Goal: Task Accomplishment & Management: Complete application form

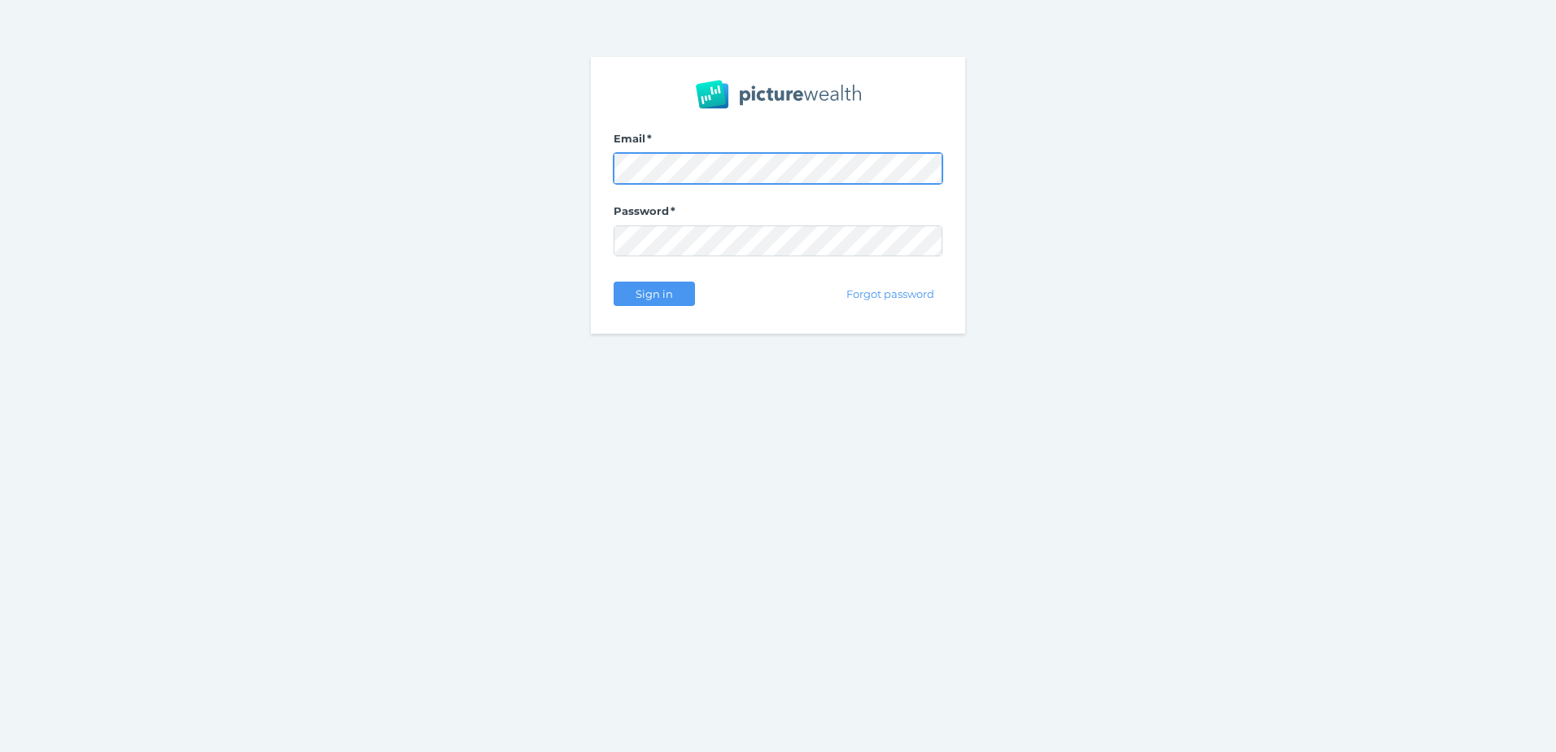
click at [0, 751] on com-1password-button at bounding box center [0, 752] width 0 height 0
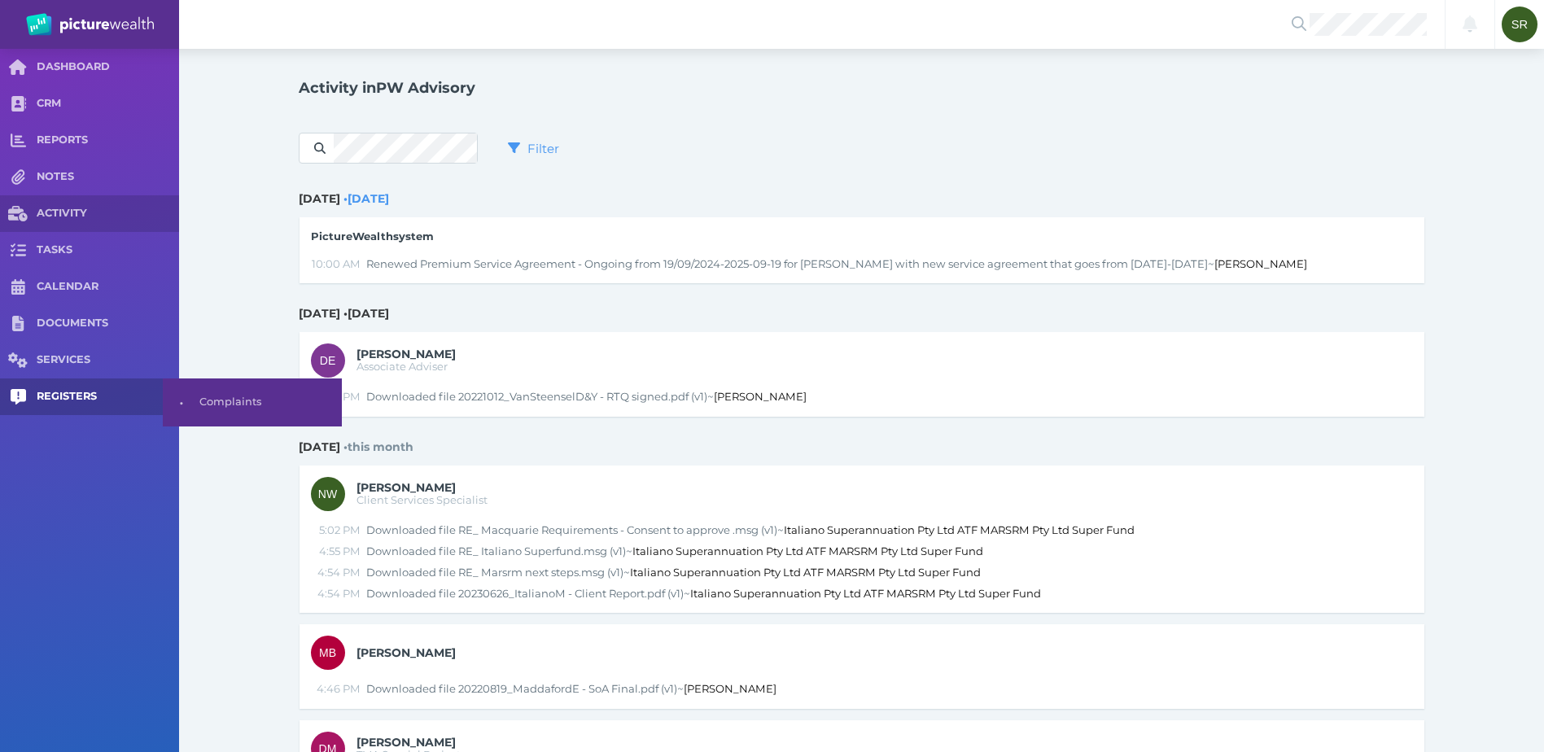
click at [70, 400] on span "REGISTERS" at bounding box center [108, 397] width 142 height 14
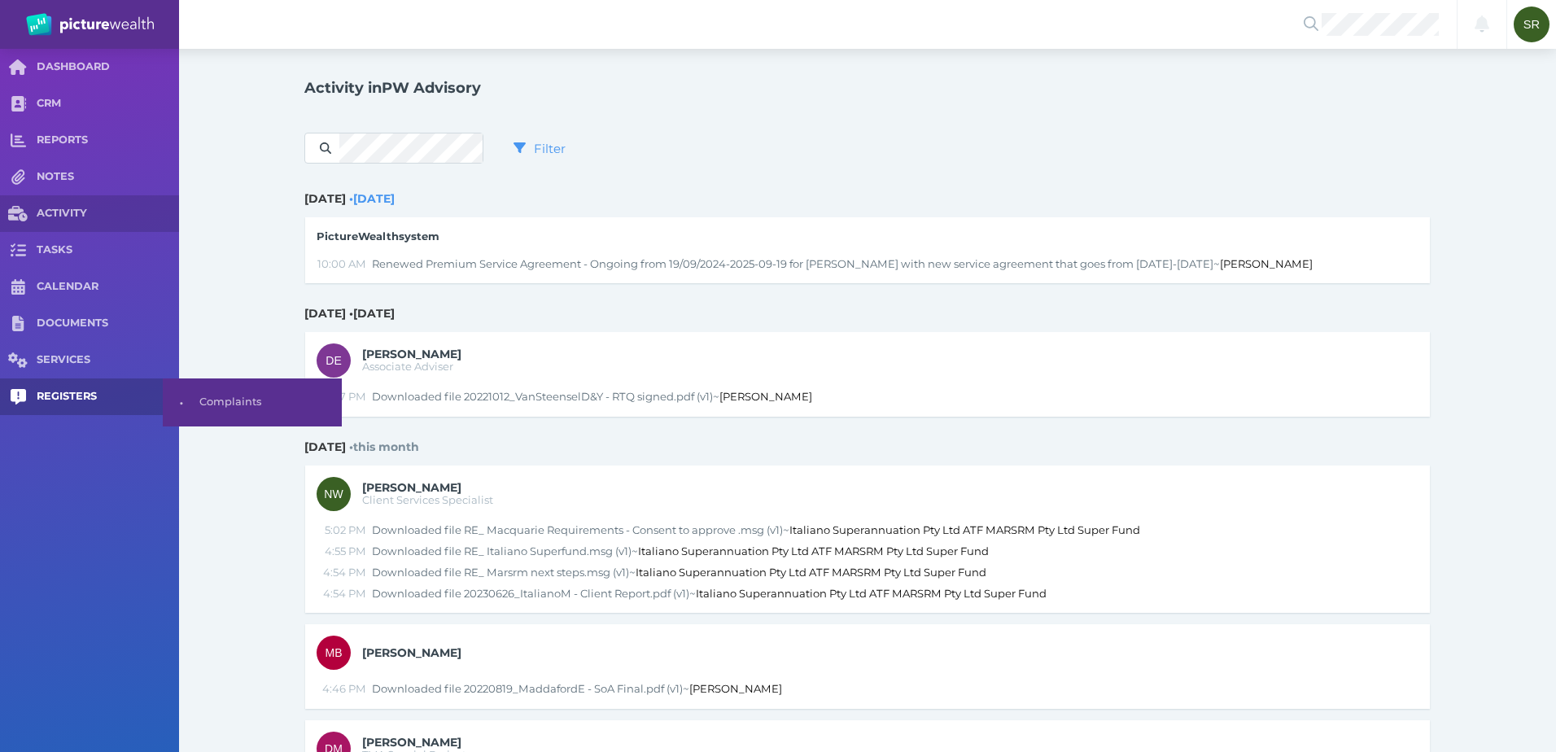
select select "25"
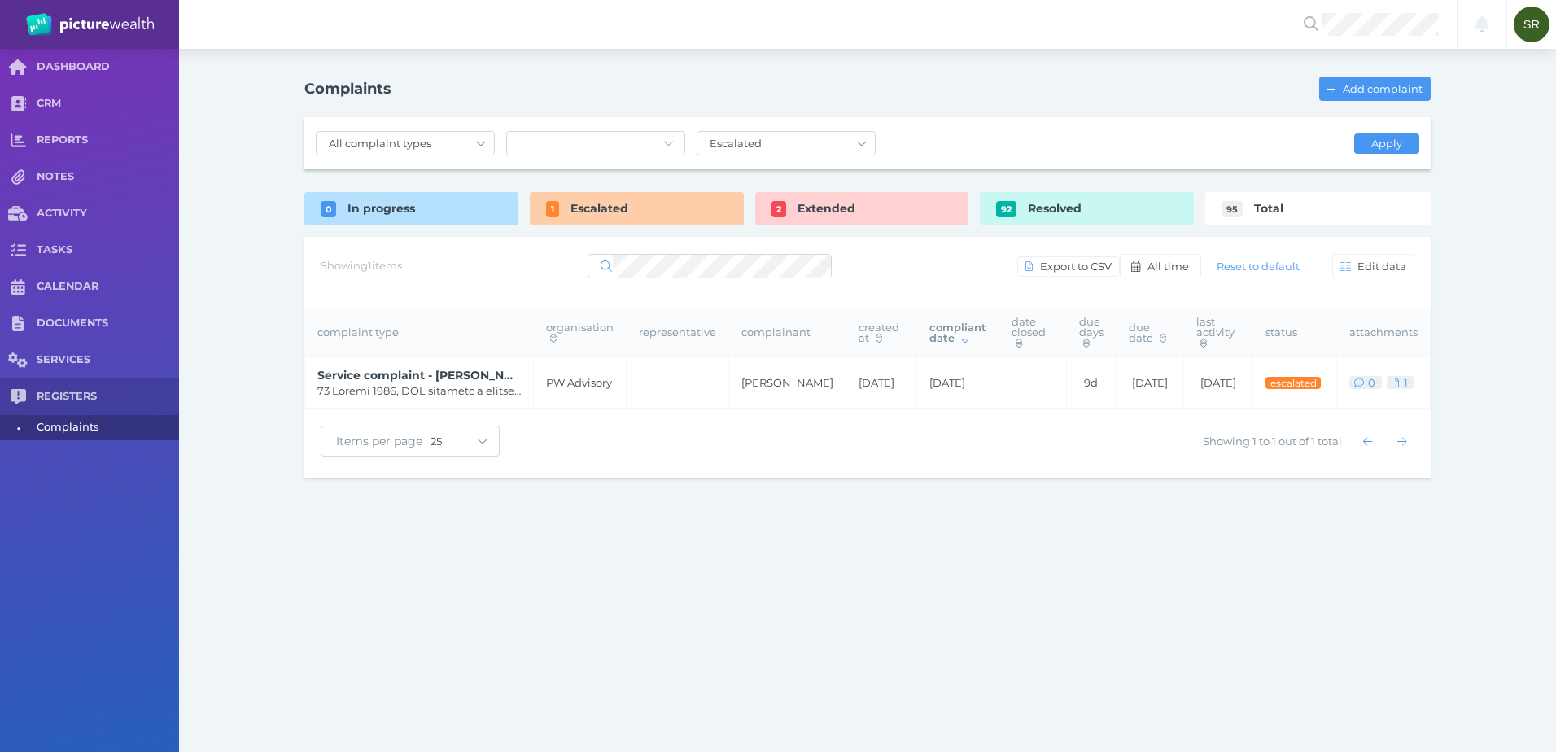
click at [598, 193] on div "Escalated" at bounding box center [637, 208] width 214 height 33
click at [645, 210] on div "Escalated" at bounding box center [637, 208] width 214 height 33
click at [592, 218] on div "Escalated" at bounding box center [637, 208] width 214 height 33
click at [811, 206] on span "Extended" at bounding box center [827, 208] width 58 height 15
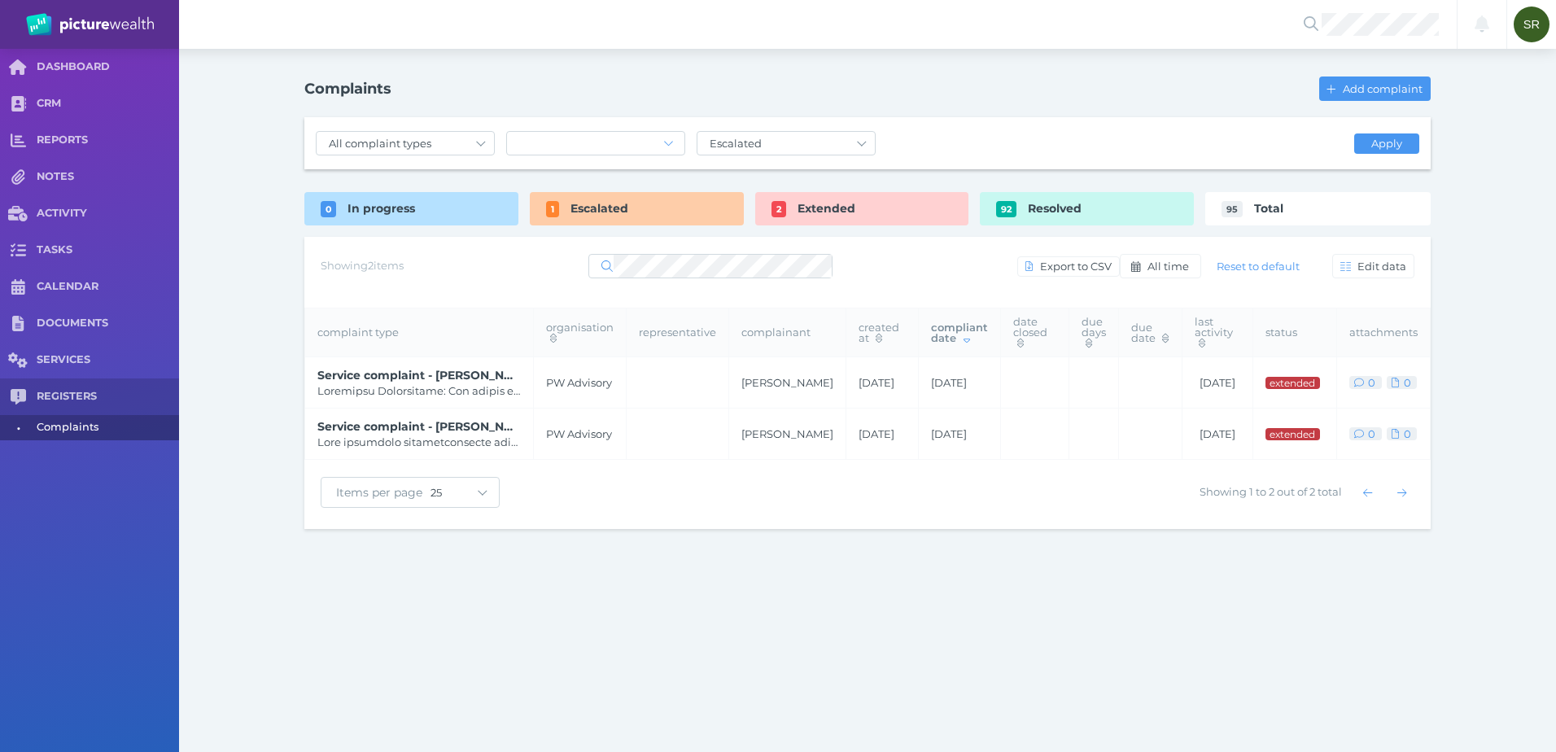
click at [846, 363] on td "[DATE]" at bounding box center [882, 382] width 72 height 51
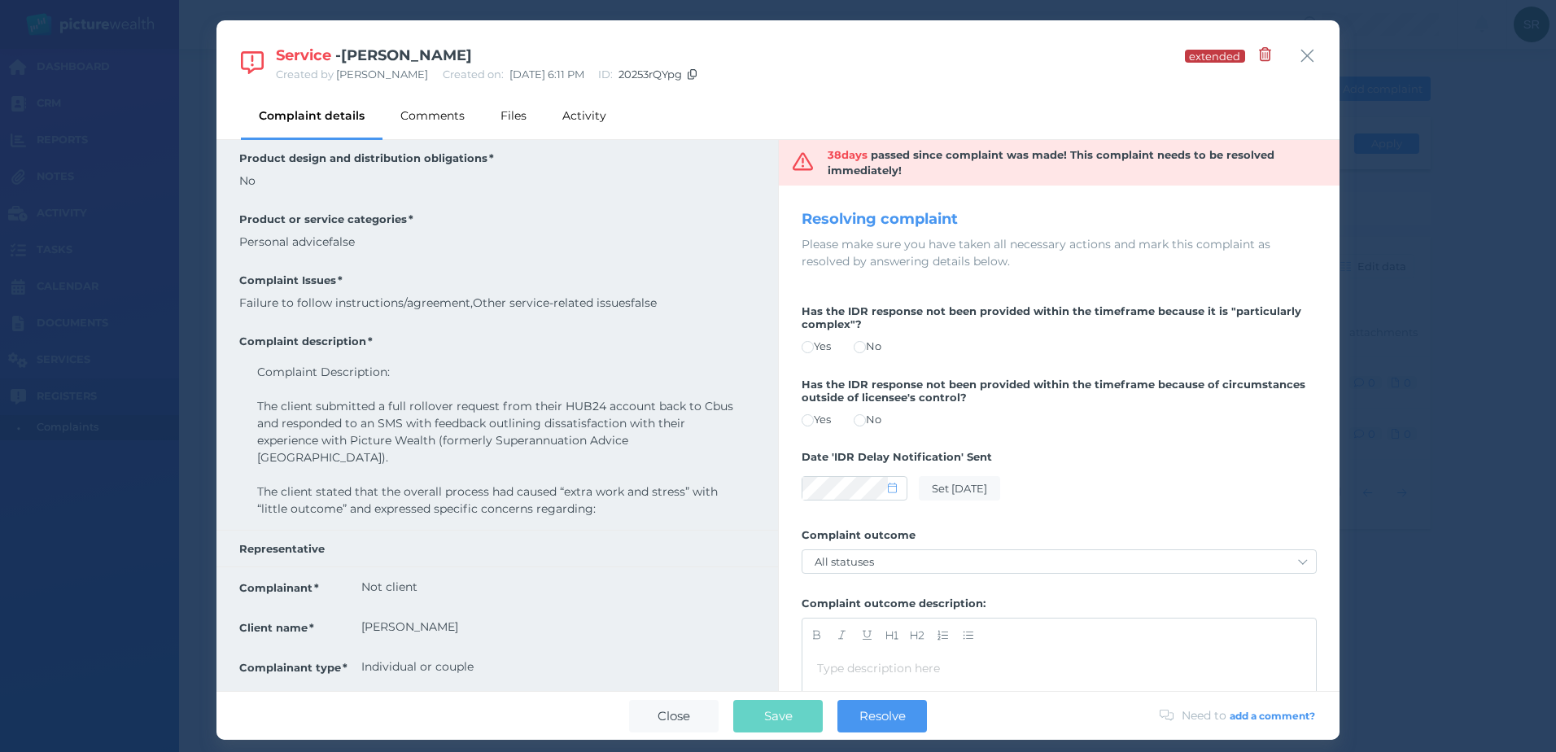
click at [811, 345] on span at bounding box center [808, 347] width 12 height 12
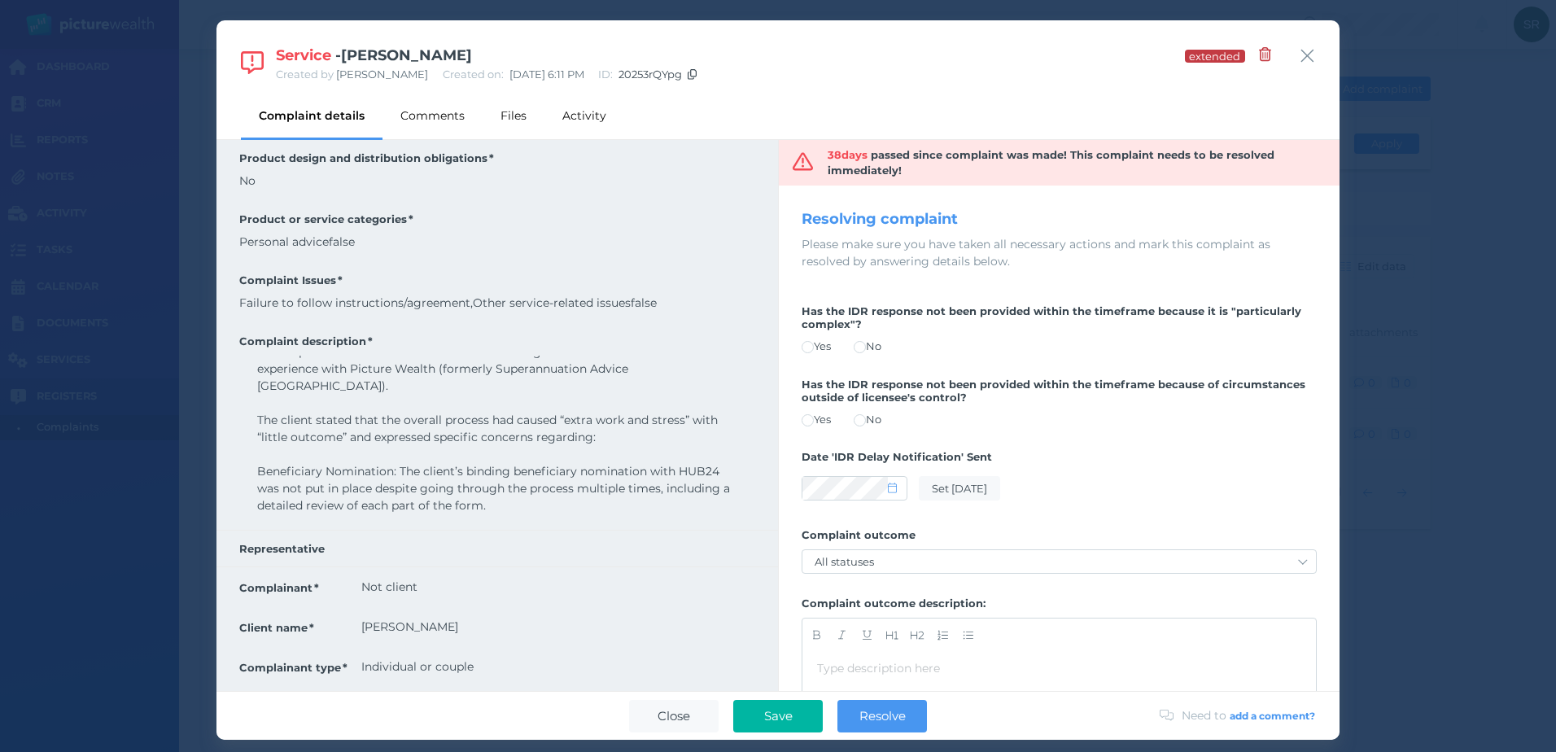
scroll to position [326, 0]
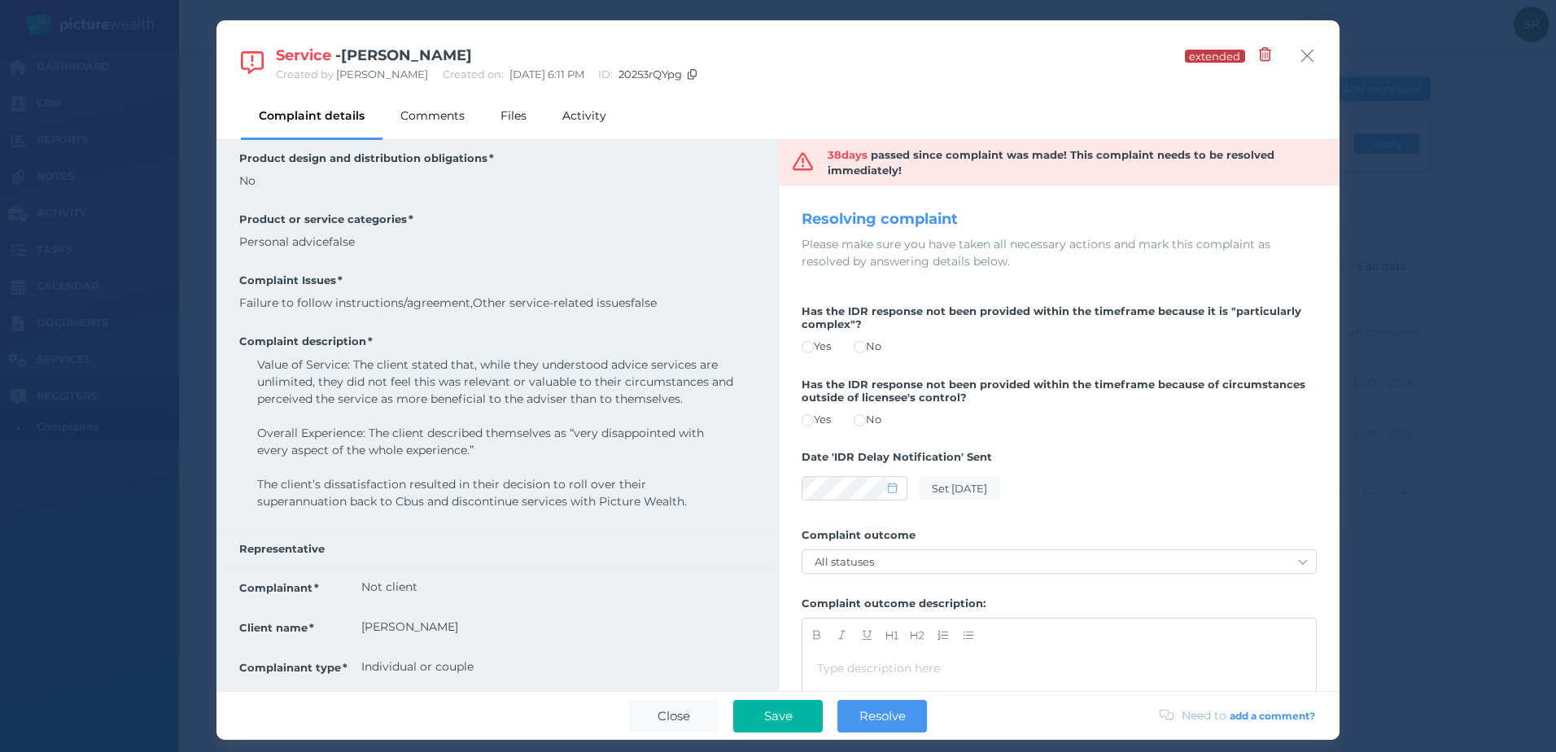
click at [925, 415] on div "Yes No" at bounding box center [1059, 420] width 515 height 16
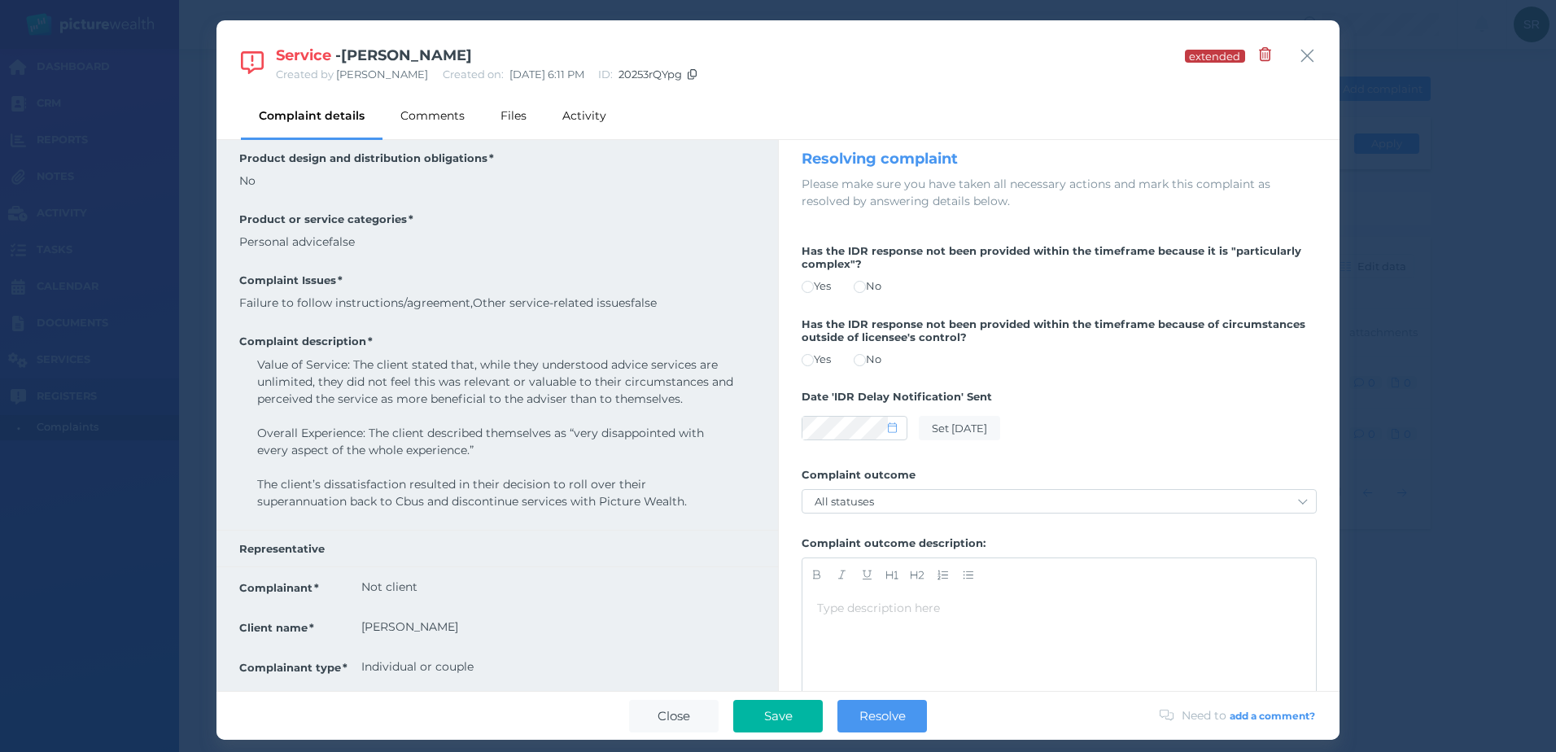
scroll to position [163, 0]
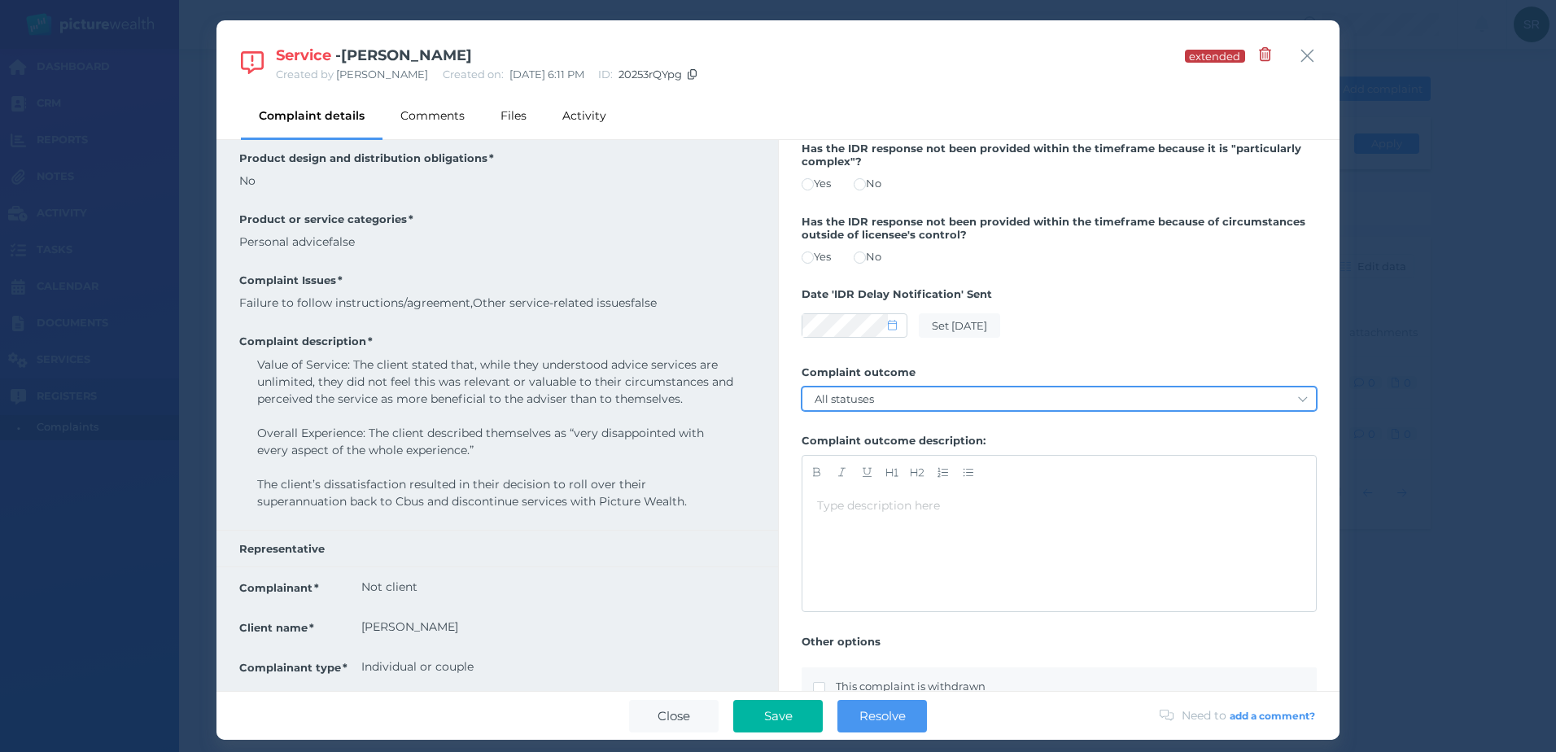
click at [905, 395] on select "All statuses Service-based remedy Monetary remedy Contract/policy variation Dec…" at bounding box center [1059, 398] width 514 height 23
click at [889, 320] on icon at bounding box center [892, 325] width 9 height 11
select select "8"
select select "2025"
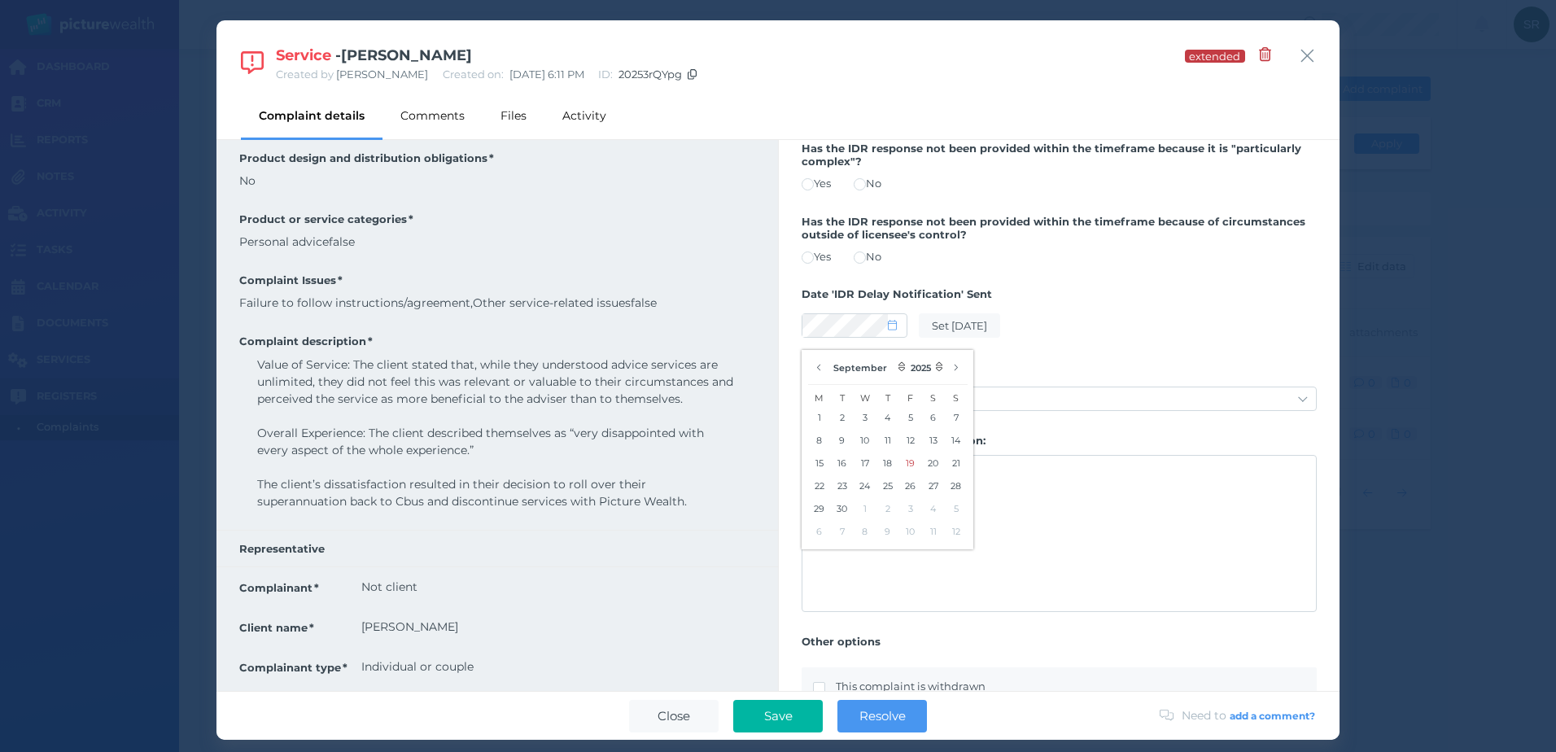
click at [1114, 304] on label "Date 'IDR Delay Notification' Sent" at bounding box center [1059, 297] width 515 height 21
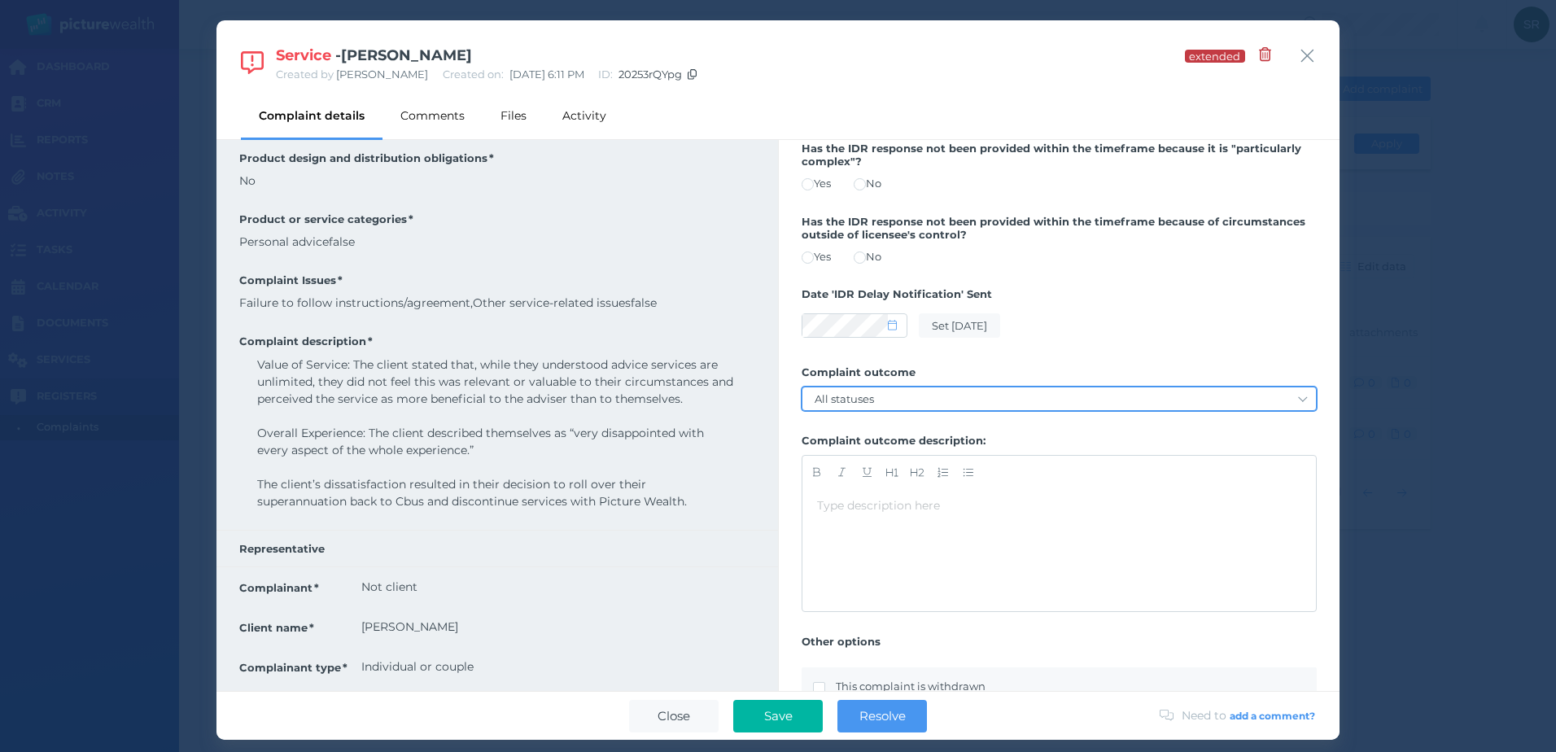
click at [1051, 395] on select "All statuses Service-based remedy Monetary remedy Contract/policy variation Dec…" at bounding box center [1059, 398] width 514 height 23
click at [1027, 94] on div "Complaint details Comments Files Activity" at bounding box center [802, 115] width 1123 height 47
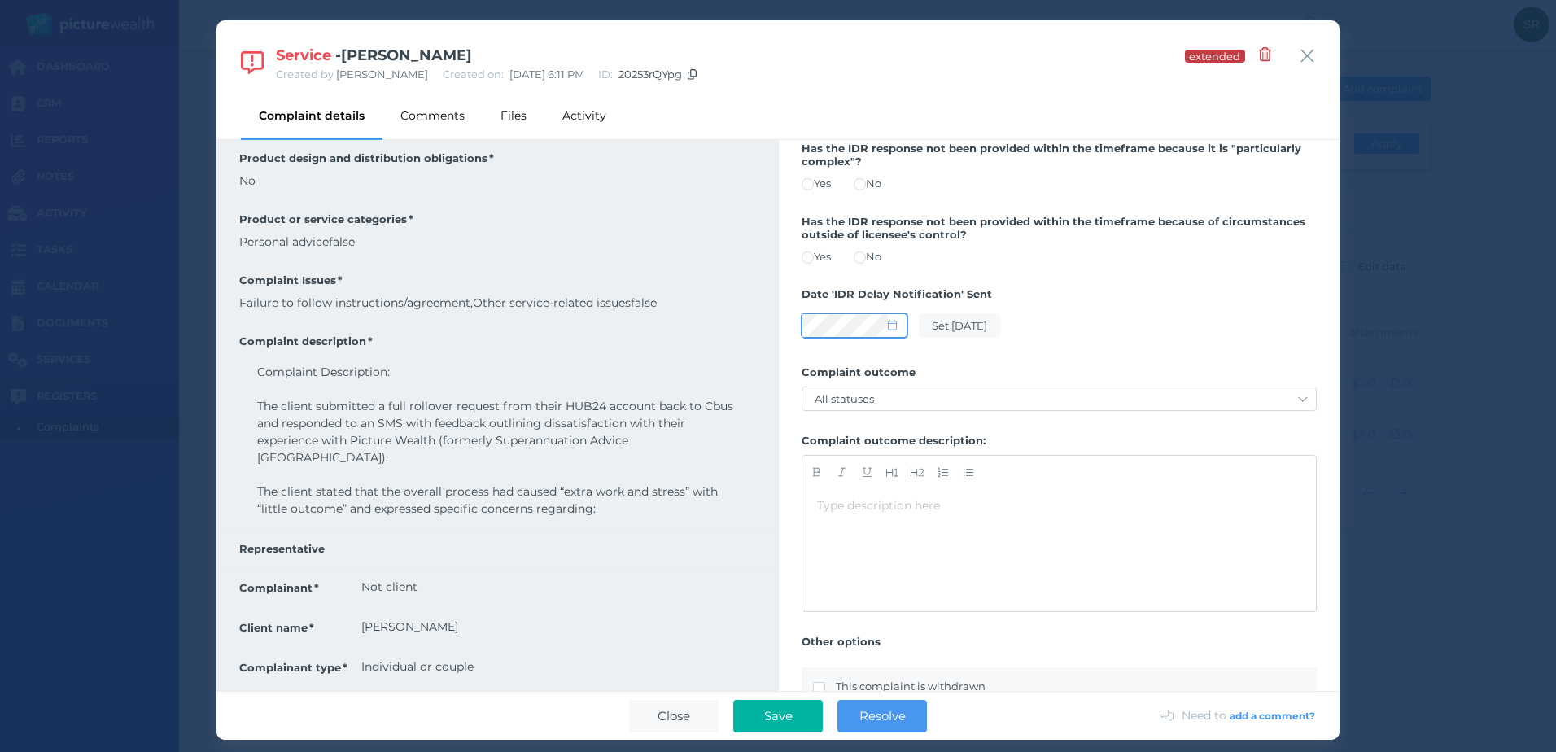
select select "8"
select select "2025"
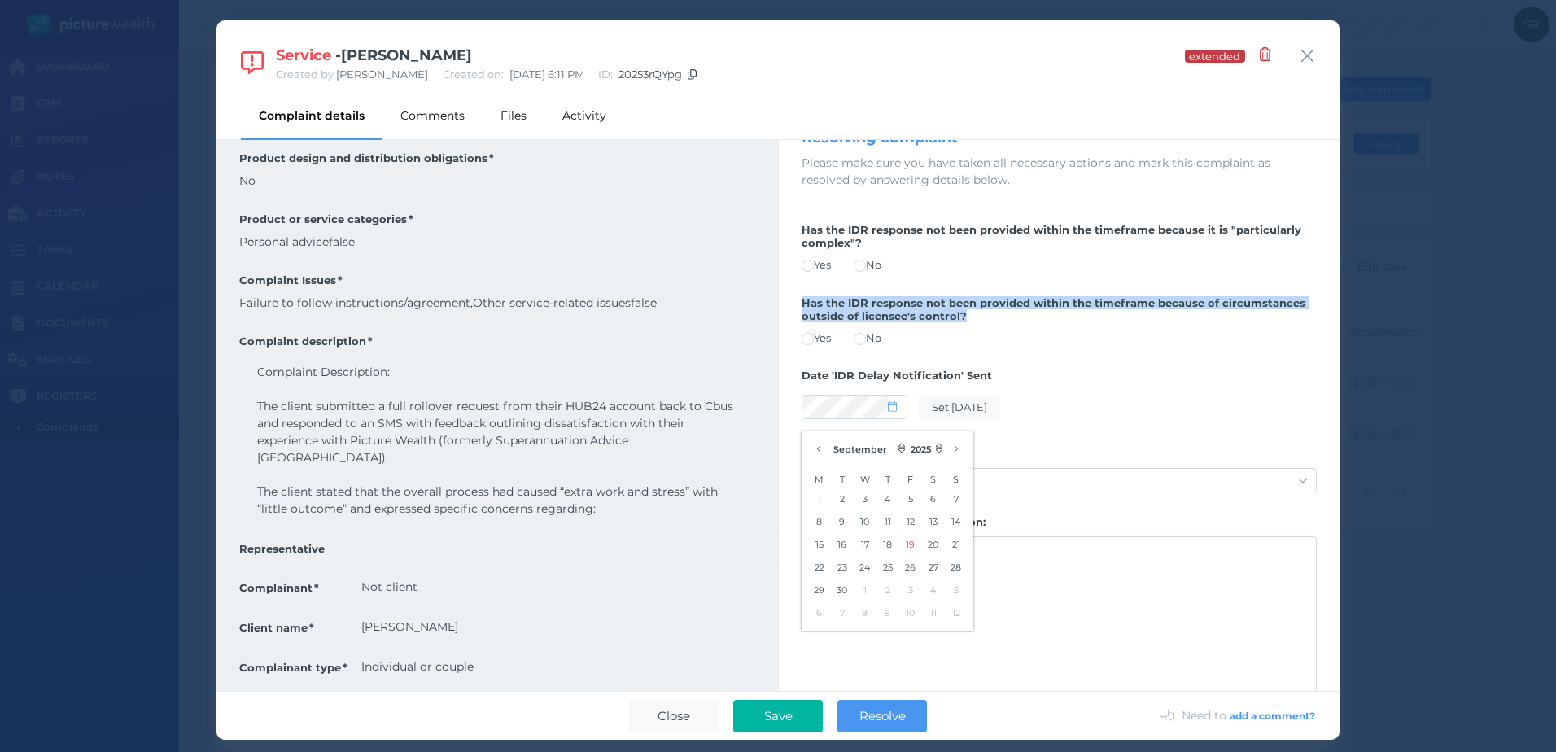
drag, startPoint x: 801, startPoint y: 304, endPoint x: 961, endPoint y: 321, distance: 161.3
click at [961, 321] on div "Resolving complaint Please make sure you have taken all necessary actions and m…" at bounding box center [1059, 543] width 561 height 879
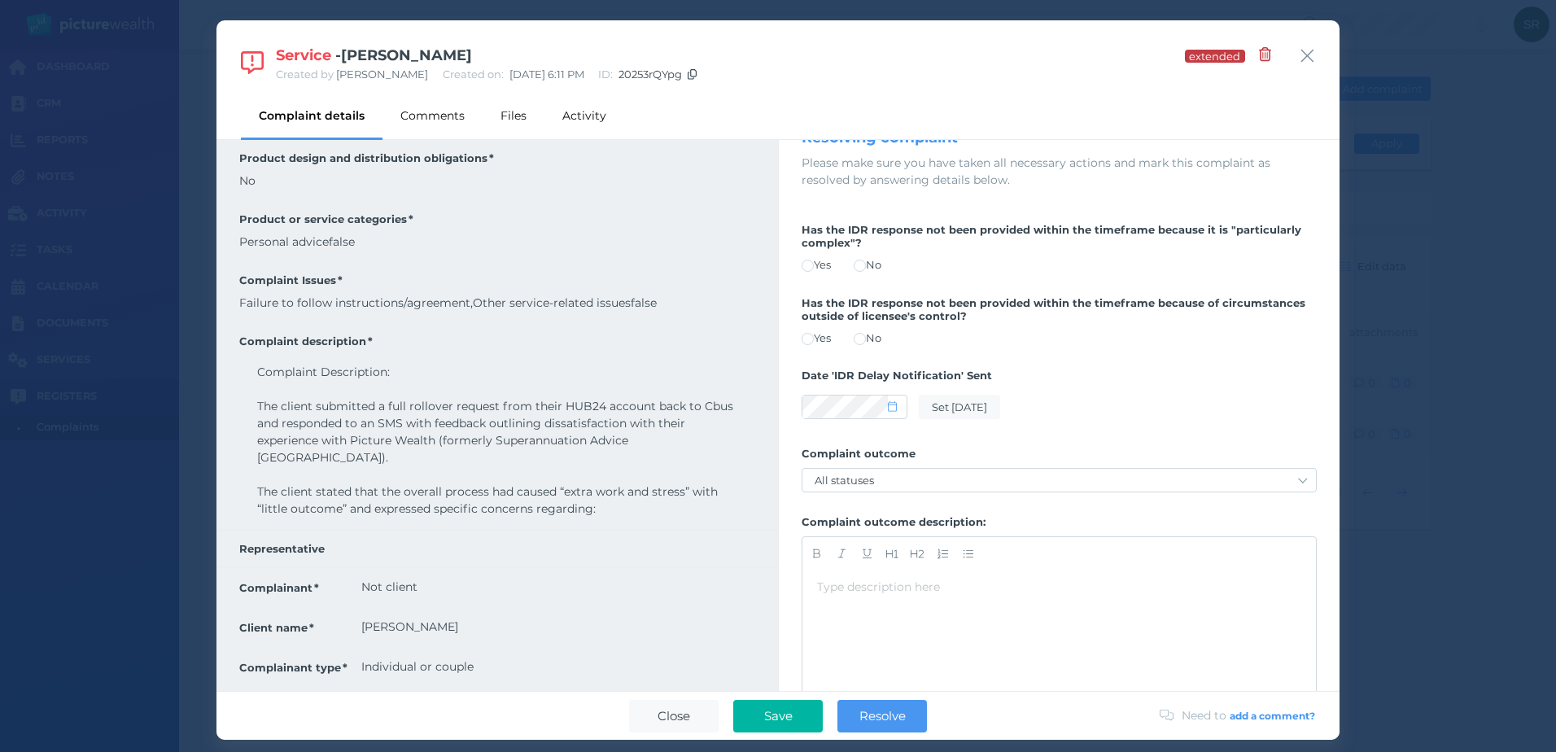
drag, startPoint x: 961, startPoint y: 321, endPoint x: 816, endPoint y: 339, distance: 146.0
click at [816, 339] on label "Yes" at bounding box center [816, 337] width 29 height 13
click at [859, 393] on div at bounding box center [855, 406] width 106 height 29
click at [924, 483] on select "All statuses Service-based remedy Monetary remedy Contract/policy variation Dec…" at bounding box center [1059, 480] width 514 height 23
select select "no-remedy-provided"
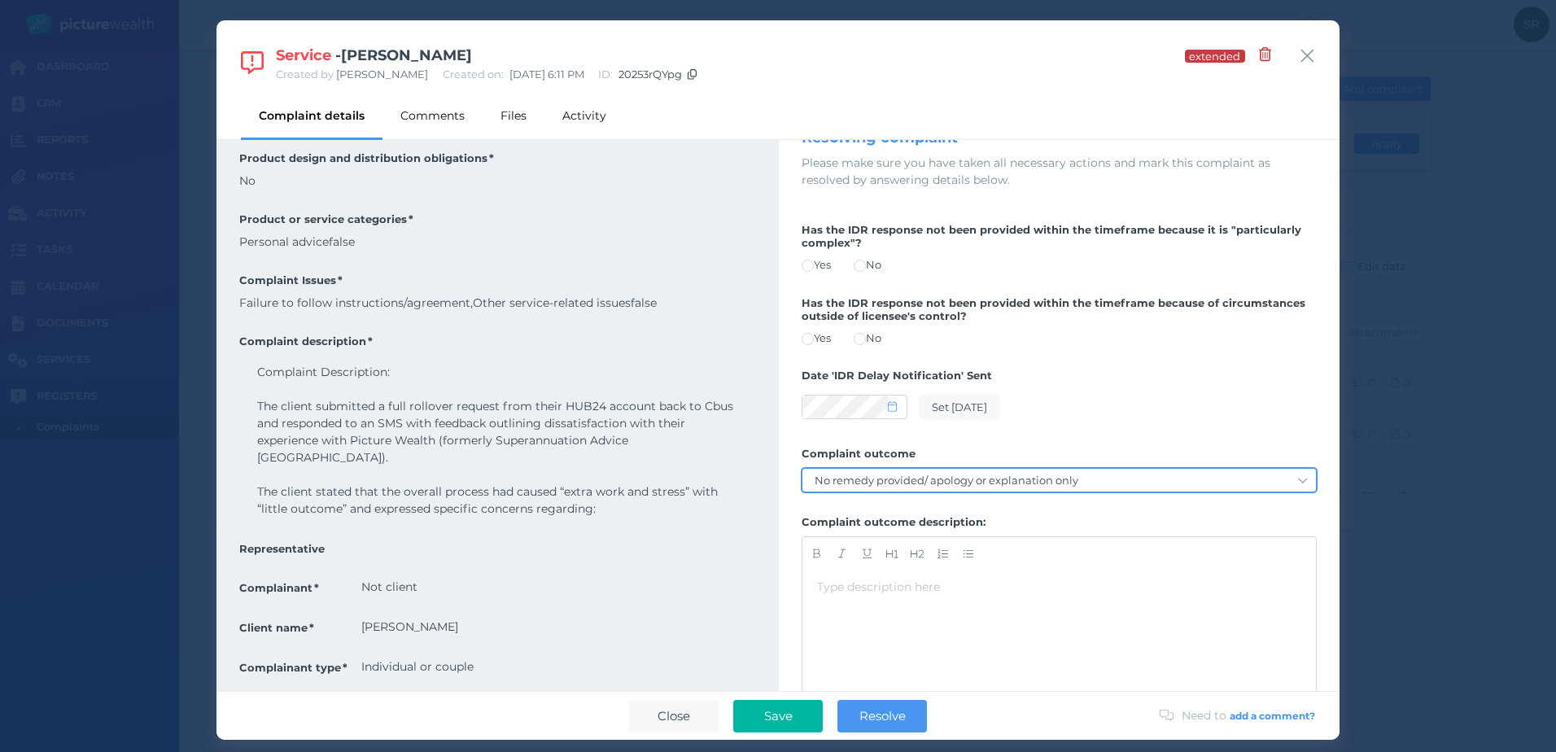
click at [802, 469] on select "All statuses Service-based remedy Monetary remedy Contract/policy variation Dec…" at bounding box center [1059, 480] width 514 height 23
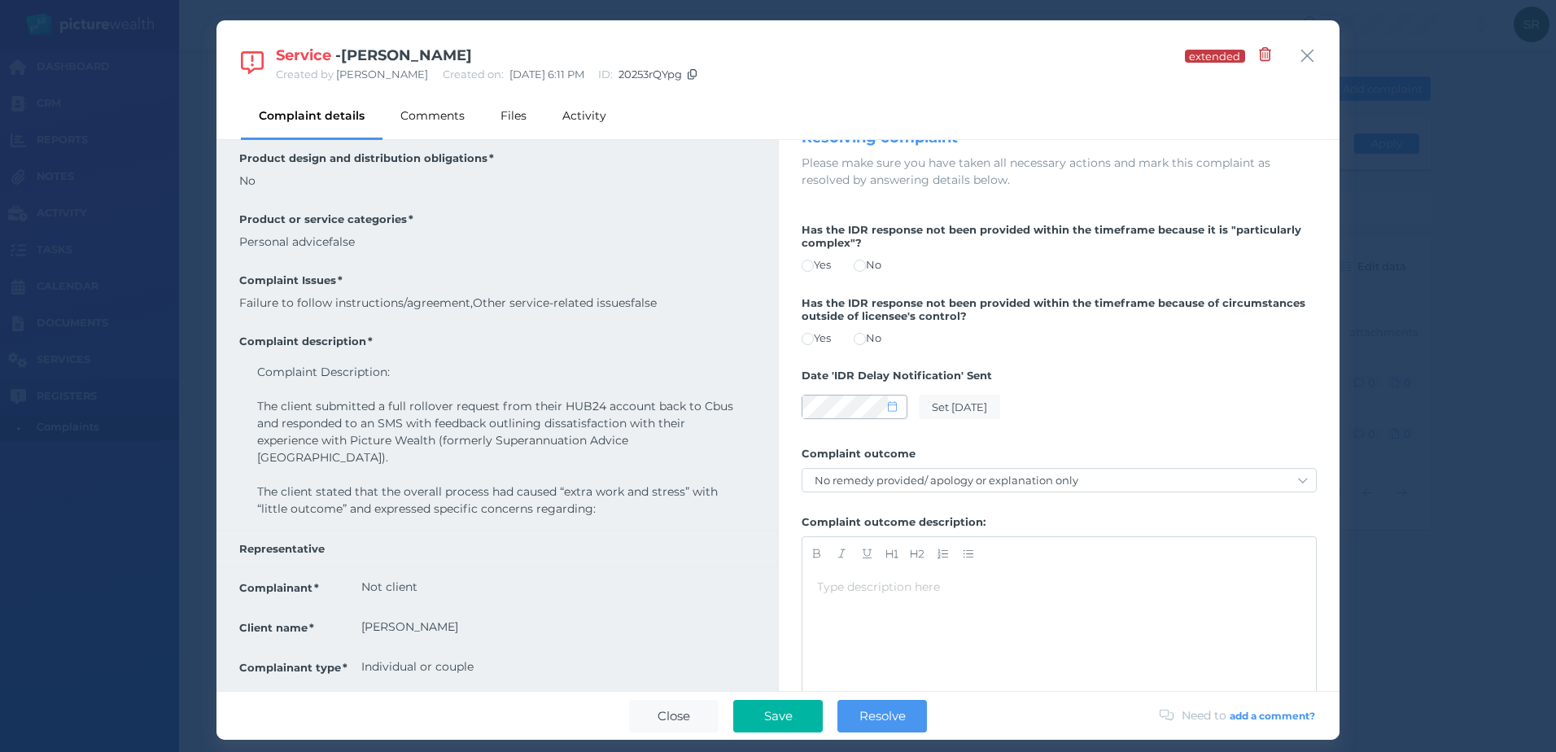
click at [893, 408] on icon at bounding box center [892, 406] width 9 height 11
select select "8"
select select "2025"
click at [891, 518] on button "11" at bounding box center [887, 522] width 23 height 23
click at [981, 389] on label "Date 'IDR Delay Notification' Sent" at bounding box center [1059, 379] width 515 height 21
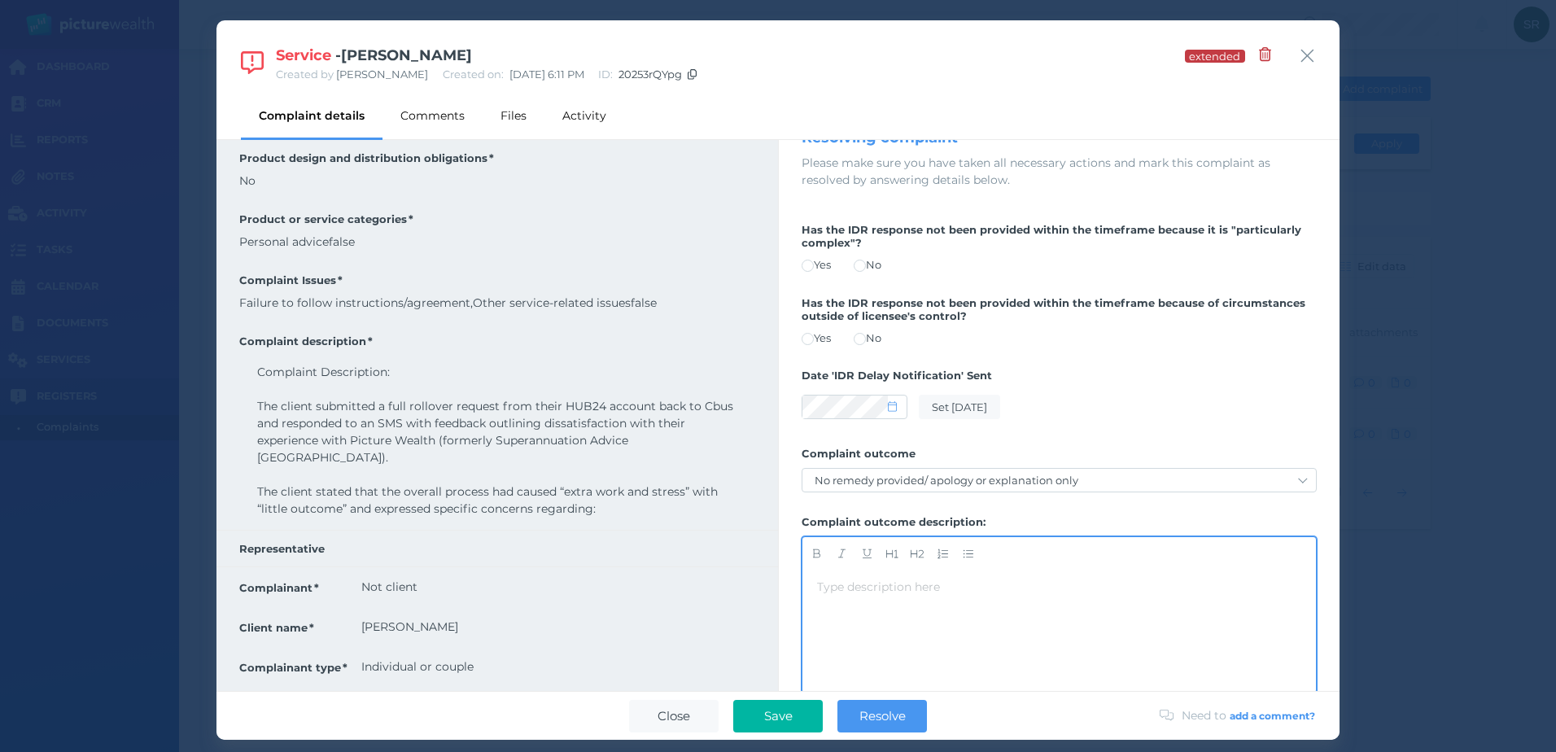
click at [907, 588] on div "Type description here ﻿" at bounding box center [1059, 587] width 484 height 17
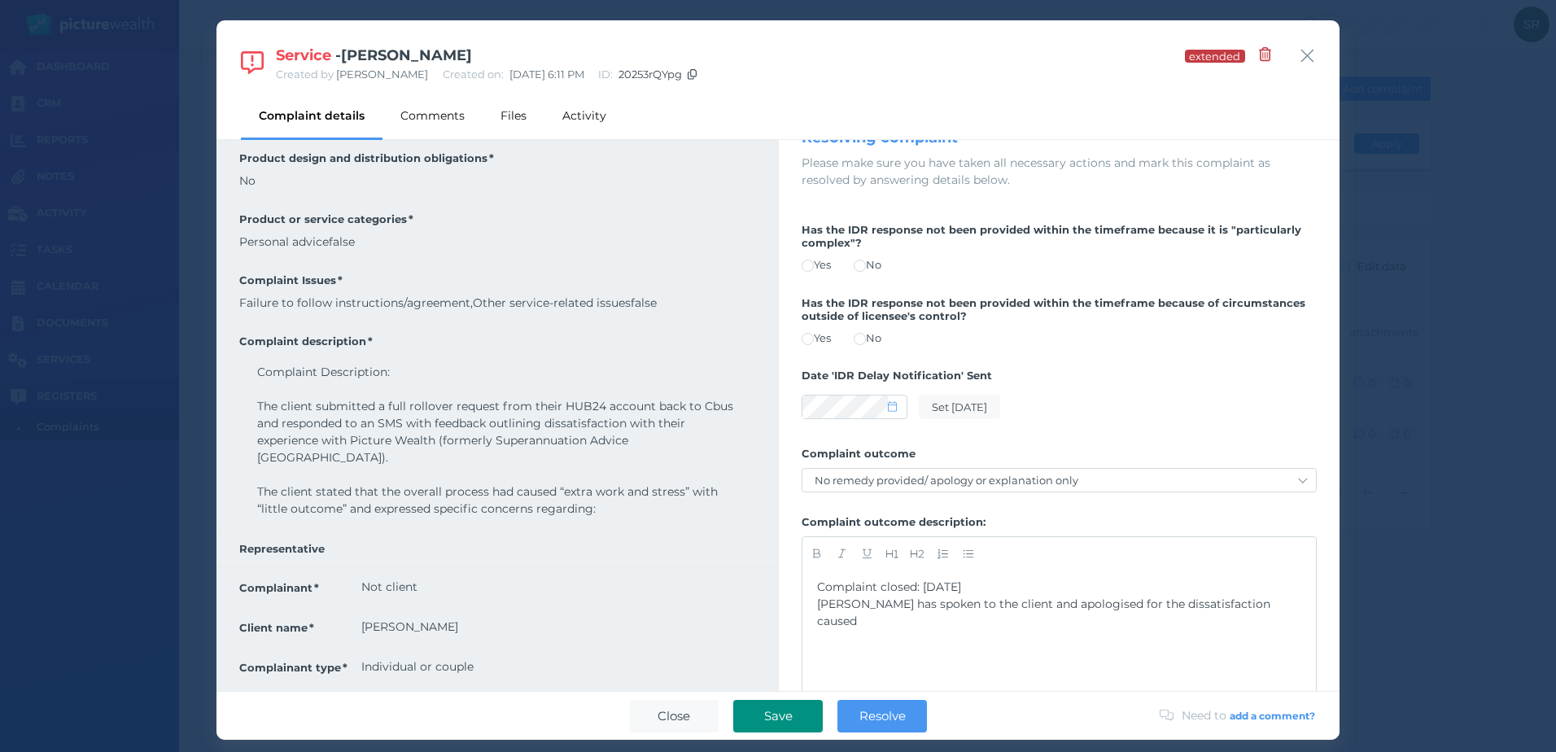
click at [786, 706] on button "Save" at bounding box center [778, 716] width 90 height 33
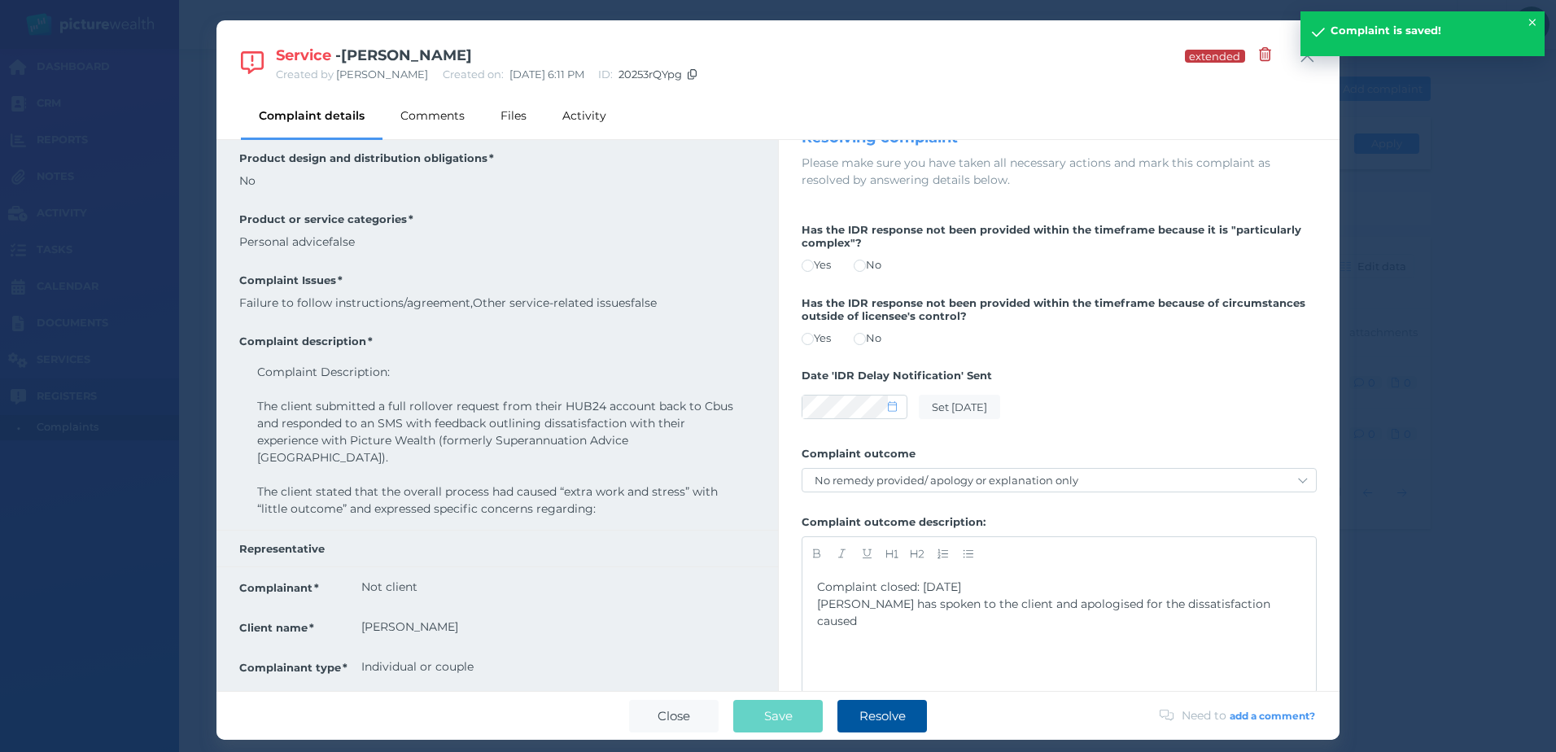
click at [909, 705] on button "Resolve" at bounding box center [882, 716] width 90 height 33
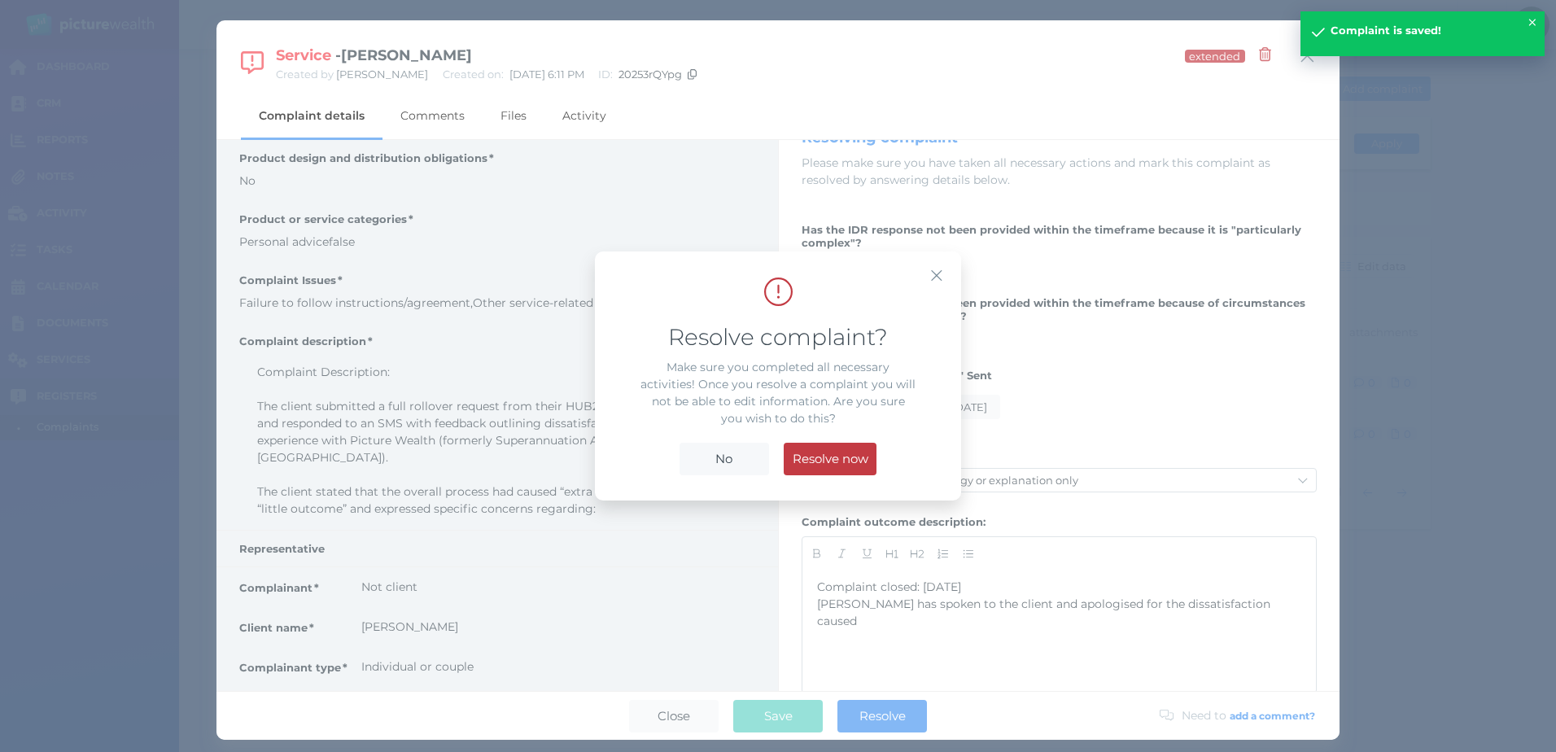
click at [847, 452] on span "Resolve now" at bounding box center [831, 458] width 92 height 15
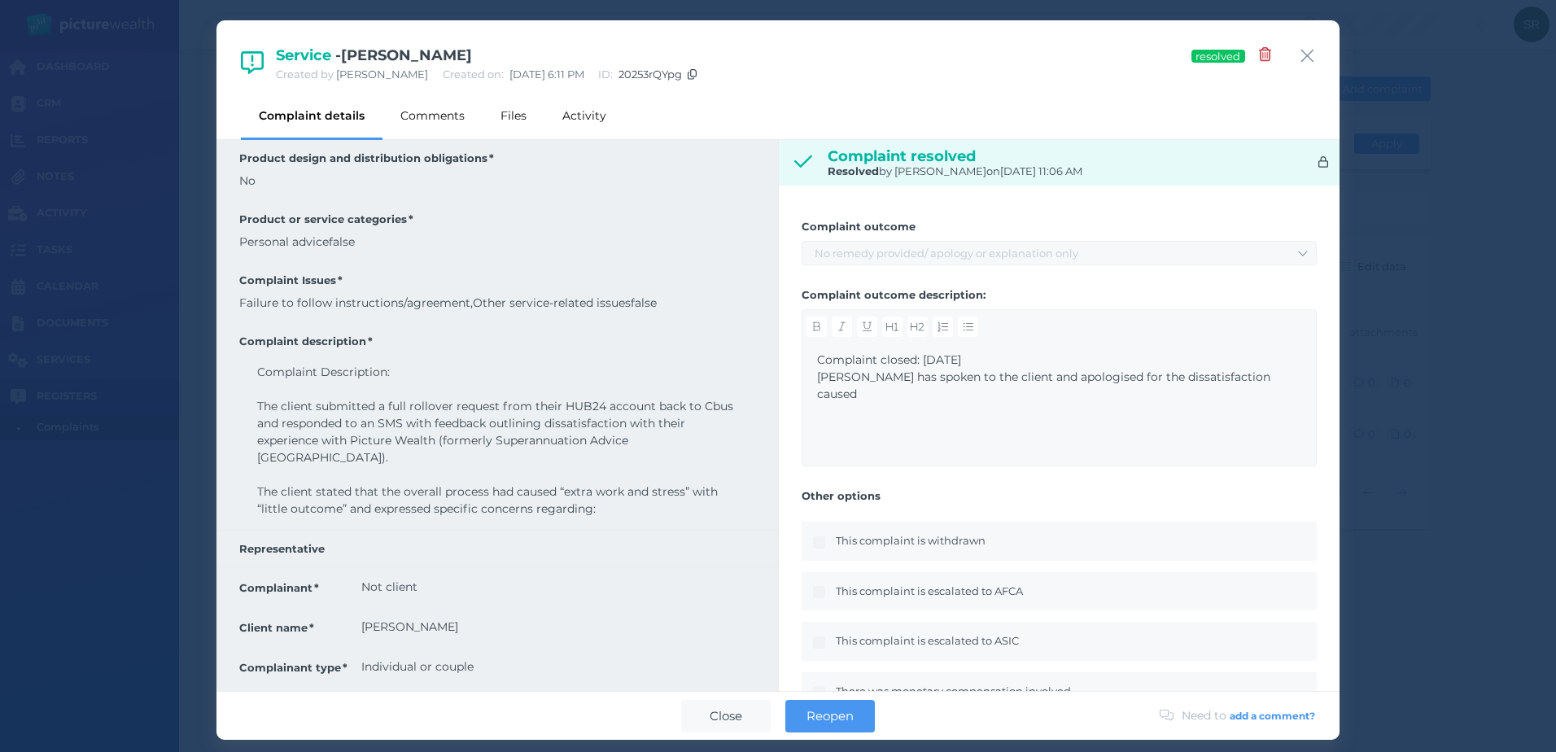
click at [1330, 35] on div "Service - [PERSON_NAME] Created by [PERSON_NAME] Created on: [DATE] 6:11 PM ID:…" at bounding box center [777, 51] width 1123 height 63
click at [1296, 46] on div "Service - [PERSON_NAME] Created by [PERSON_NAME] Created on: [DATE] 6:11 PM ID:…" at bounding box center [777, 51] width 1123 height 63
click at [1300, 49] on icon "button" at bounding box center [1307, 56] width 15 height 20
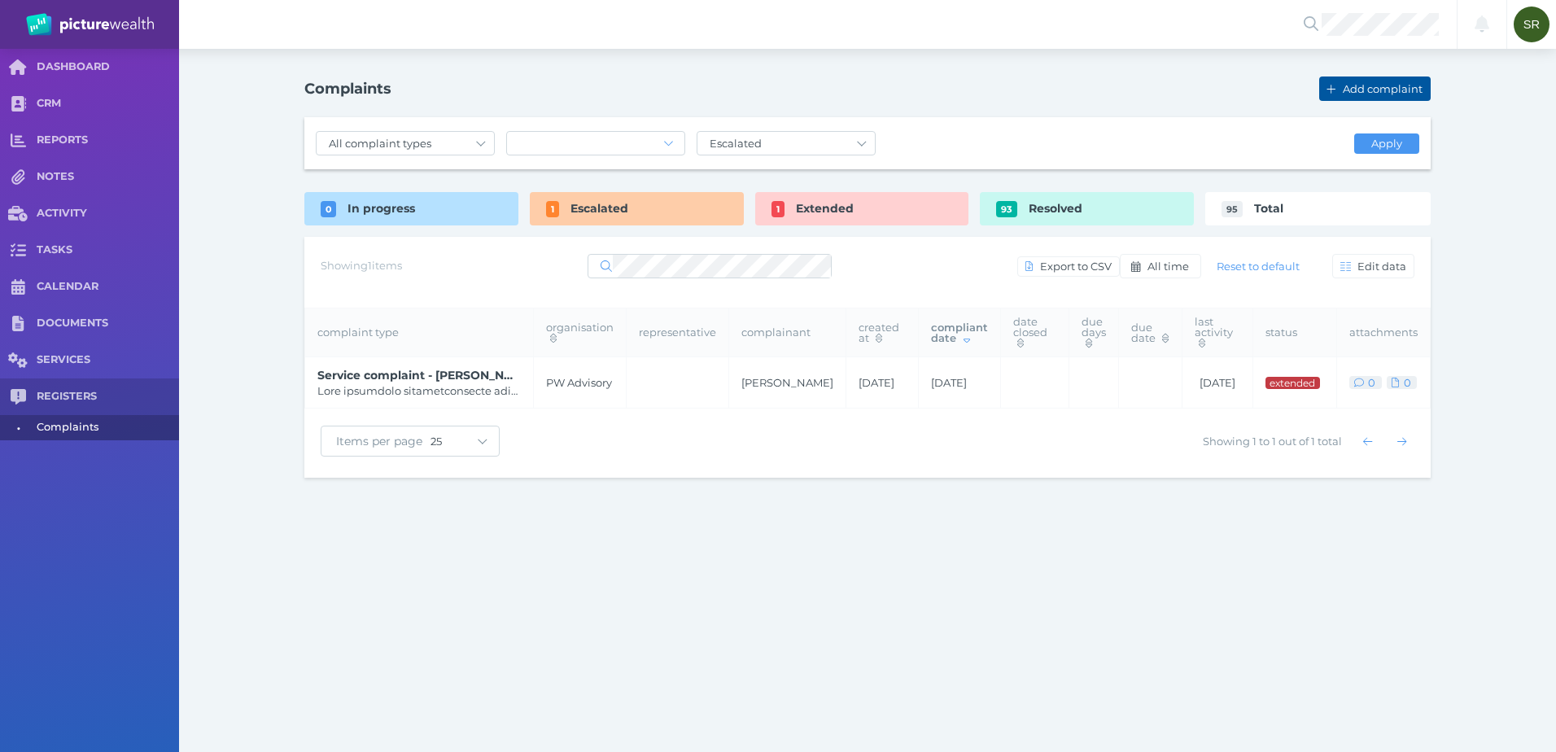
click at [1355, 86] on span "Add complaint" at bounding box center [1385, 88] width 90 height 13
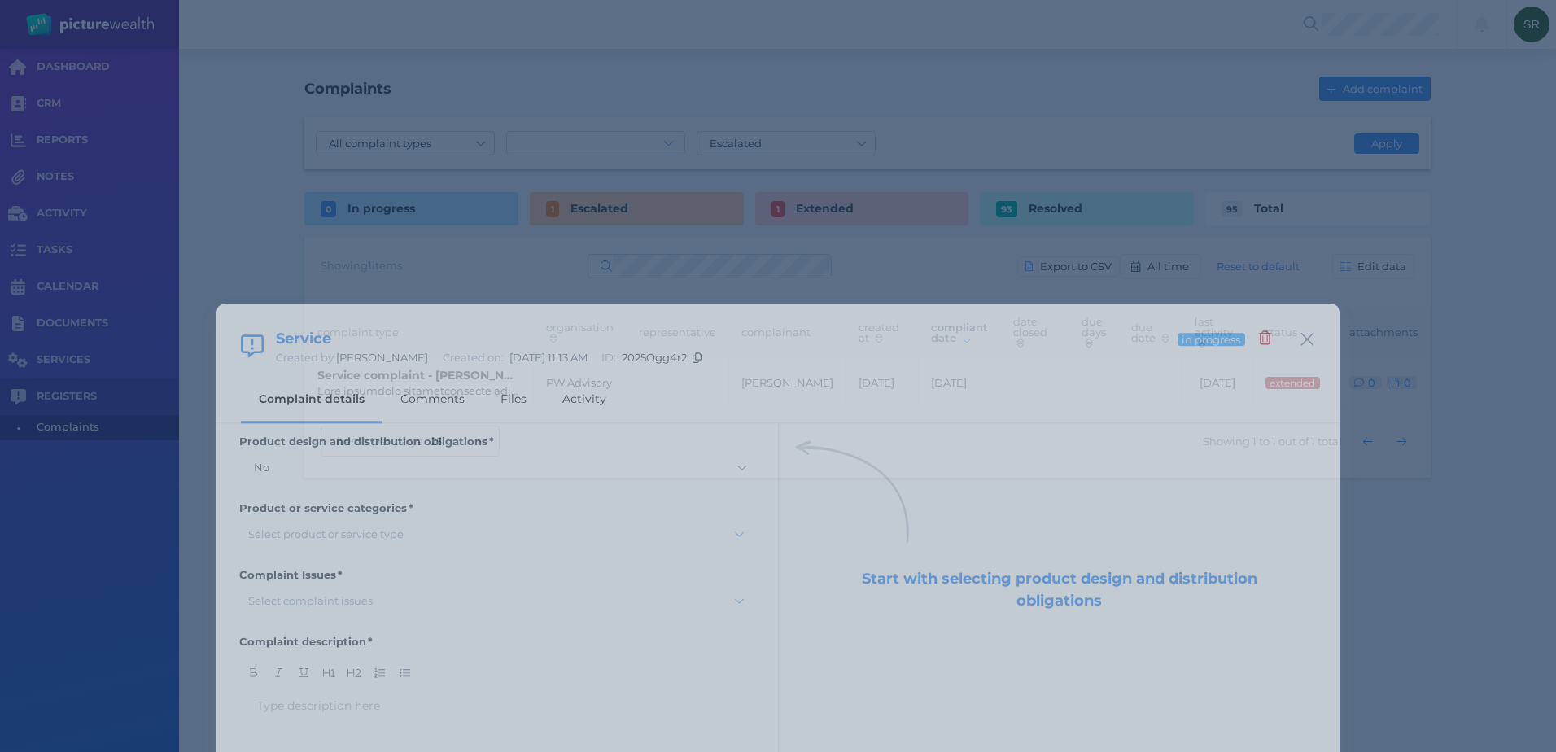
click at [411, 256] on div "Select product or service type" at bounding box center [487, 250] width 488 height 13
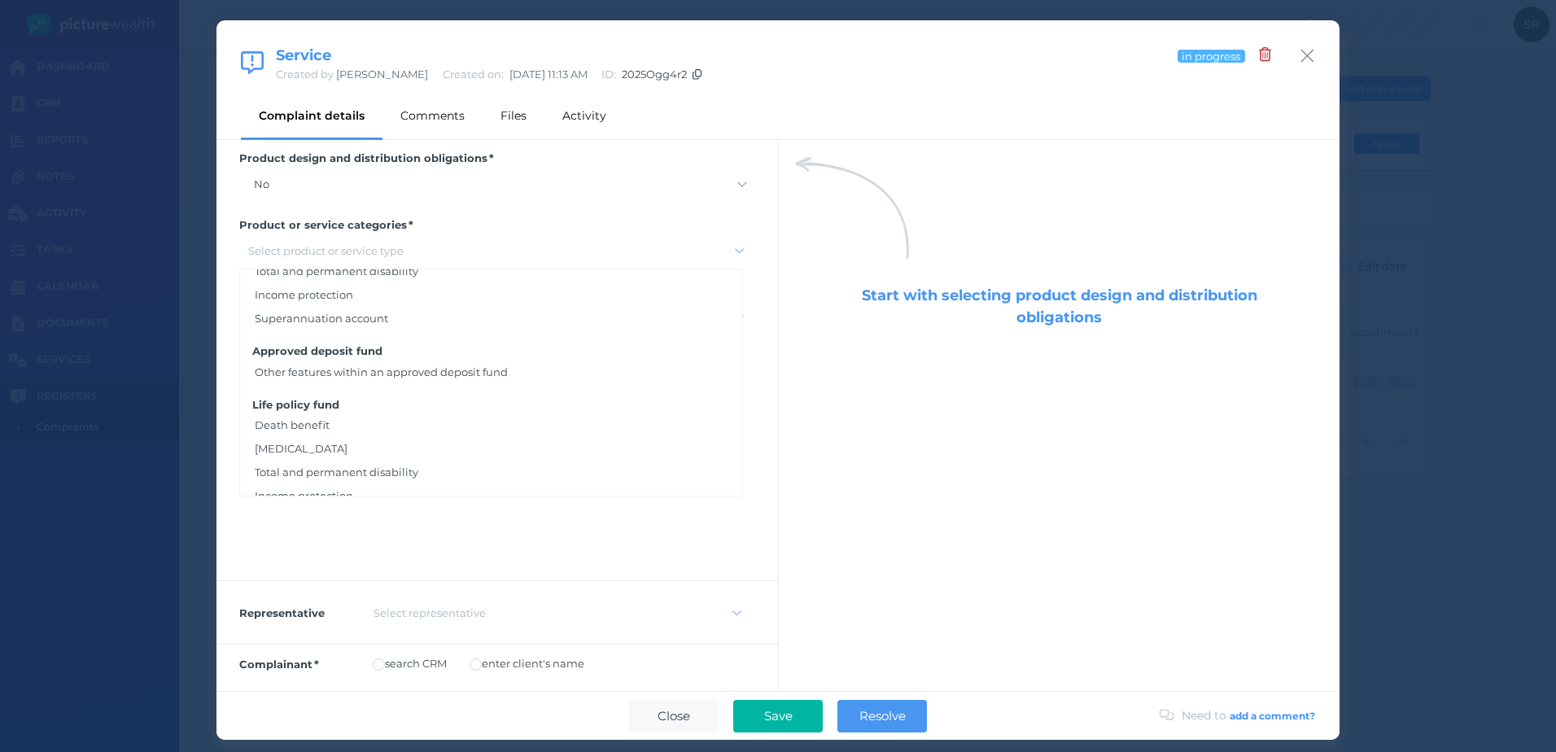
scroll to position [1546, 0]
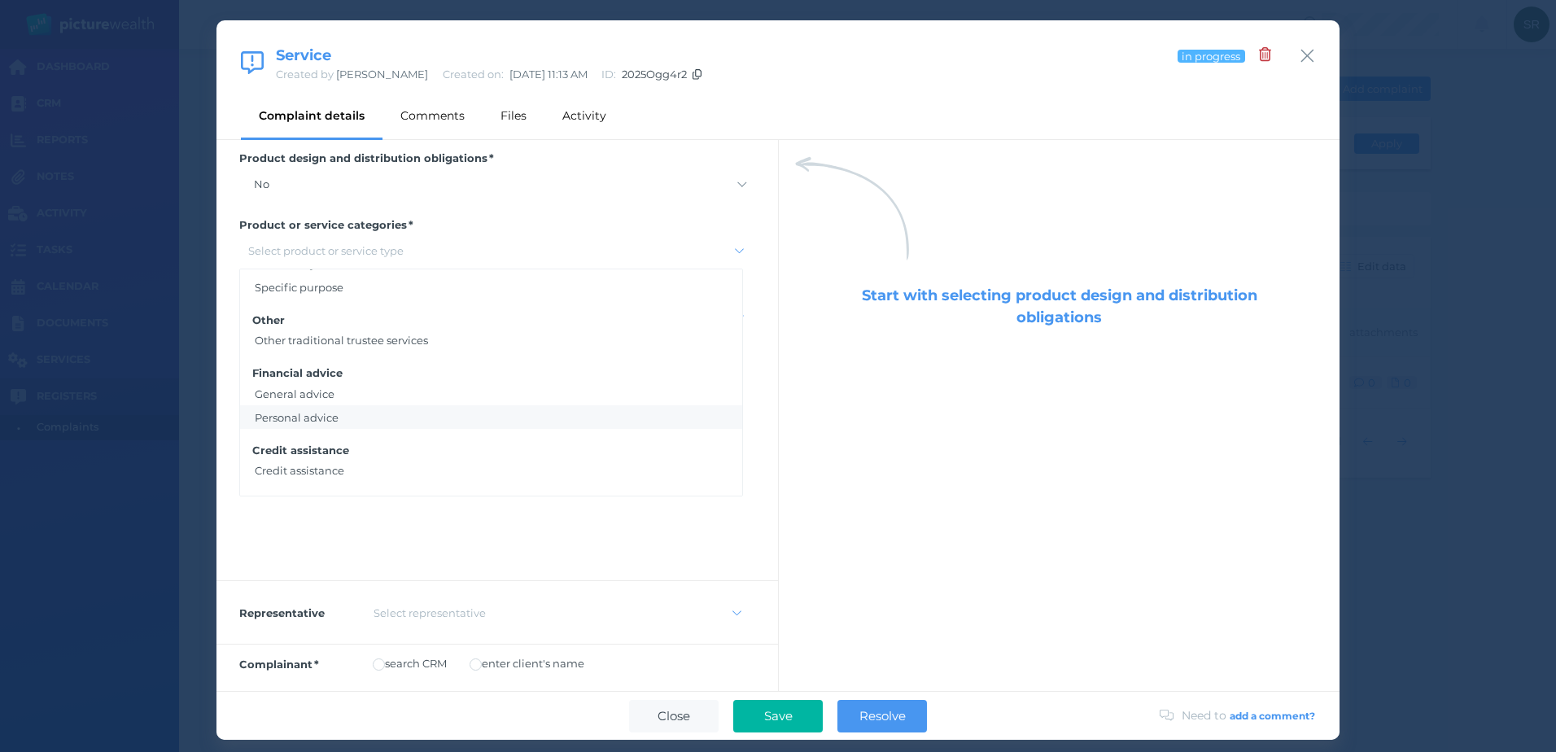
click at [326, 415] on div "Personal advice" at bounding box center [491, 417] width 502 height 24
click at [376, 515] on div "Type description here ﻿" at bounding box center [497, 487] width 480 height 146
click at [761, 364] on div "Complaint description Type description here ﻿" at bounding box center [497, 460] width 562 height 240
click at [521, 330] on div "Complaint Issues Select complaint issues" at bounding box center [497, 306] width 562 height 67
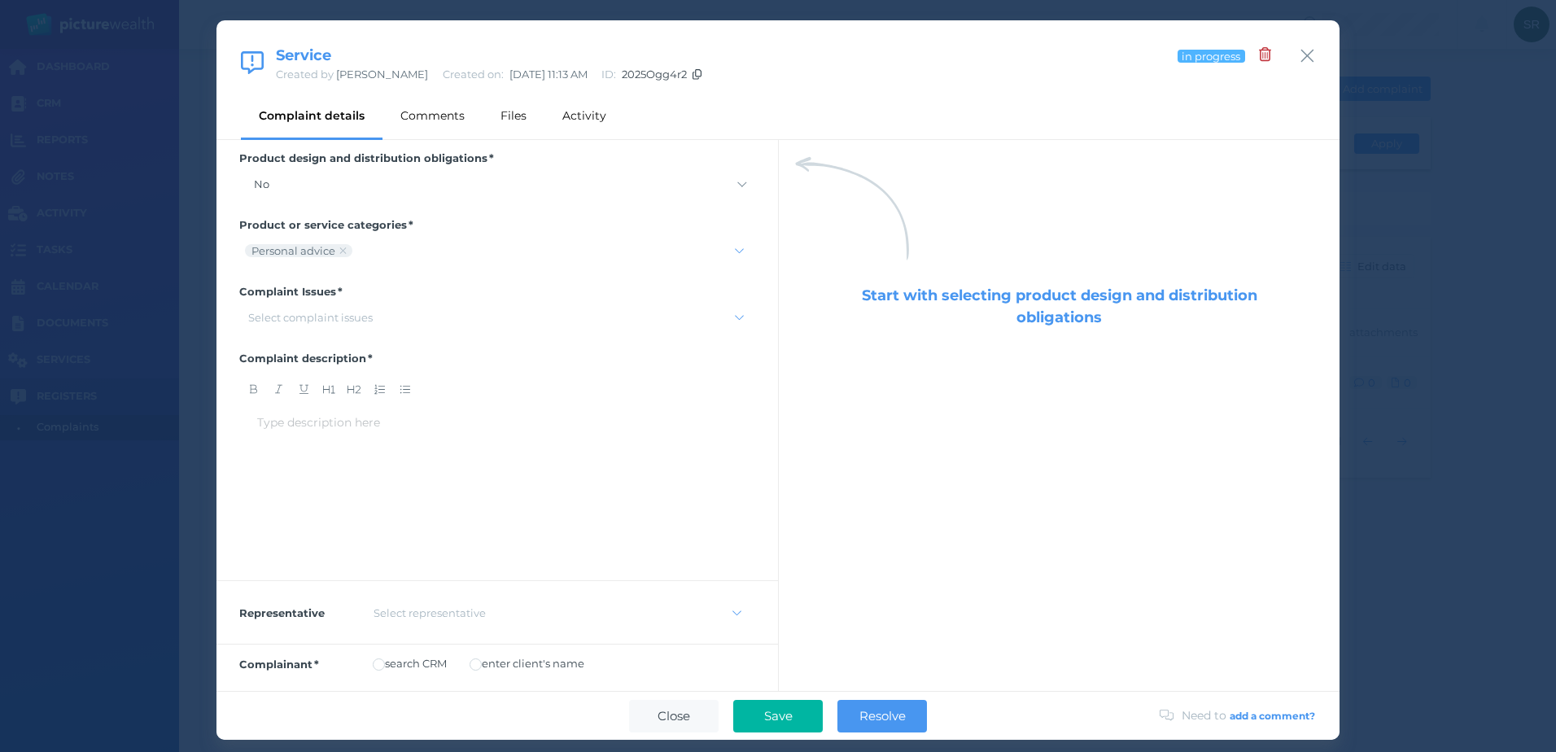
click at [505, 318] on div "Select complaint issues" at bounding box center [487, 317] width 488 height 13
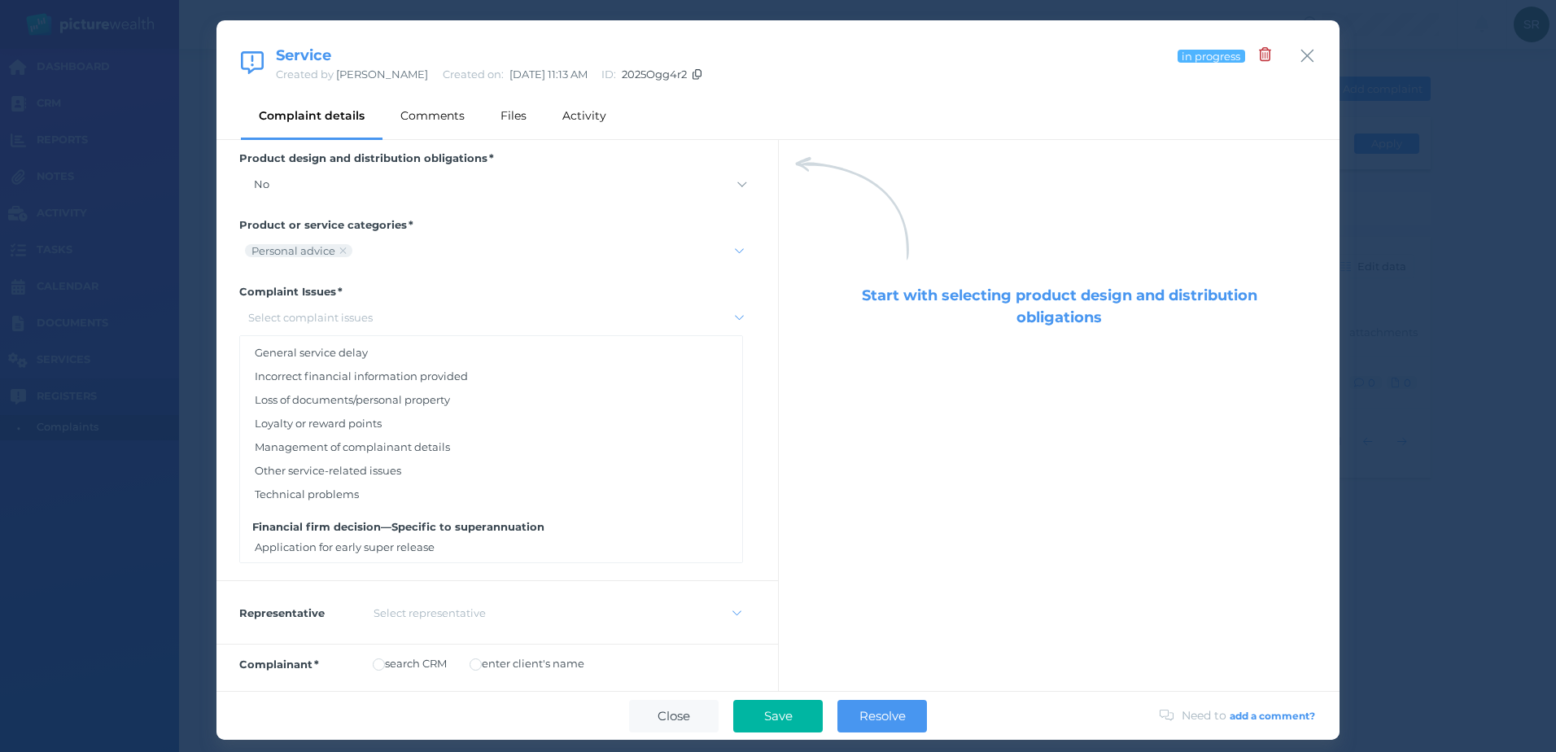
scroll to position [244, 0]
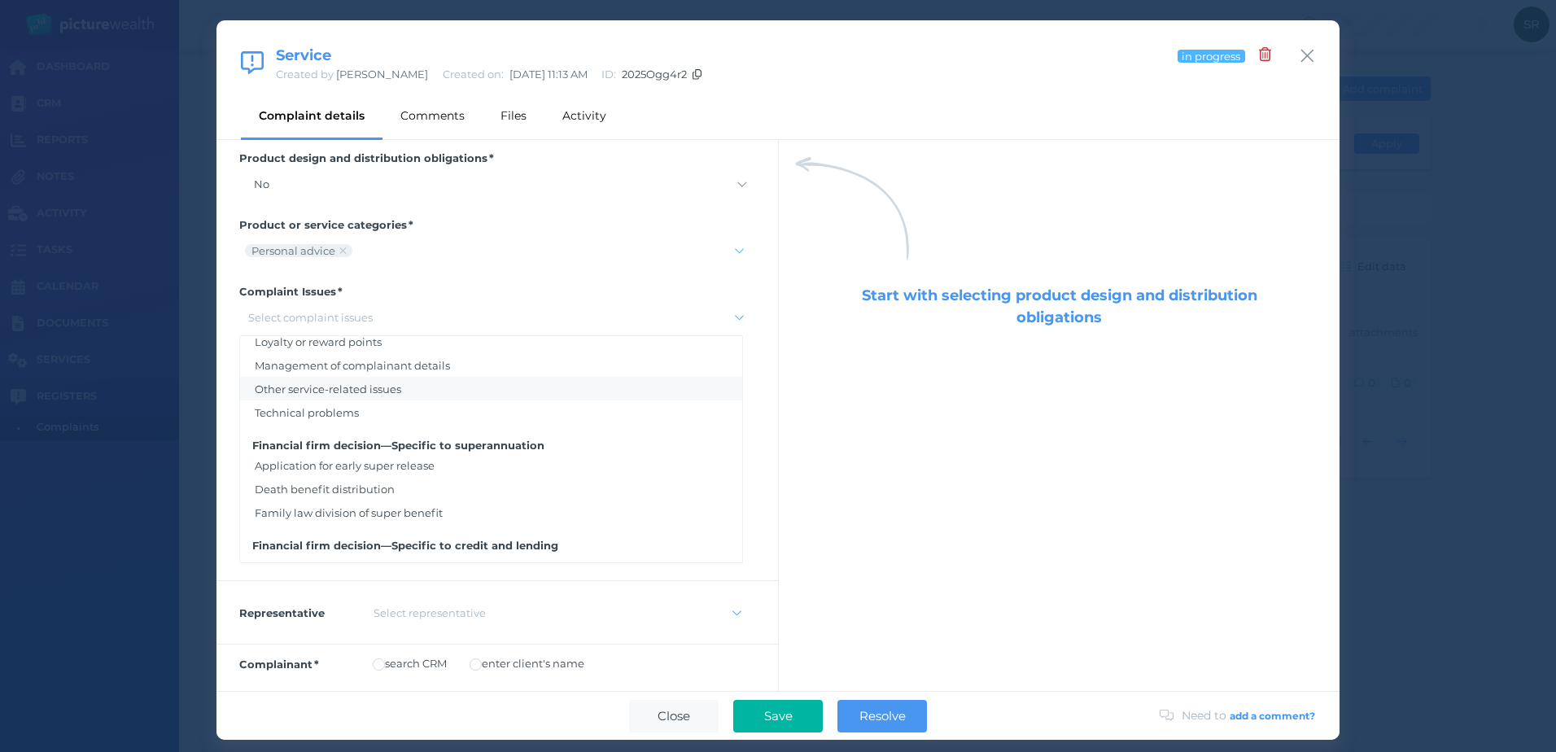
click at [400, 380] on div "Other service-related issues" at bounding box center [491, 389] width 502 height 24
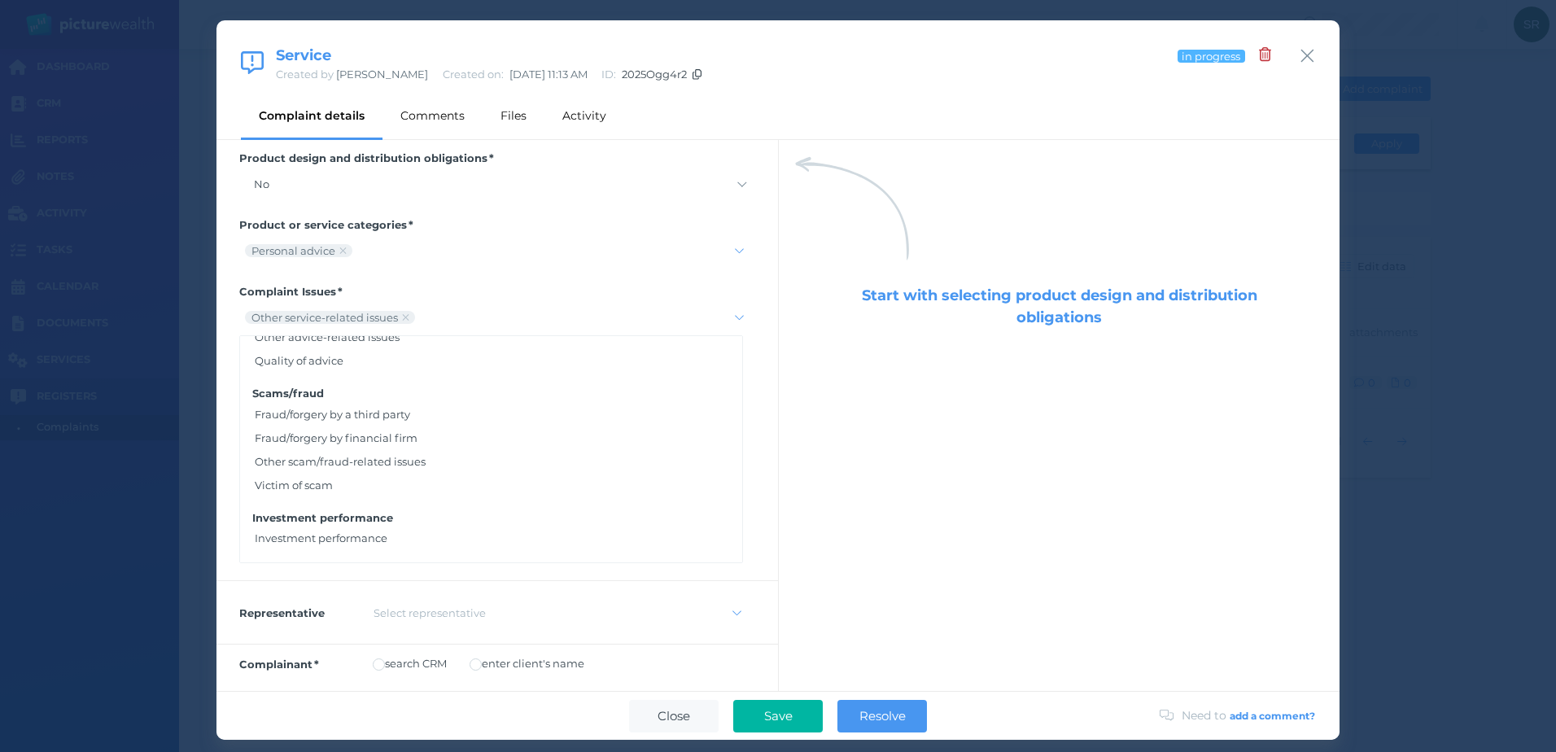
scroll to position [2524, 0]
click at [752, 387] on div "Complaint description Type description here ﻿" at bounding box center [497, 460] width 562 height 240
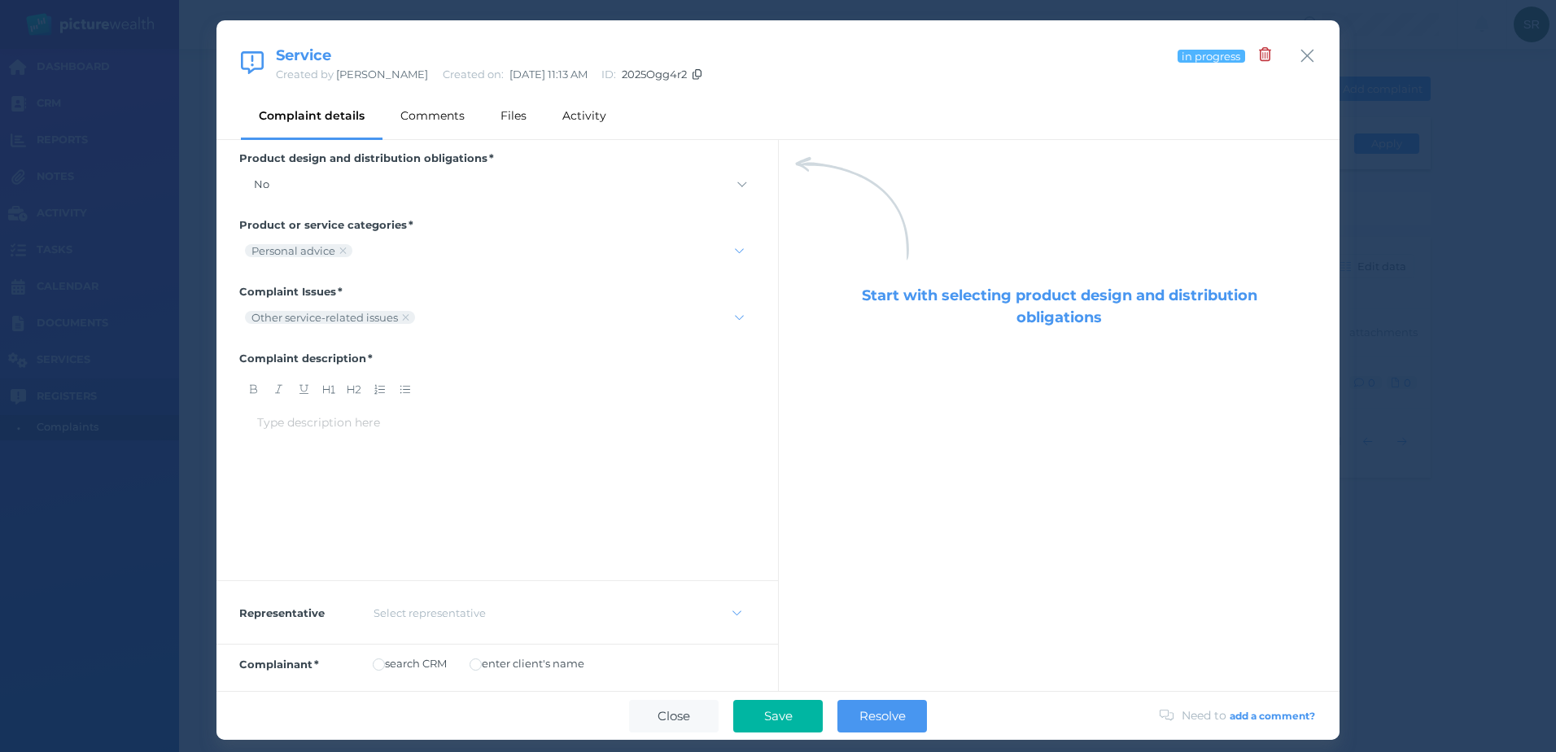
click at [342, 427] on div "Type description here ﻿" at bounding box center [497, 422] width 480 height 17
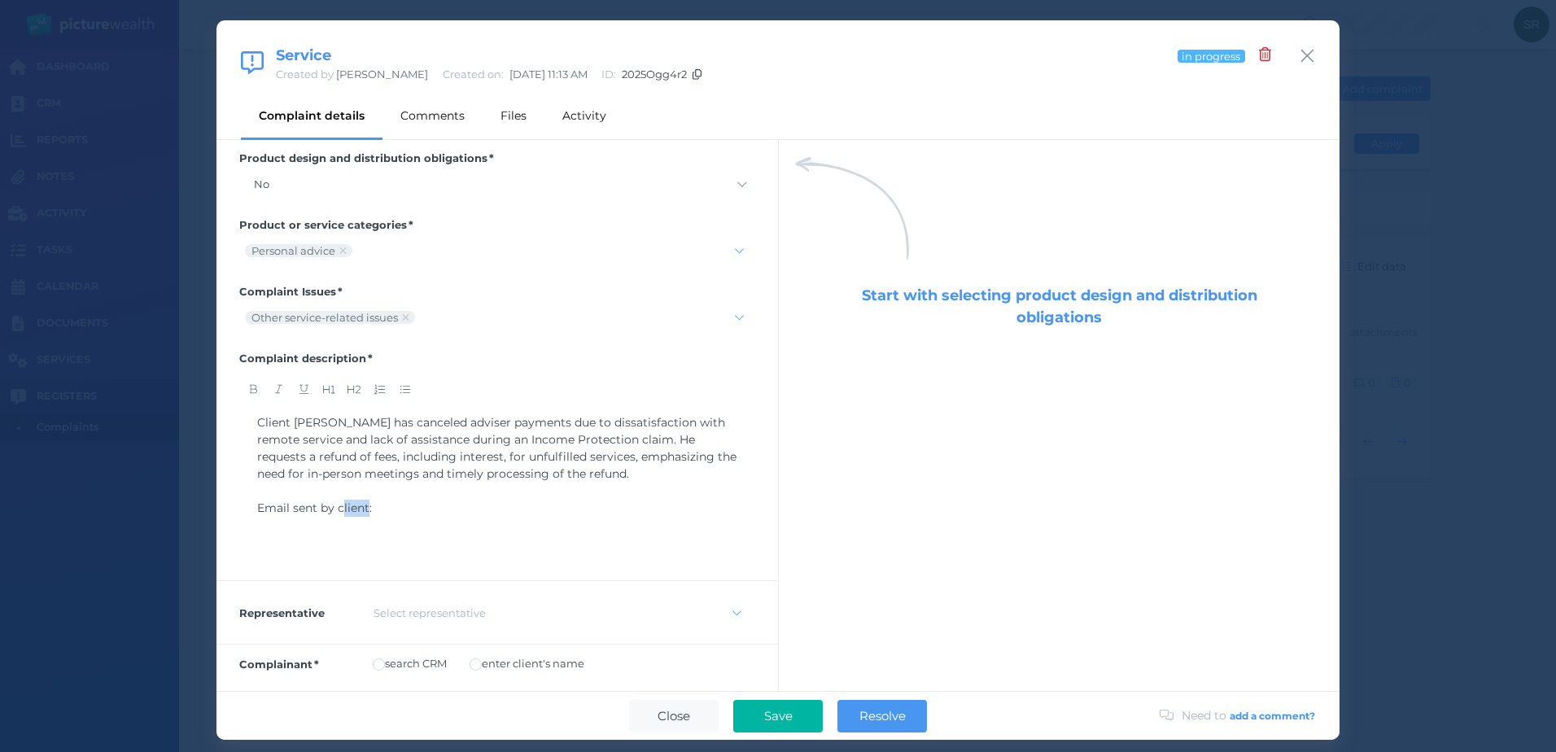
drag, startPoint x: 369, startPoint y: 507, endPoint x: 342, endPoint y: 508, distance: 26.9
click at [342, 508] on span "Email sent by client:" at bounding box center [314, 507] width 115 height 15
click at [341, 508] on span "Email sent by client:" at bounding box center [314, 507] width 115 height 15
click at [361, 510] on span "Email sent by client:" at bounding box center [314, 507] width 115 height 15
click at [366, 507] on span "Email sent by client:" at bounding box center [314, 507] width 115 height 15
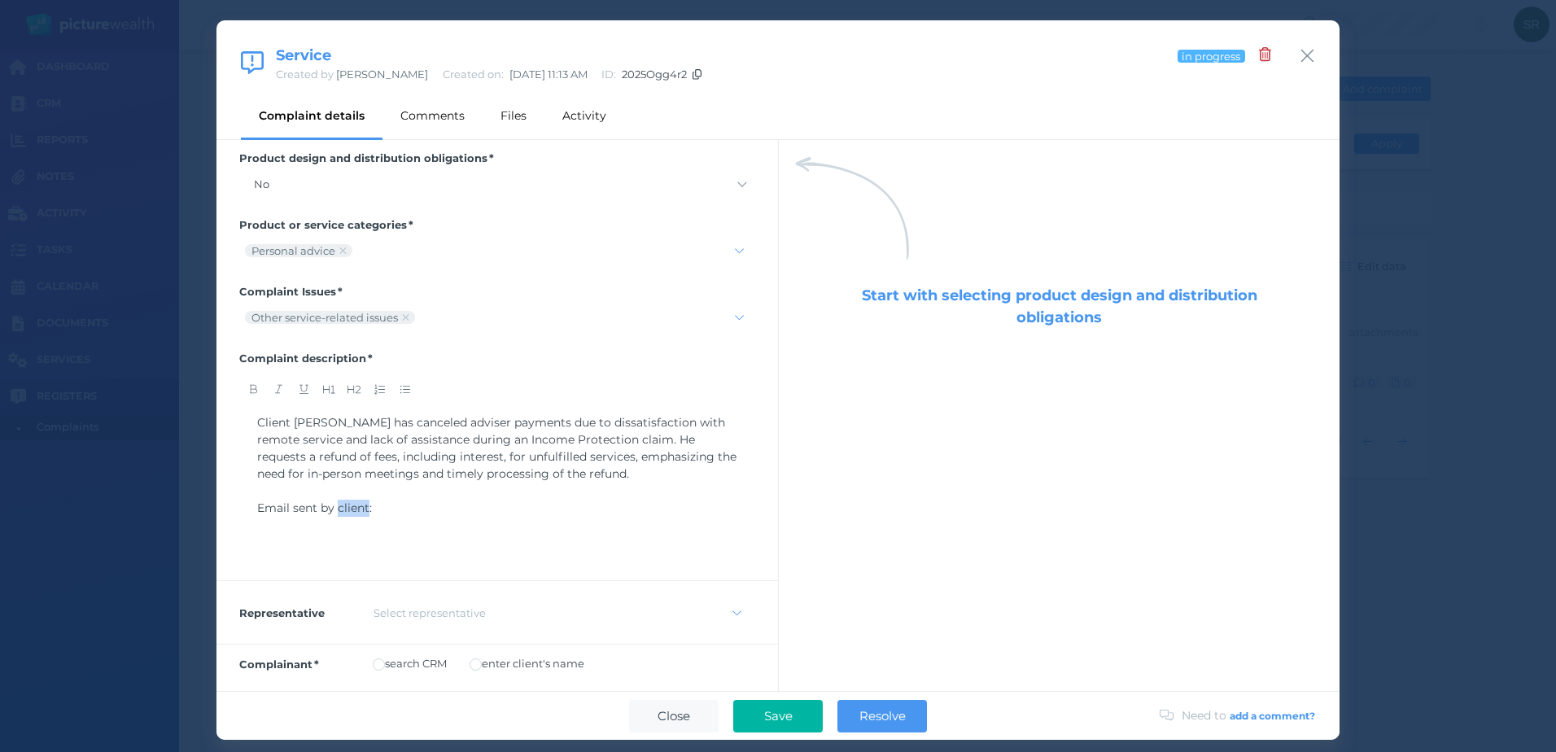
drag, startPoint x: 367, startPoint y: 510, endPoint x: 339, endPoint y: 510, distance: 28.5
click at [339, 510] on span "Email sent by client:" at bounding box center [314, 507] width 115 height 15
click at [356, 523] on div "﻿" at bounding box center [497, 525] width 480 height 17
click at [338, 566] on div "Client [PERSON_NAME] has canceled adviser payments due to dissatisfaction with …" at bounding box center [497, 487] width 516 height 163
click at [331, 540] on div "Client [PERSON_NAME] has canceled adviser payments due to dissatisfaction with …" at bounding box center [497, 487] width 480 height 146
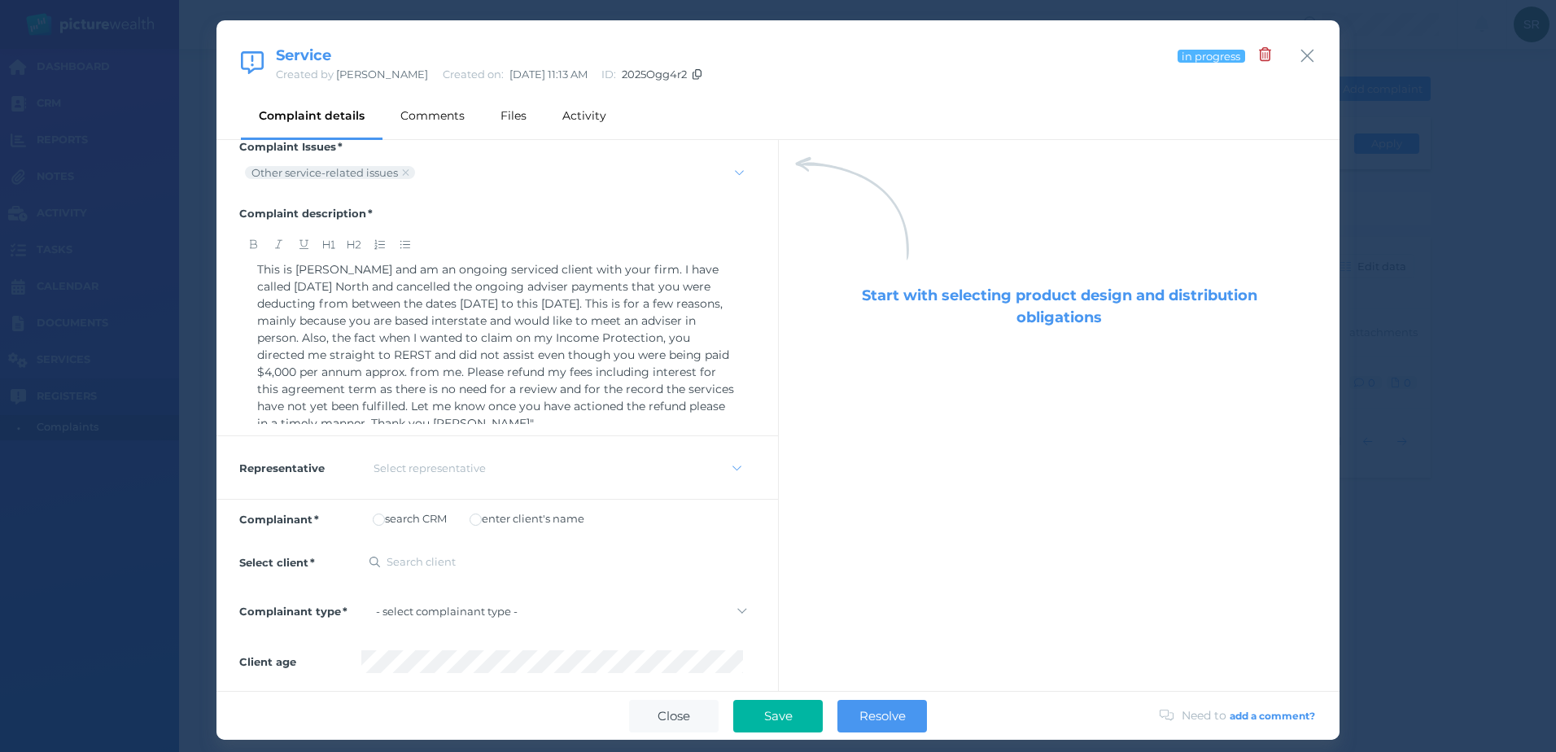
scroll to position [153, 0]
click at [561, 416] on span "This is [PERSON_NAME] and am an ongoing serviced client with your firm. I have …" at bounding box center [497, 338] width 480 height 168
click at [558, 414] on span "This is [PERSON_NAME] and am an ongoing serviced client with your firm. I have …" at bounding box center [497, 338] width 480 height 168
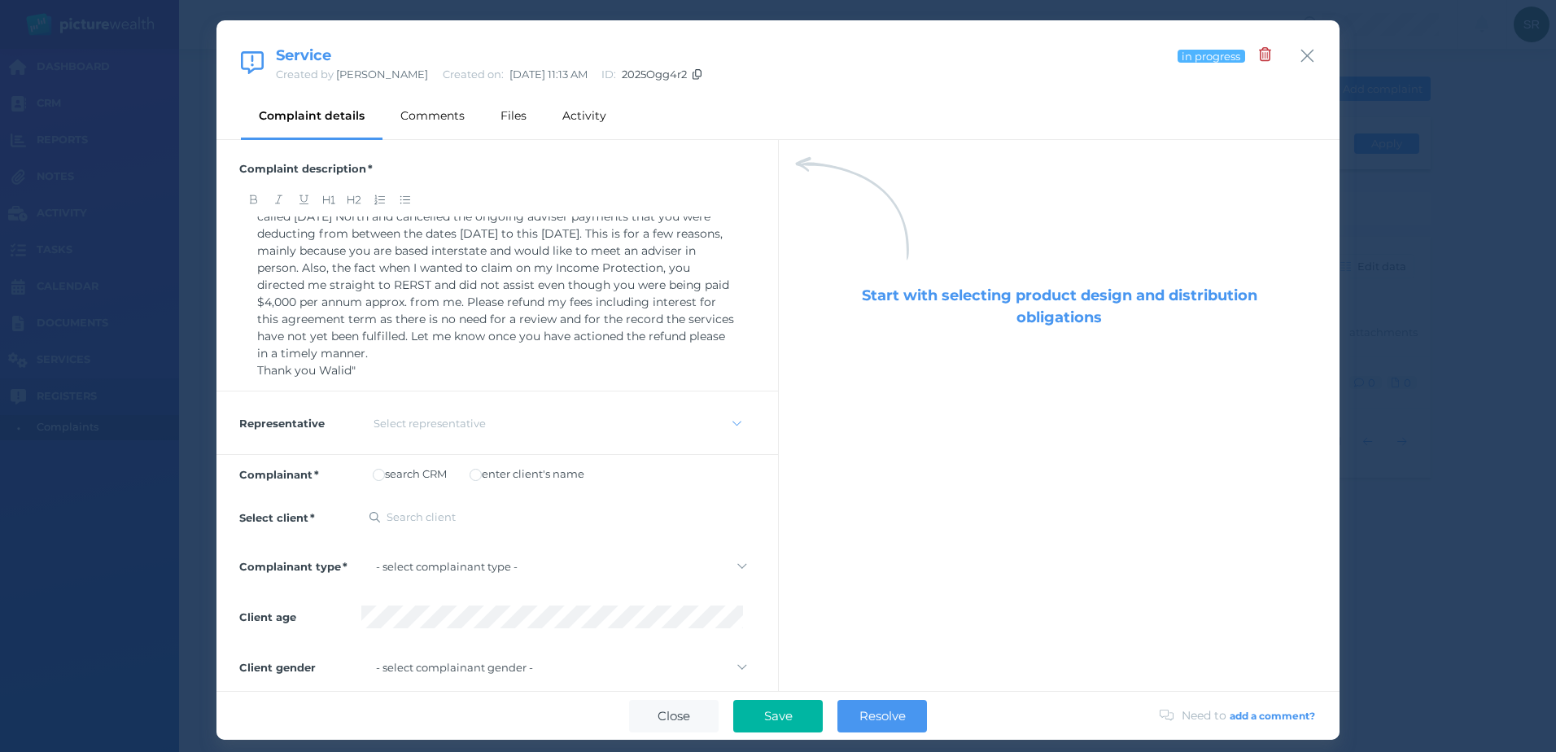
scroll to position [226, 0]
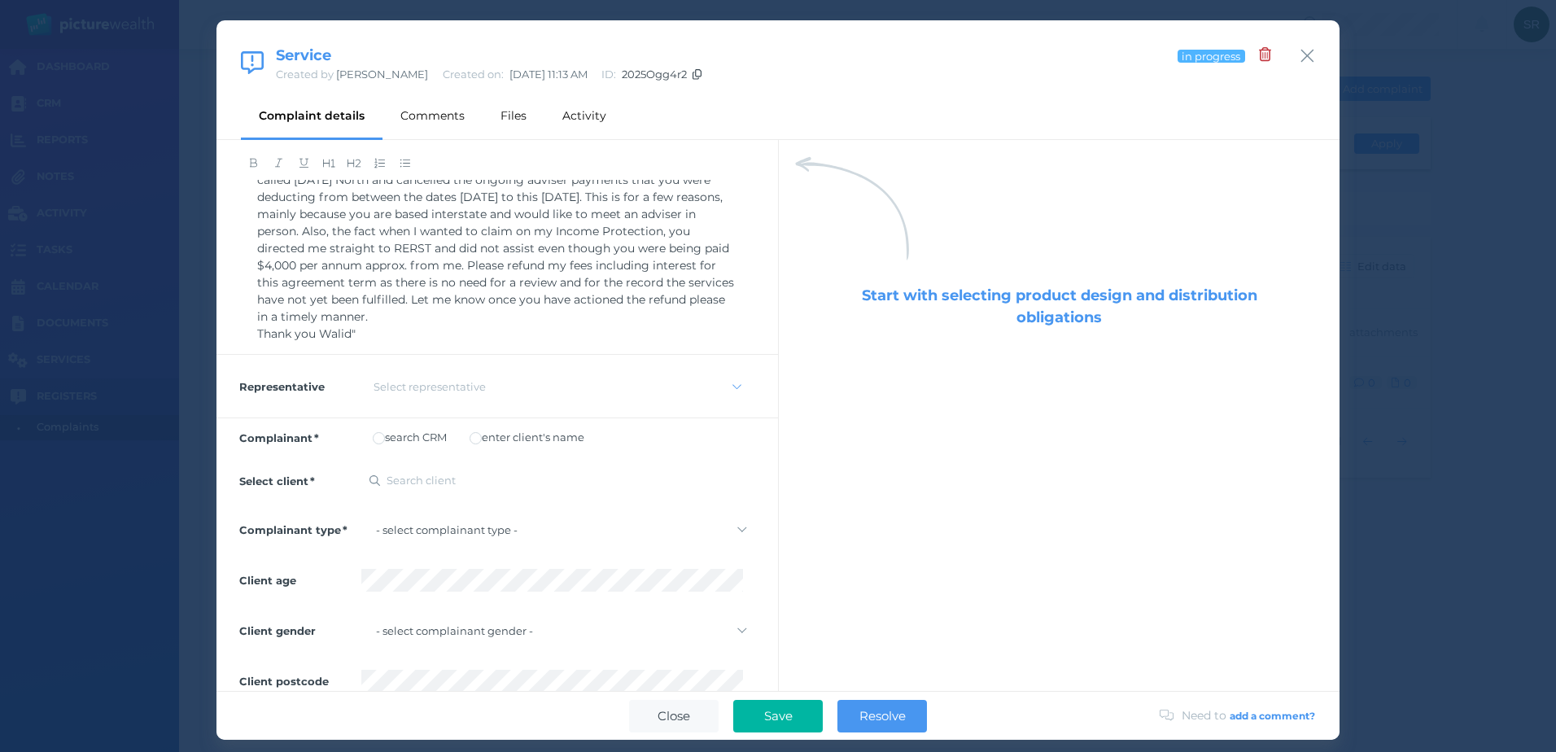
click at [490, 387] on div "Select representative" at bounding box center [546, 386] width 357 height 13
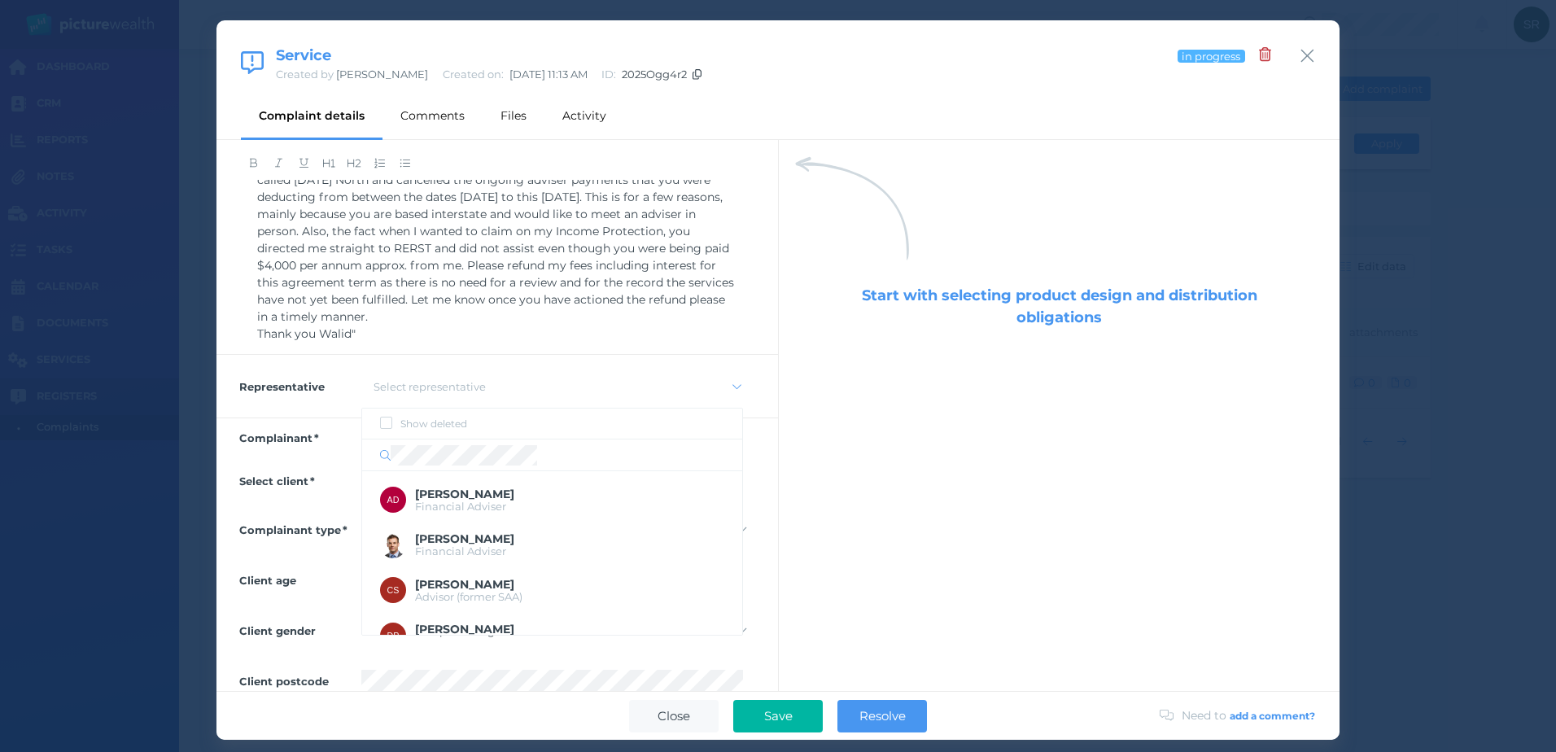
click at [829, 410] on div "Start with selecting product design and distribution obligations" at bounding box center [1059, 415] width 562 height 551
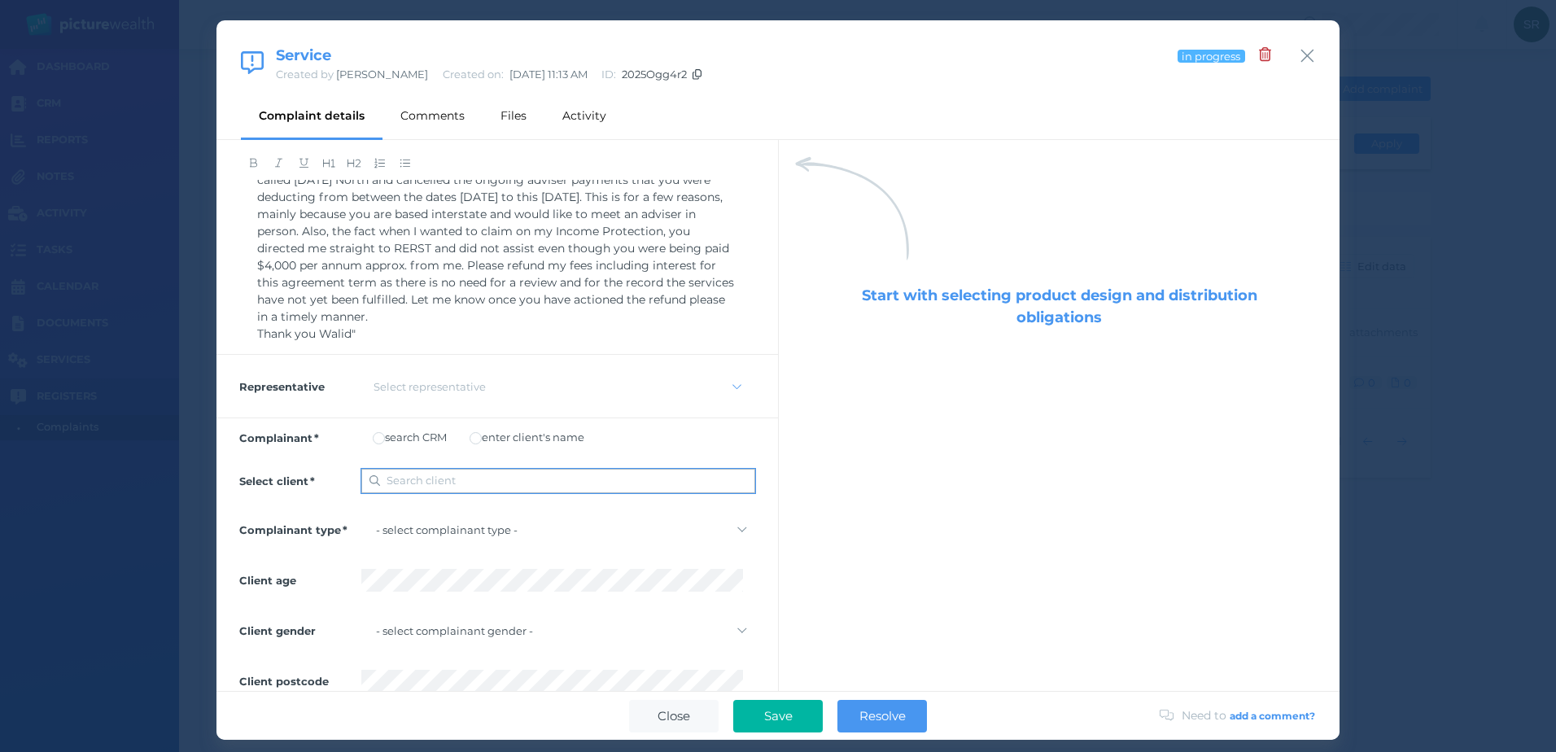
click at [431, 487] on span "Search client" at bounding box center [534, 481] width 295 height 16
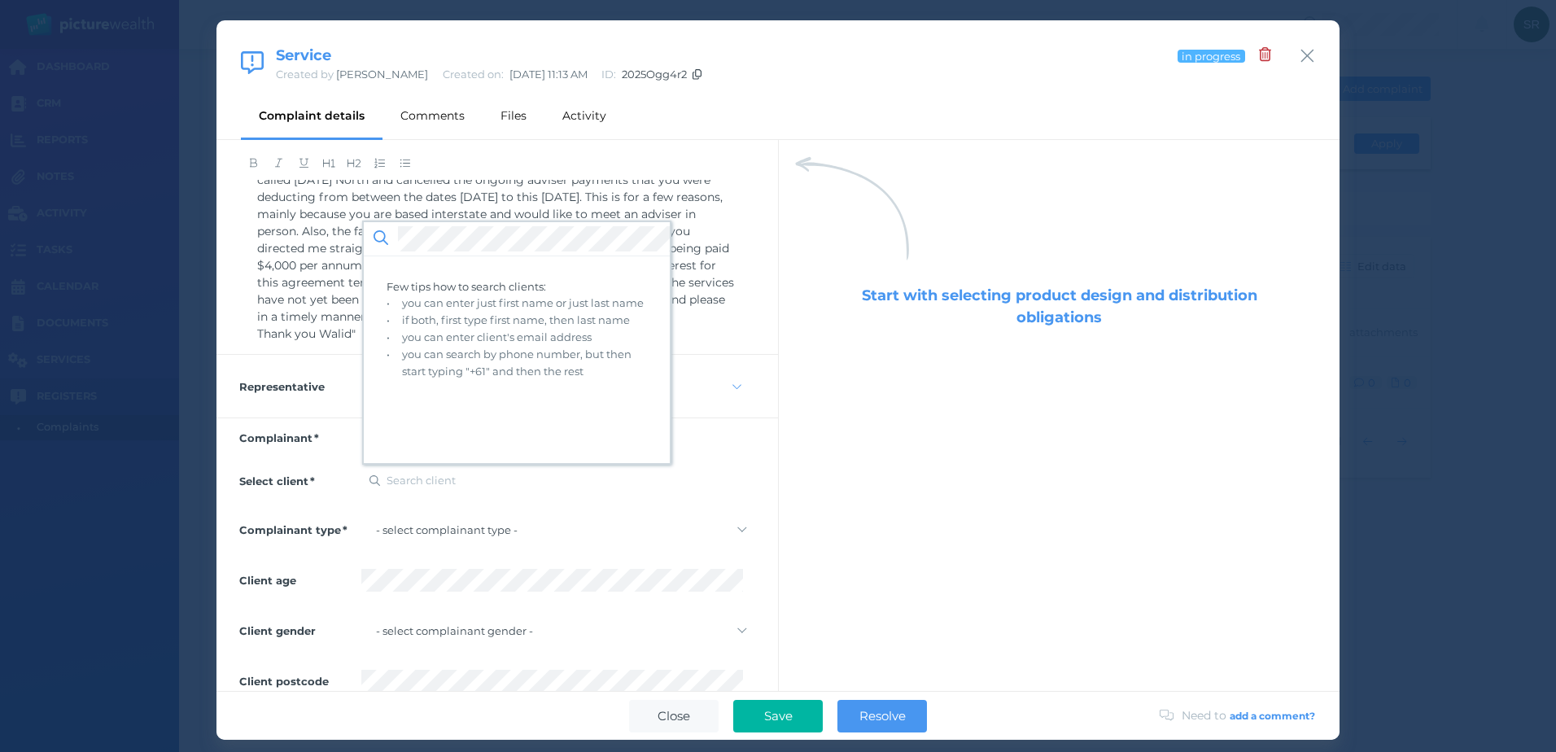
click at [855, 477] on div "Start with selecting product design and distribution obligations" at bounding box center [1059, 415] width 562 height 551
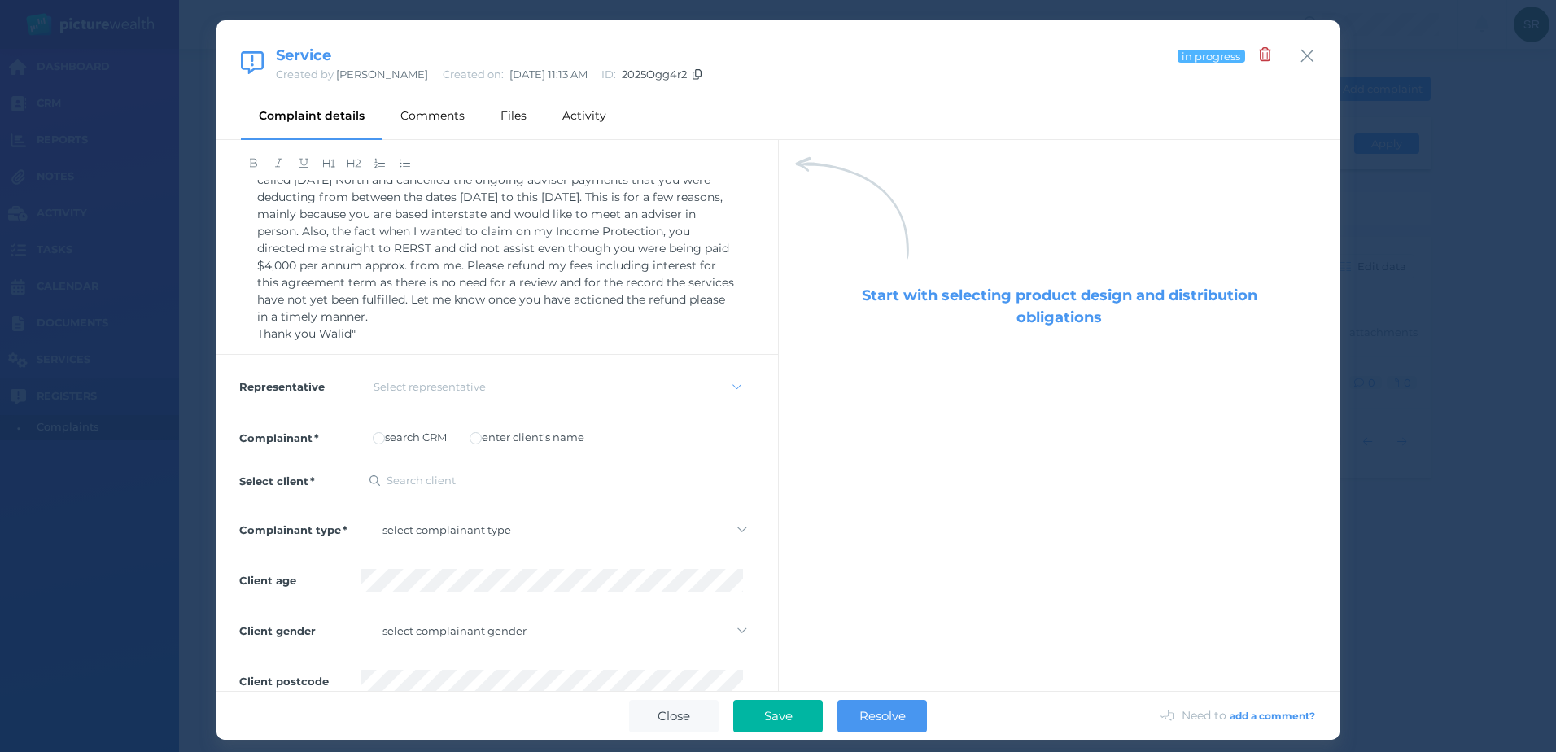
click at [547, 435] on label "enter client's name" at bounding box center [527, 437] width 115 height 13
click at [483, 533] on select "- select complainant type - Individual or couple Small business Other Unknown" at bounding box center [558, 533] width 394 height 23
select select "individual-or-couple"
click at [361, 522] on select "- select complainant type - Individual or couple Small business Other Unknown" at bounding box center [558, 533] width 394 height 23
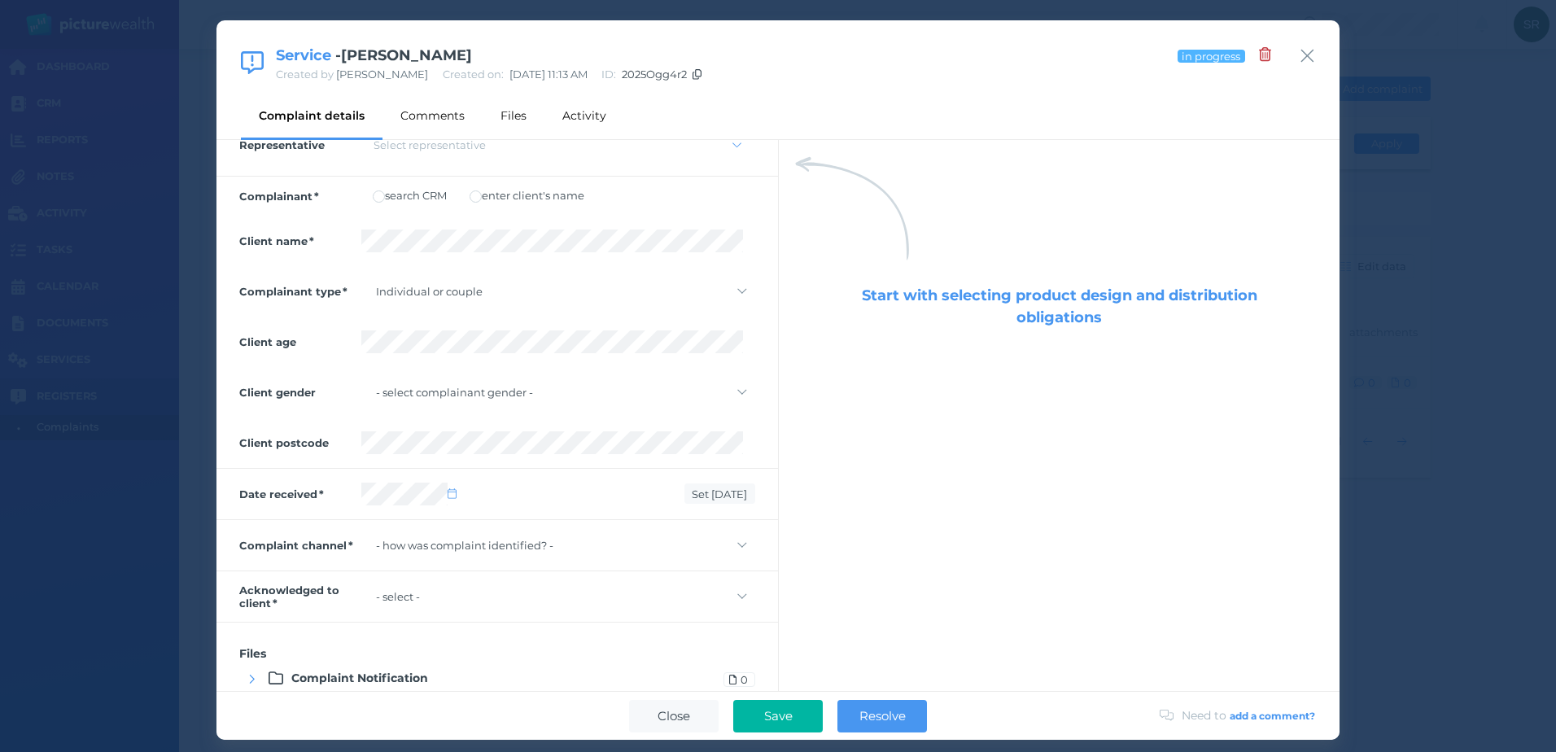
scroll to position [470, 0]
click at [505, 378] on select "- select complainant gender - [DEMOGRAPHIC_DATA] [DEMOGRAPHIC_DATA] [DEMOGRAPHI…" at bounding box center [558, 389] width 394 height 23
select select "[DEMOGRAPHIC_DATA]"
click at [361, 378] on select "- select complainant gender - [DEMOGRAPHIC_DATA] [DEMOGRAPHIC_DATA] [DEMOGRAPHI…" at bounding box center [558, 389] width 394 height 23
click at [544, 540] on select "- how was complaint identified? - Face to face Email Phone Web chat Online form…" at bounding box center [558, 542] width 394 height 23
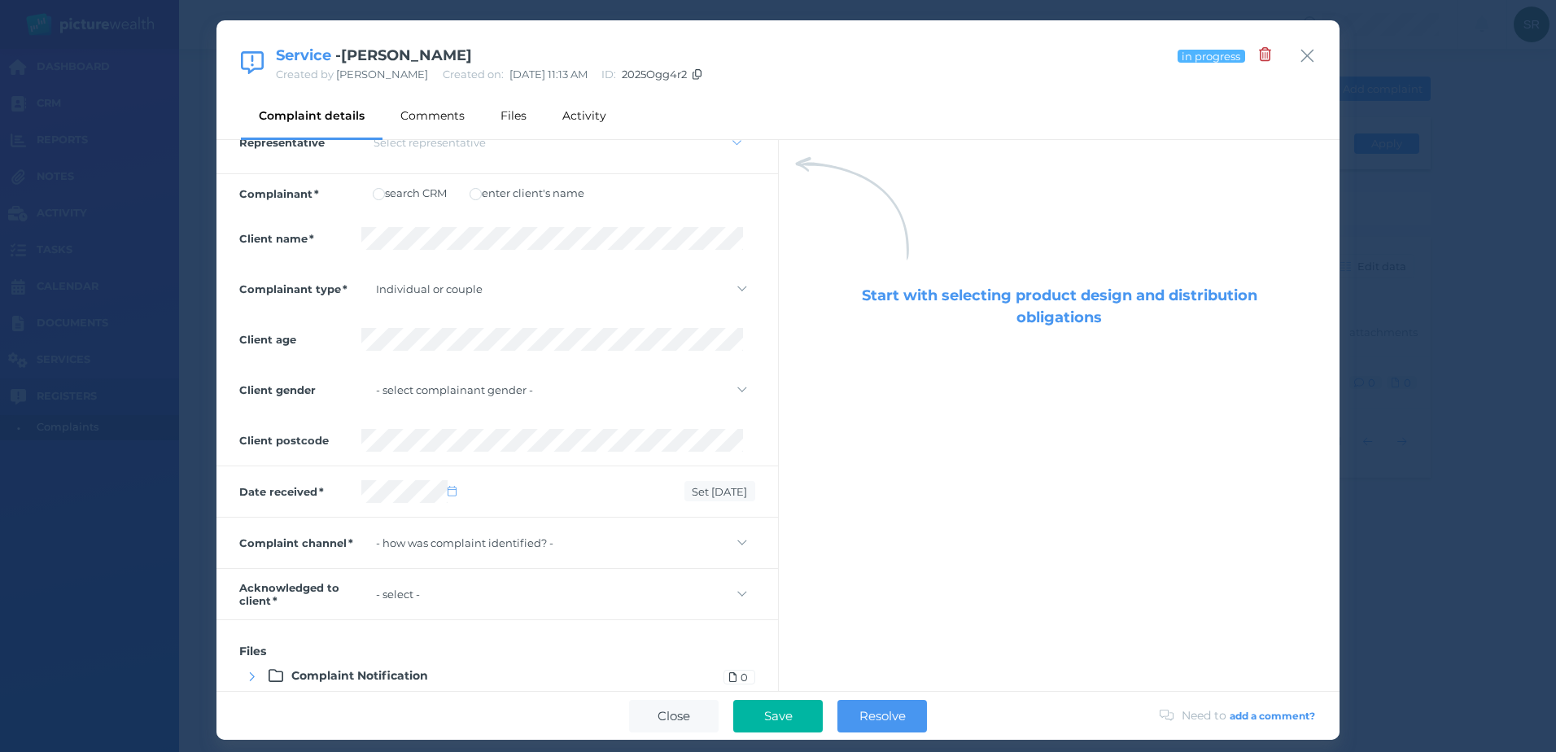
click at [778, 437] on div "Start with selecting product design and distribution obligations" at bounding box center [1059, 415] width 562 height 551
click at [571, 545] on select "- how was complaint identified? - Face to face Email Phone Web chat Online form…" at bounding box center [558, 542] width 394 height 23
select select "email"
click at [361, 531] on select "- how was complaint identified? - Face to face Email Phone Web chat Online form…" at bounding box center [558, 542] width 394 height 23
click at [522, 595] on select "- select - not yet via phone in person via email via social media other" at bounding box center [558, 594] width 394 height 23
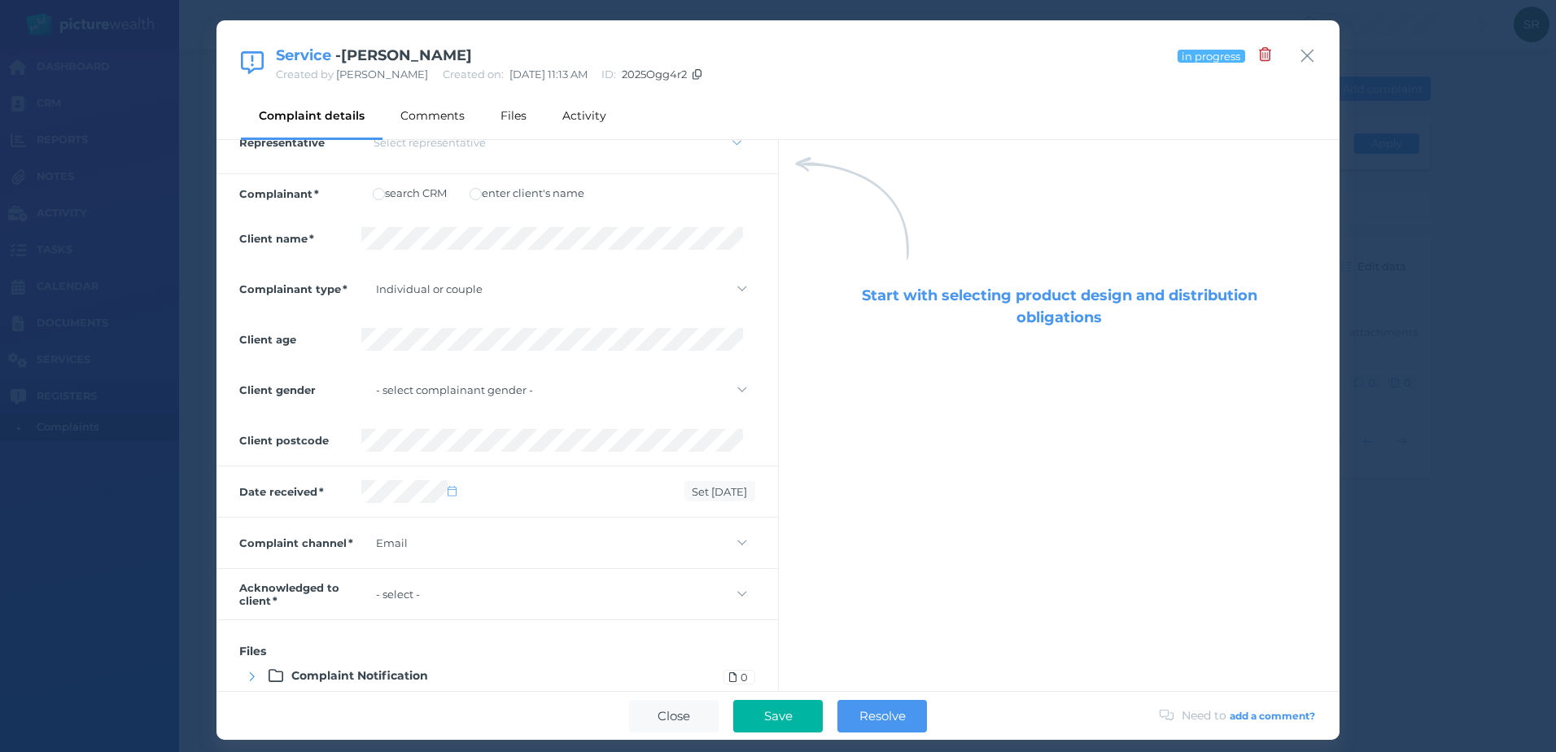
select select "via-email"
click at [361, 583] on select "- select - not yet via phone in person via email via social media other" at bounding box center [558, 594] width 394 height 23
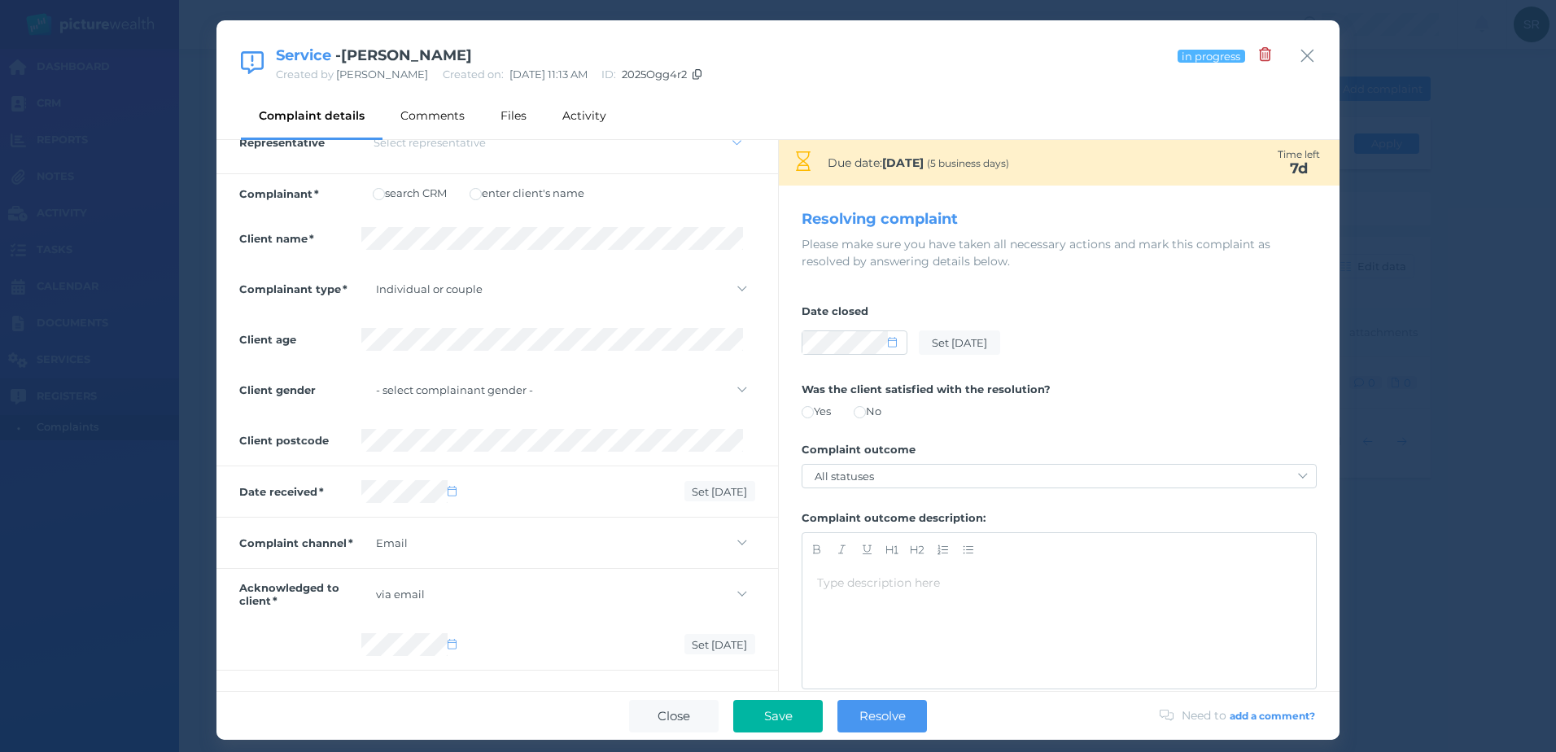
scroll to position [552, 0]
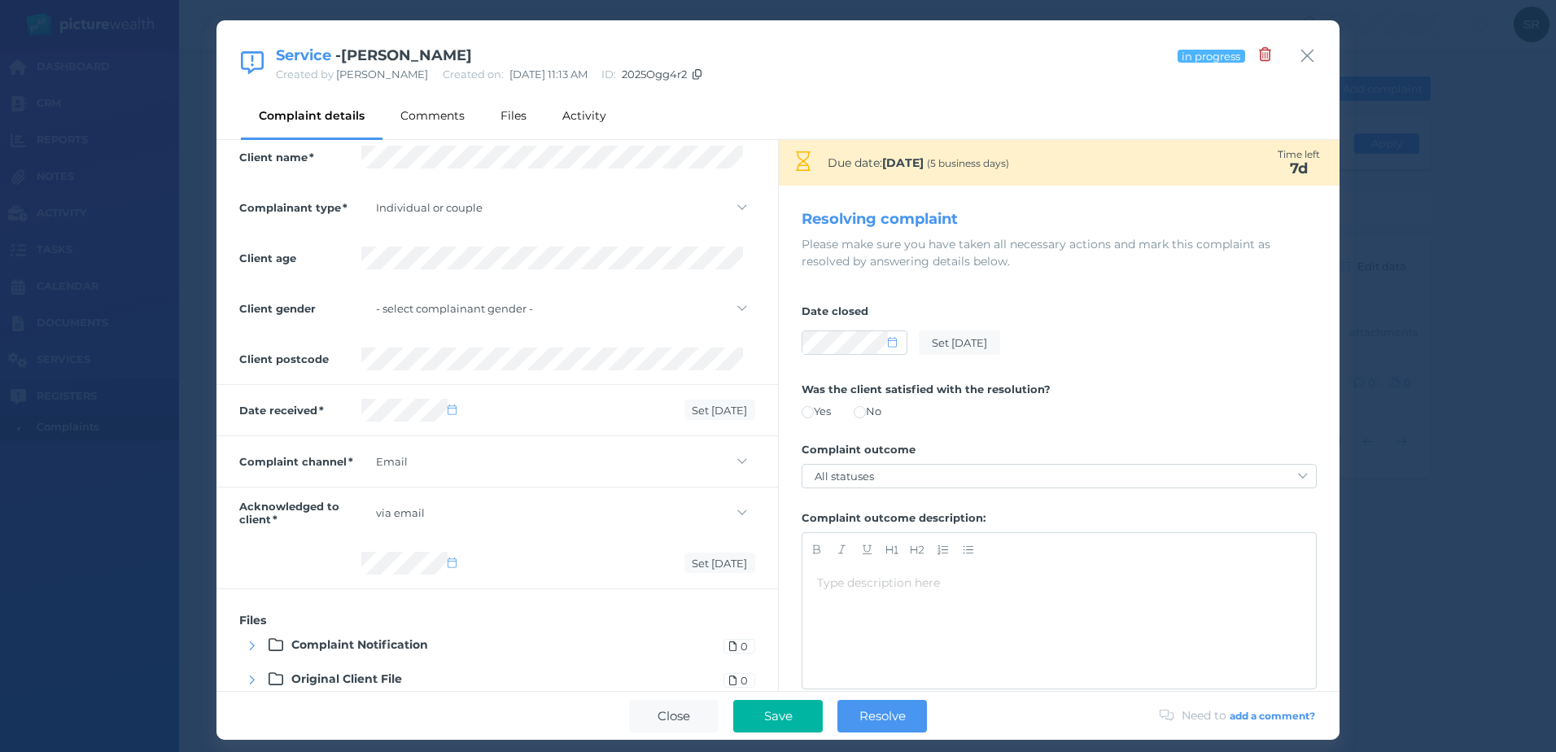
click at [452, 568] on span at bounding box center [458, 563] width 20 height 14
select select "8"
click at [576, 553] on div "Set [DATE]" at bounding box center [558, 563] width 394 height 28
click at [453, 413] on icon at bounding box center [452, 409] width 9 height 11
select select "8"
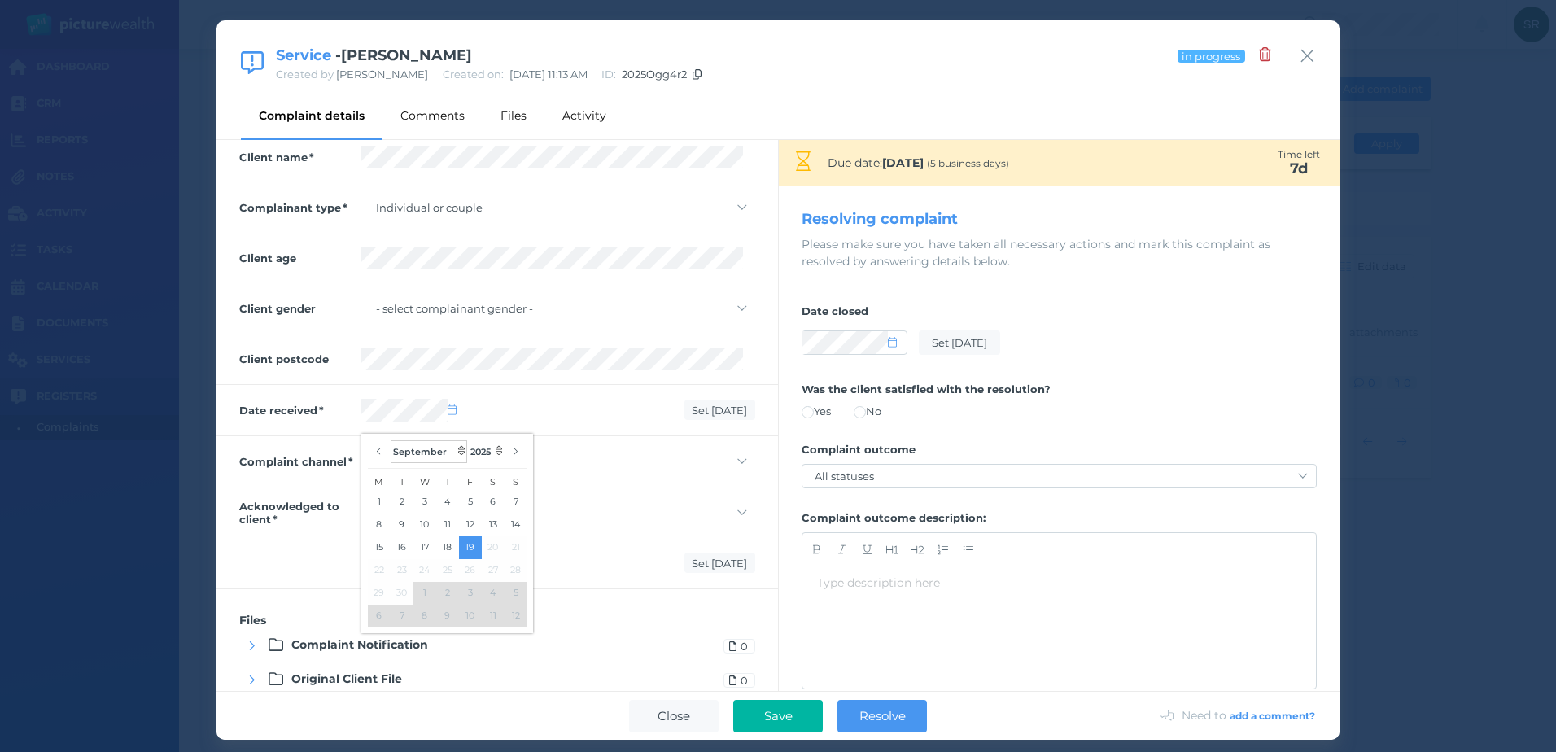
click at [460, 448] on select "January February March April May June July August September October November De…" at bounding box center [429, 451] width 76 height 23
click at [891, 330] on span at bounding box center [855, 342] width 106 height 24
click at [891, 338] on icon at bounding box center [892, 342] width 9 height 11
select select "8"
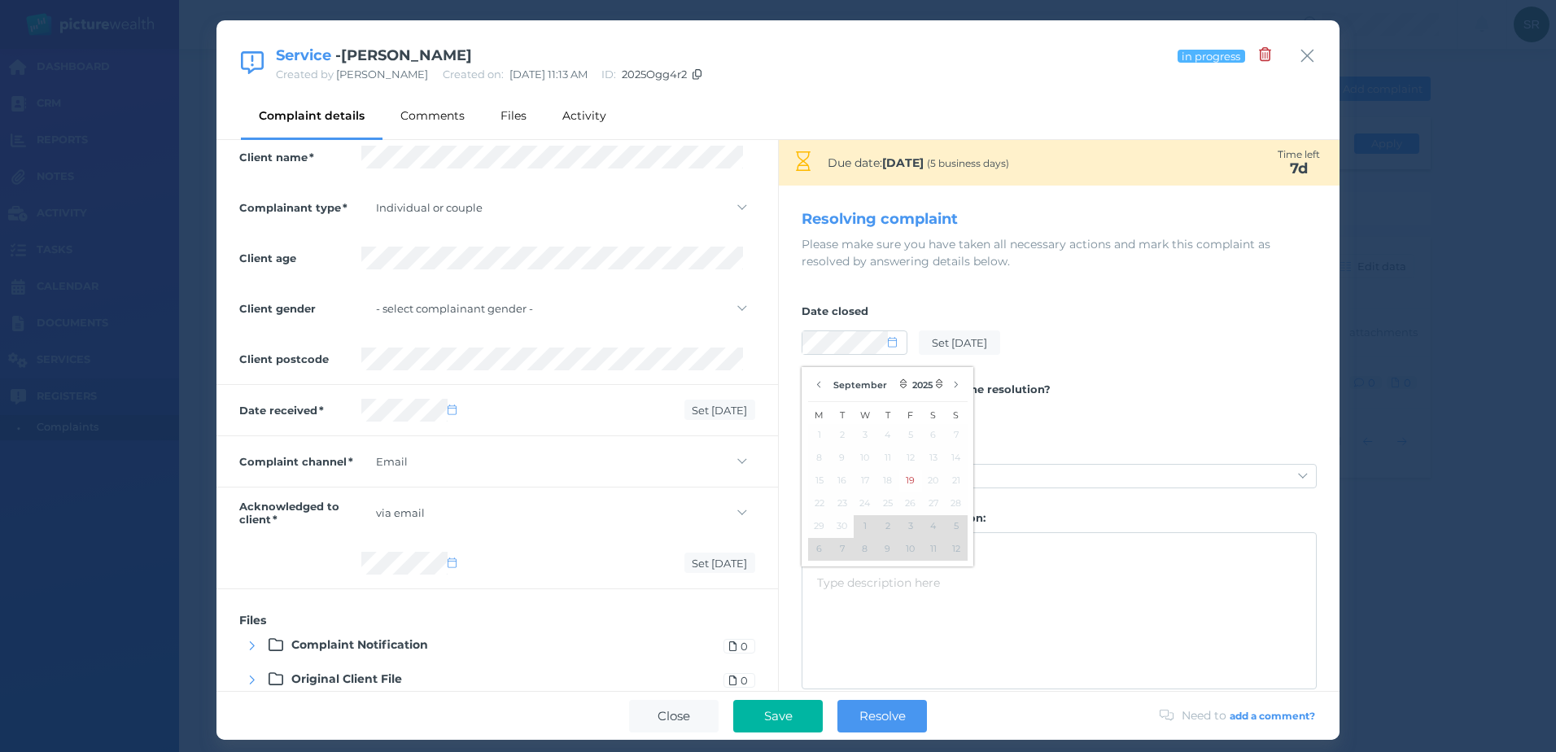
click at [450, 411] on icon at bounding box center [452, 409] width 9 height 11
select select "8"
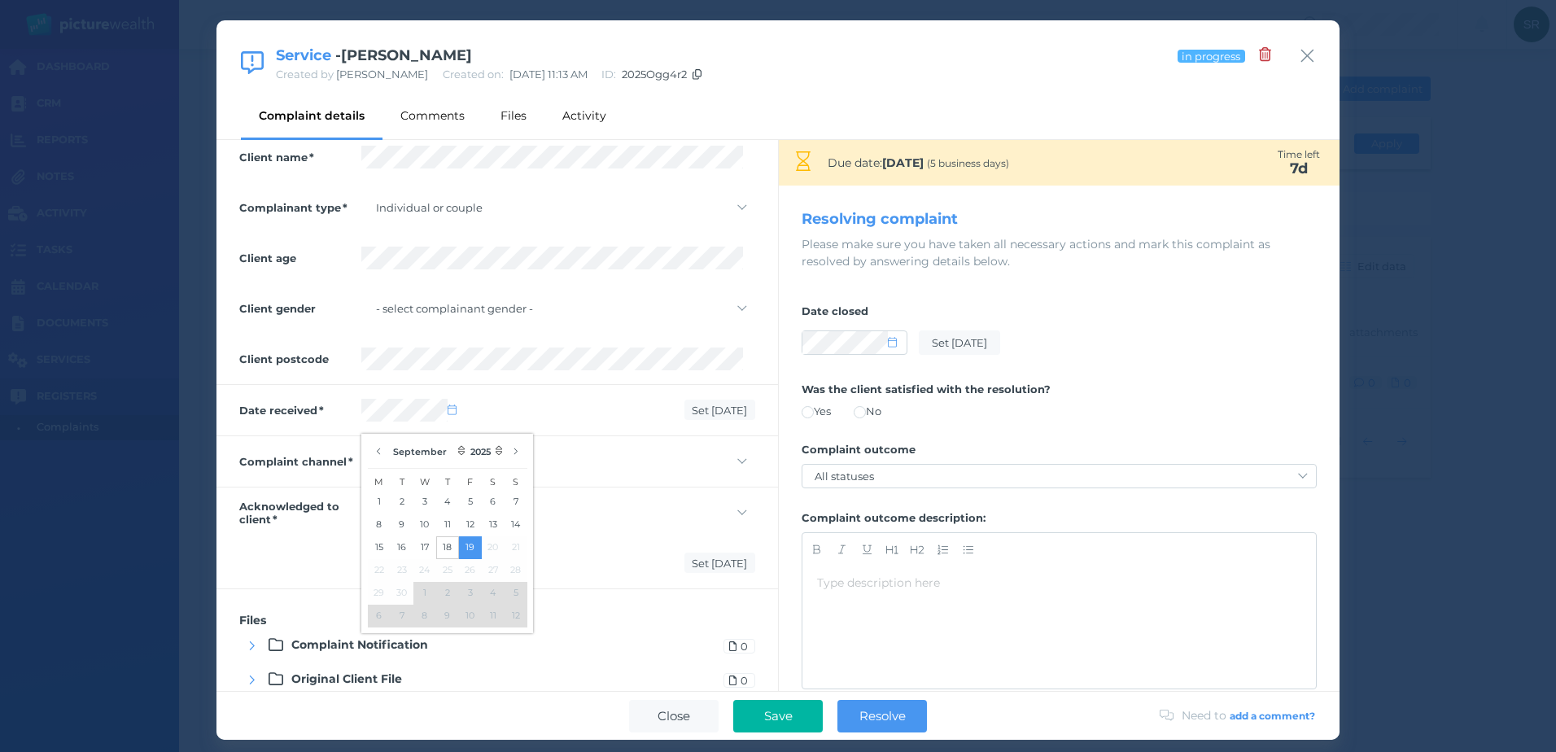
click at [447, 543] on button "18" at bounding box center [447, 547] width 23 height 23
click at [892, 334] on div at bounding box center [854, 342] width 104 height 23
click at [892, 341] on icon at bounding box center [892, 342] width 9 height 11
select select "8"
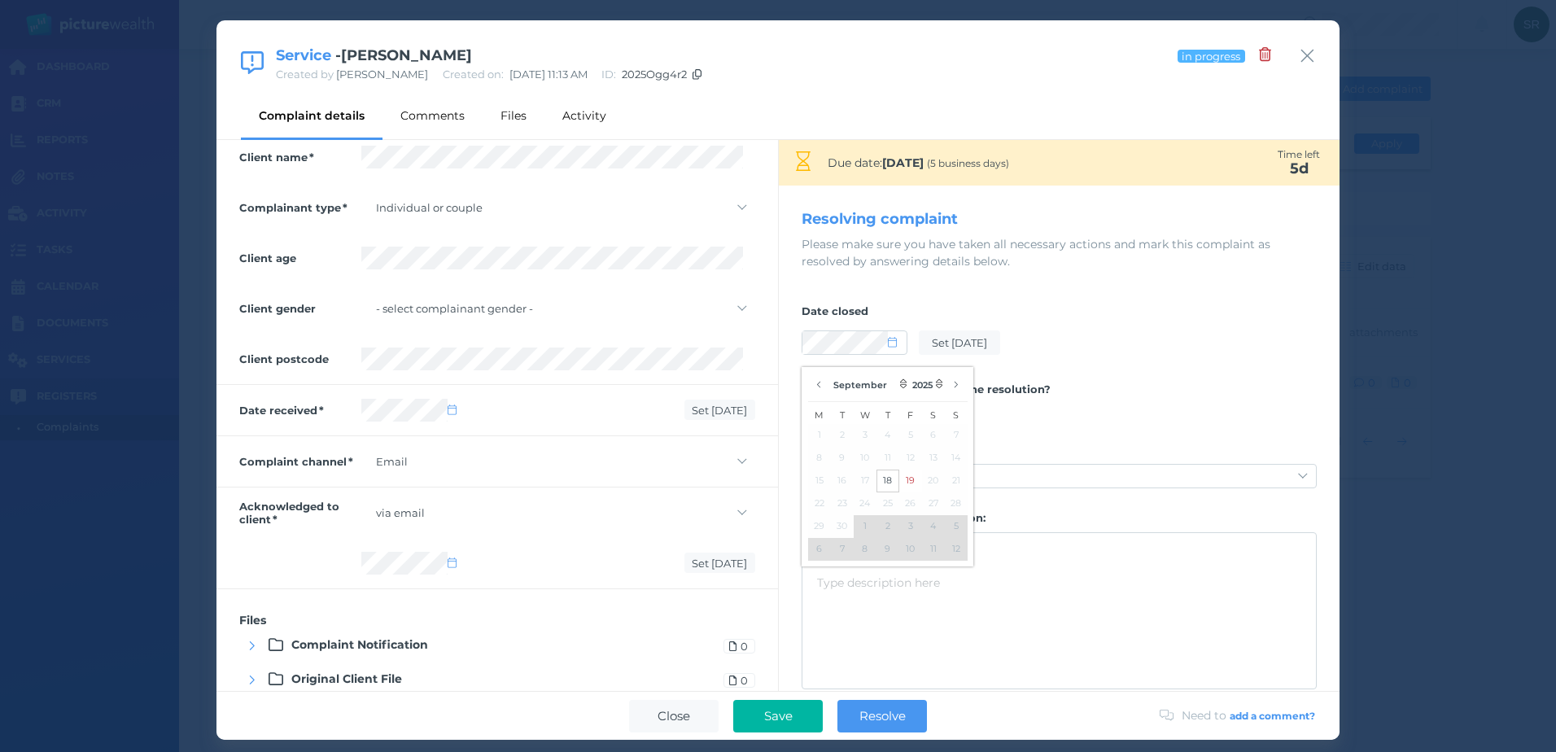
click at [892, 477] on button "18" at bounding box center [887, 481] width 23 height 23
click at [1064, 382] on div "Was the client satisfied with the resolution? Yes No" at bounding box center [1059, 401] width 515 height 60
click at [448, 407] on icon at bounding box center [452, 409] width 9 height 11
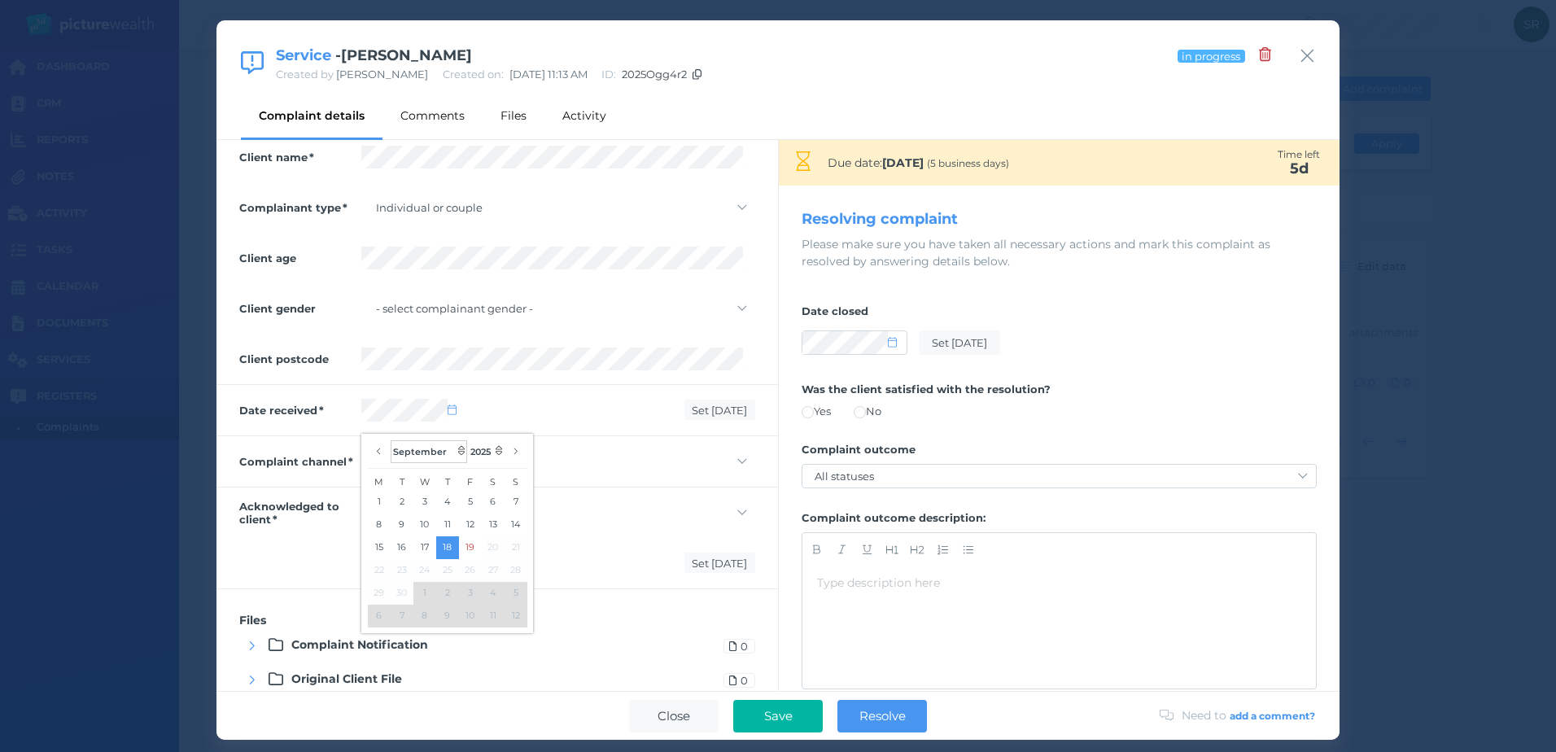
click at [459, 447] on select "January February March April May June July August September October November De…" at bounding box center [429, 451] width 76 height 23
click at [391, 440] on select "January February March April May June July August September October November De…" at bounding box center [429, 451] width 76 height 23
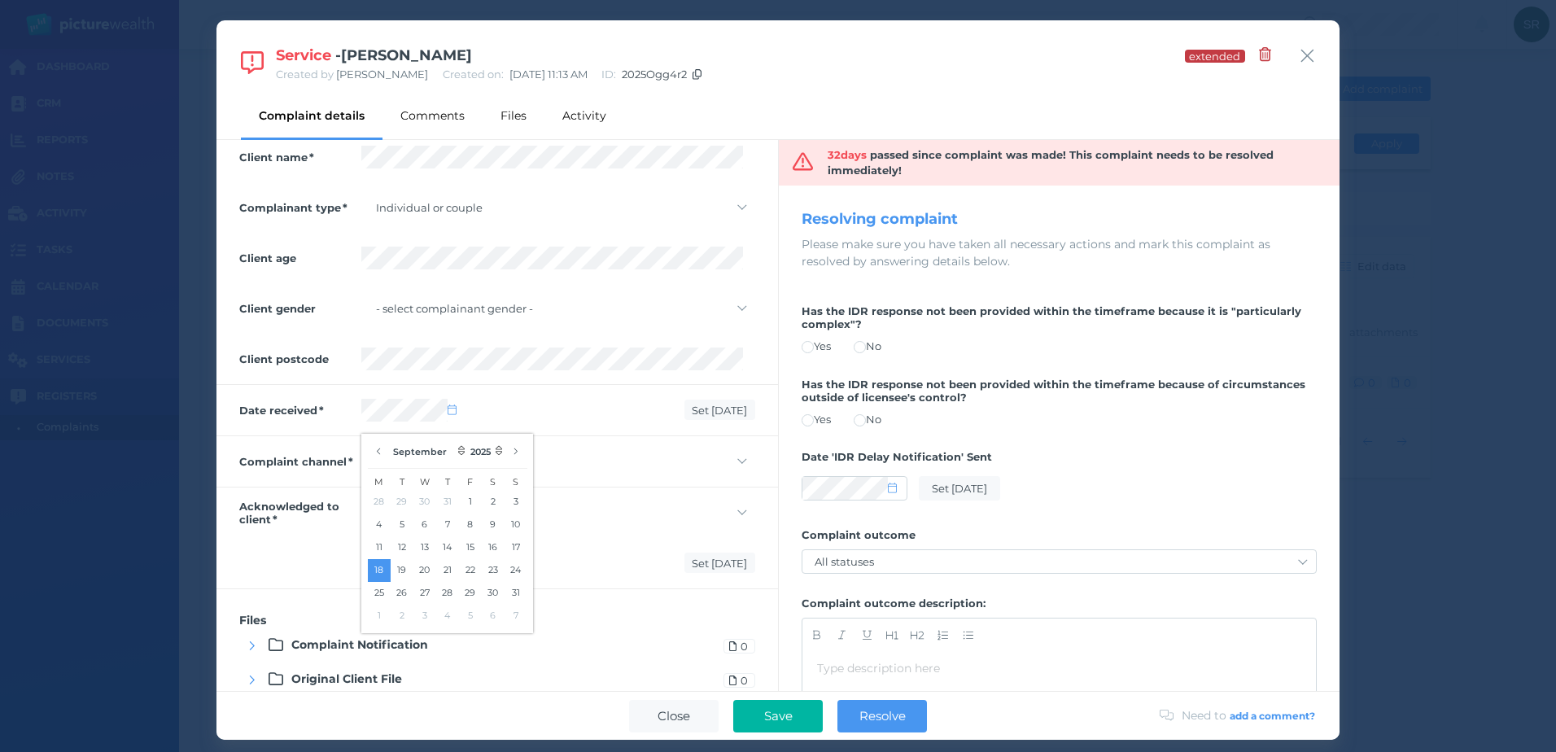
select select "7"
click at [405, 567] on button "19" at bounding box center [402, 570] width 23 height 23
click at [639, 392] on div "Date received Set [DATE]" at bounding box center [497, 410] width 562 height 50
click at [450, 410] on icon at bounding box center [452, 409] width 9 height 11
select select "7"
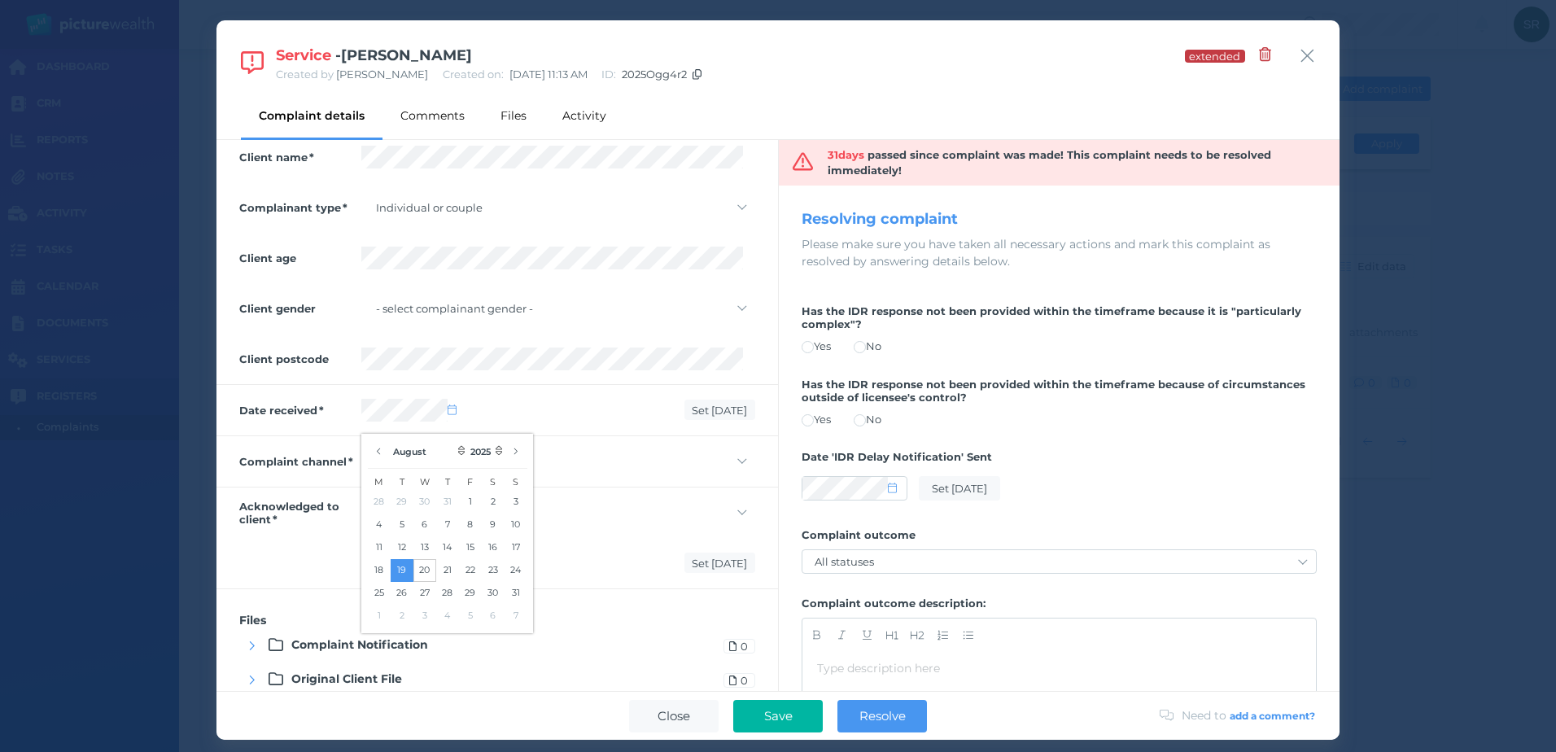
click at [418, 567] on button "20" at bounding box center [424, 570] width 23 height 23
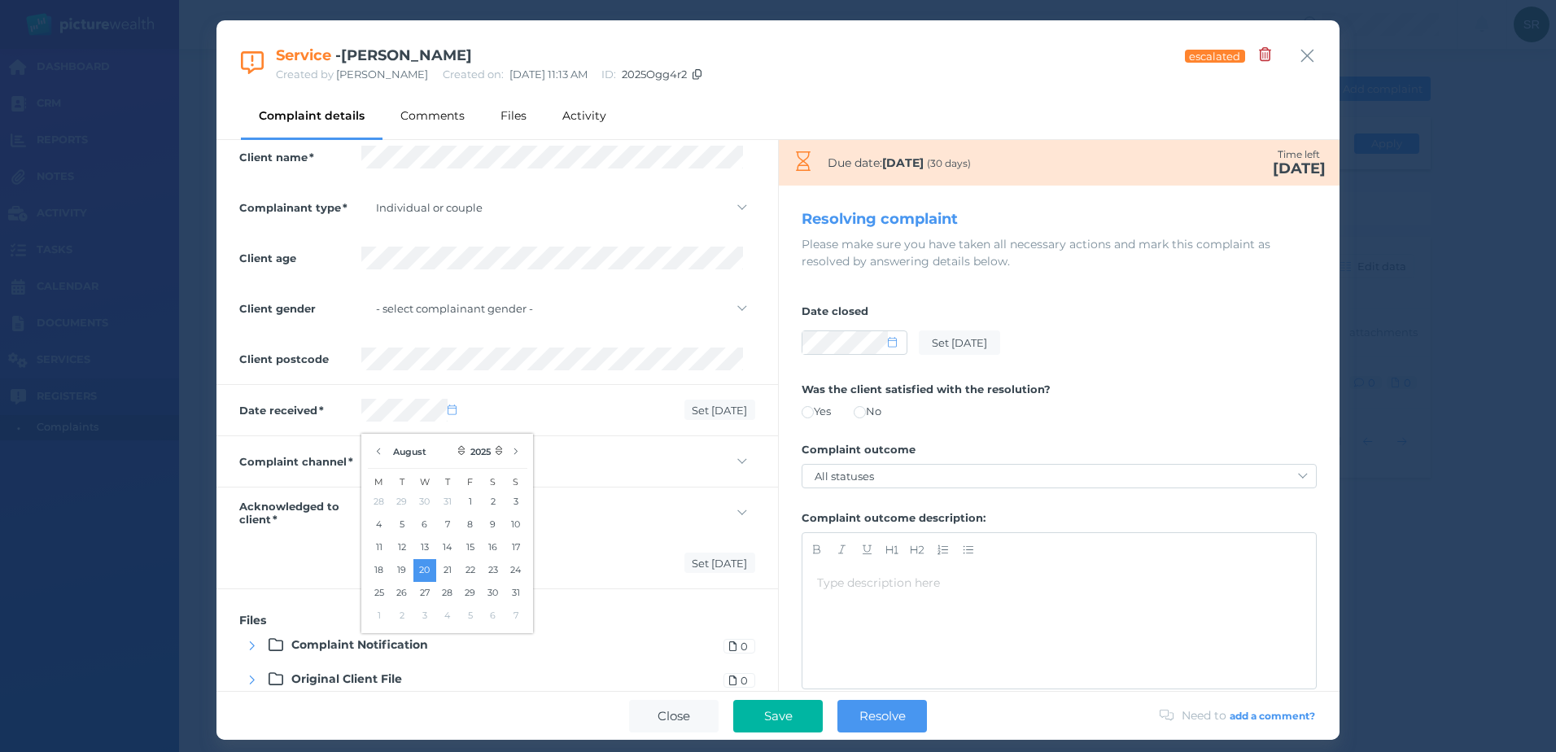
click at [575, 426] on div "Date received Set [DATE]" at bounding box center [497, 410] width 562 height 50
click at [401, 463] on select "- how was complaint identified? - Face to face Email Phone Web chat Online form…" at bounding box center [558, 461] width 394 height 23
click at [361, 450] on select "- how was complaint identified? - Face to face Email Phone Web chat Online form…" at bounding box center [558, 461] width 394 height 23
click at [387, 517] on select "- select - not yet via phone in person via email via social media other" at bounding box center [558, 512] width 394 height 23
click at [337, 540] on div "Set [DATE]" at bounding box center [497, 563] width 562 height 50
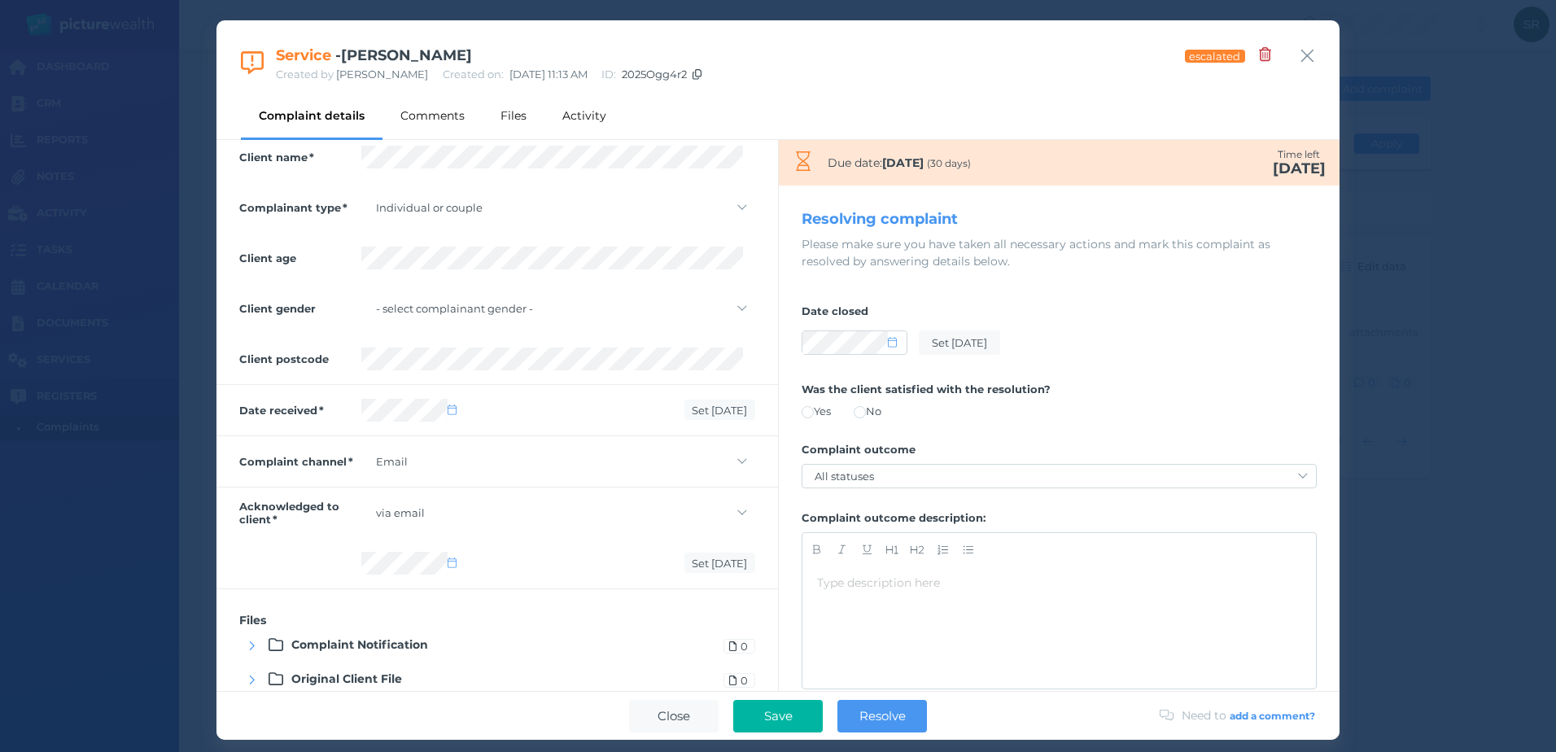
select select "8"
click at [553, 589] on div "Files Complaint Notification 0 Original Client File 0" at bounding box center [497, 649] width 562 height 120
click at [455, 561] on icon at bounding box center [452, 562] width 9 height 11
click at [474, 431] on button "12" at bounding box center [470, 430] width 23 height 23
click at [378, 361] on button "button" at bounding box center [379, 357] width 23 height 23
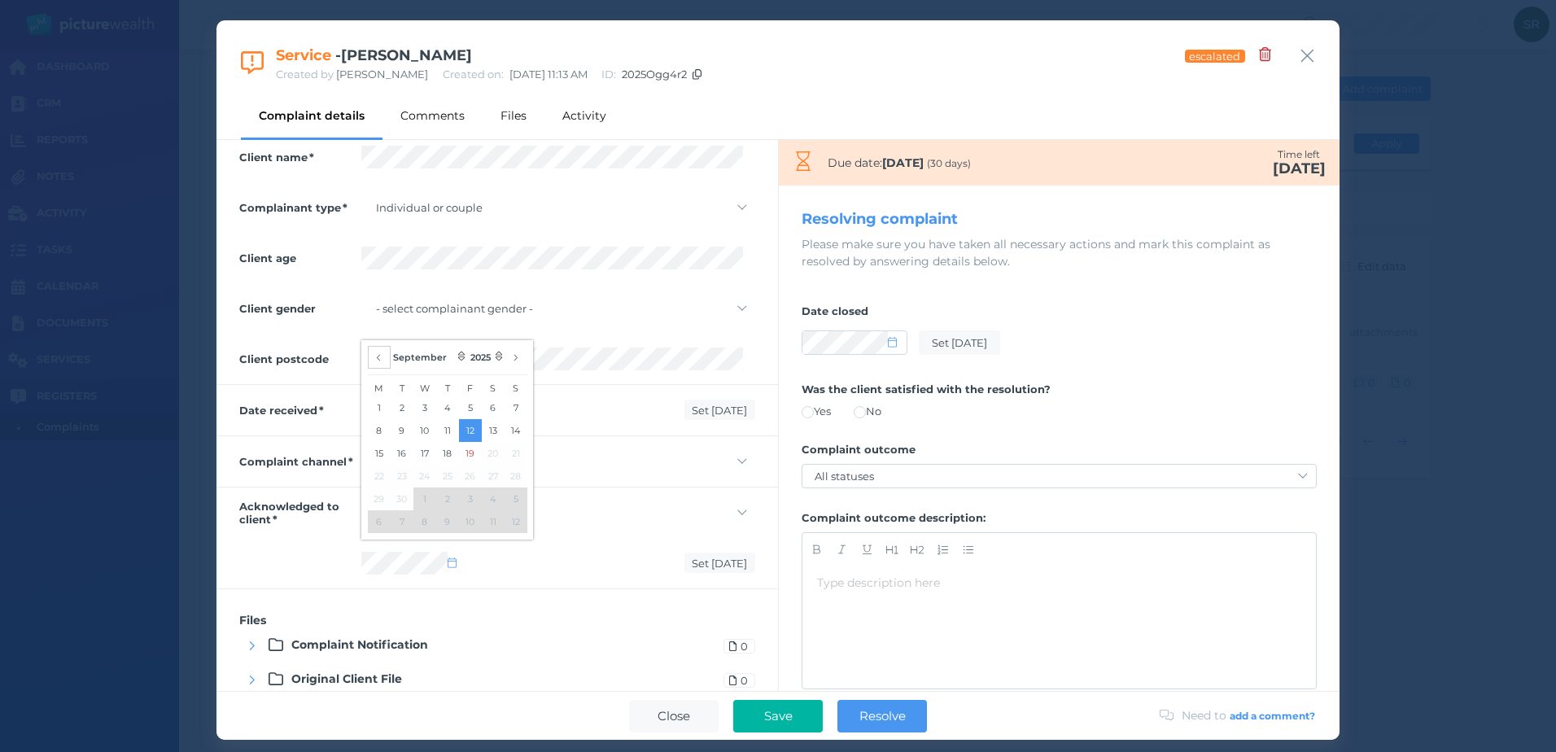
select select "7"
click at [405, 470] on button "19" at bounding box center [402, 476] width 23 height 23
click at [321, 543] on div "Set [DATE]" at bounding box center [497, 563] width 562 height 50
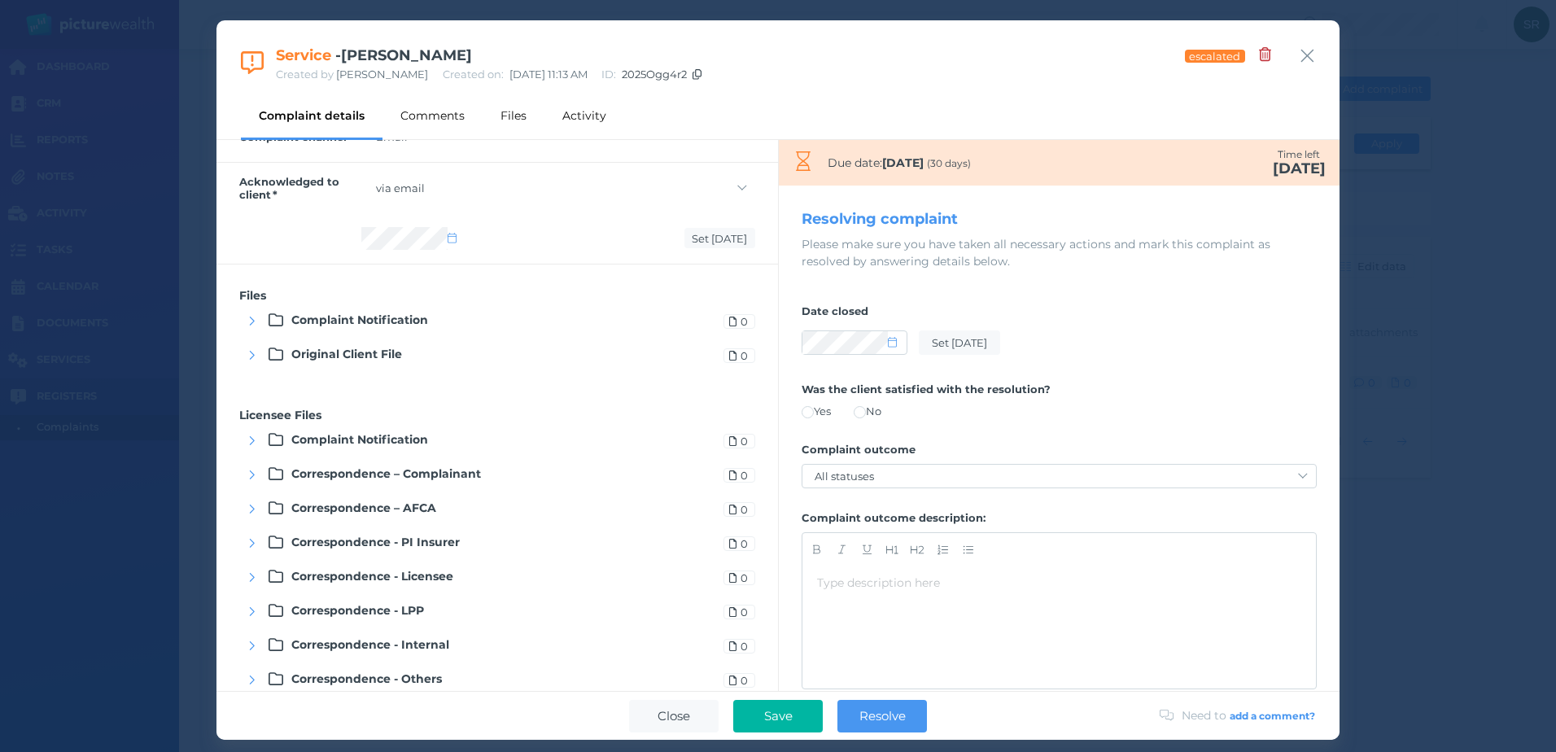
scroll to position [1008, 0]
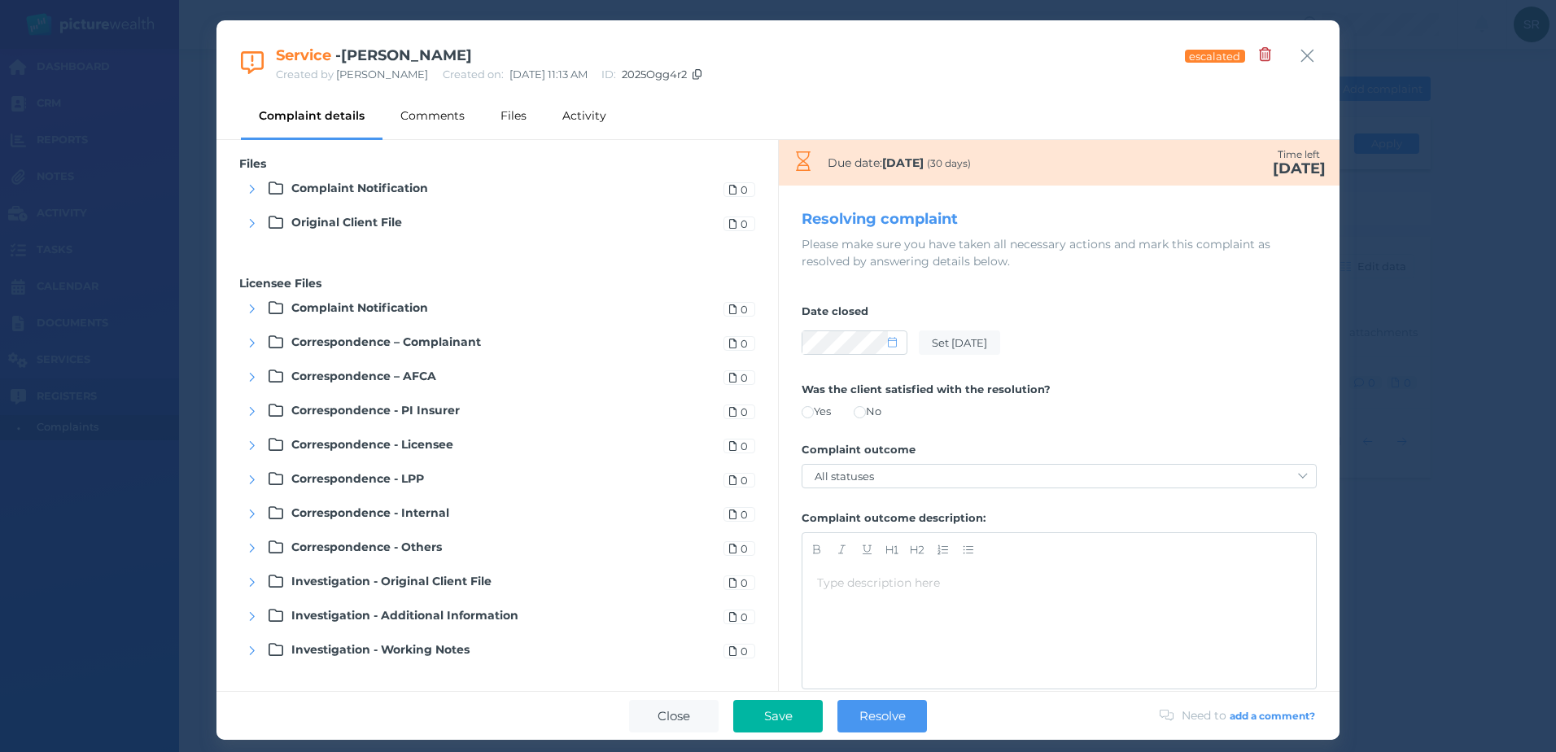
click at [806, 413] on span at bounding box center [808, 412] width 12 height 12
click at [852, 470] on select "All statuses Service-based remedy Monetary remedy Contract/policy variation Dec…" at bounding box center [1059, 476] width 514 height 23
select select "monetary-remedy"
click at [802, 465] on select "All statuses Service-based remedy Monetary remedy Contract/policy variation Dec…" at bounding box center [1059, 476] width 514 height 23
click at [860, 565] on div at bounding box center [1059, 549] width 514 height 33
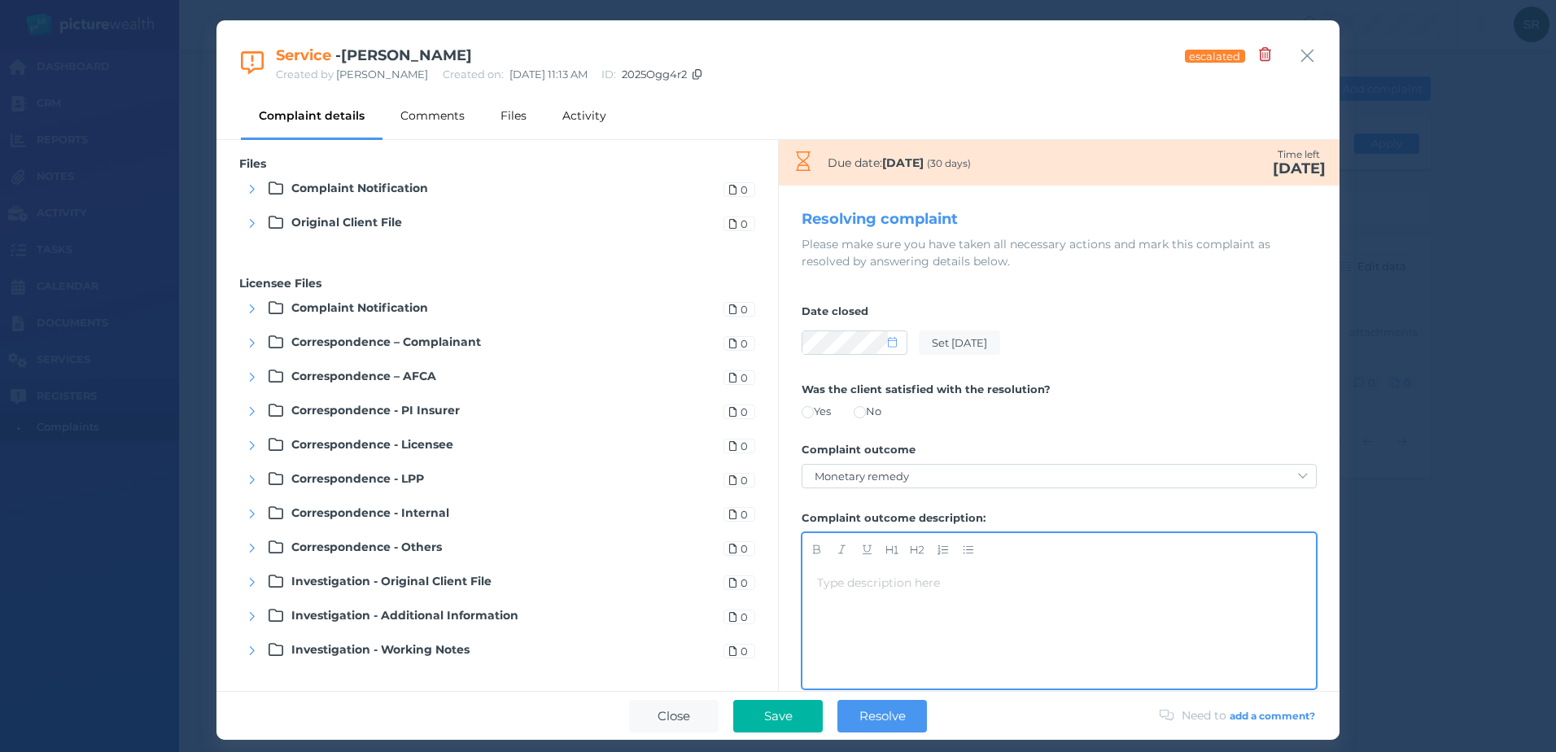
click at [859, 585] on div "Type description here ﻿" at bounding box center [1059, 583] width 484 height 17
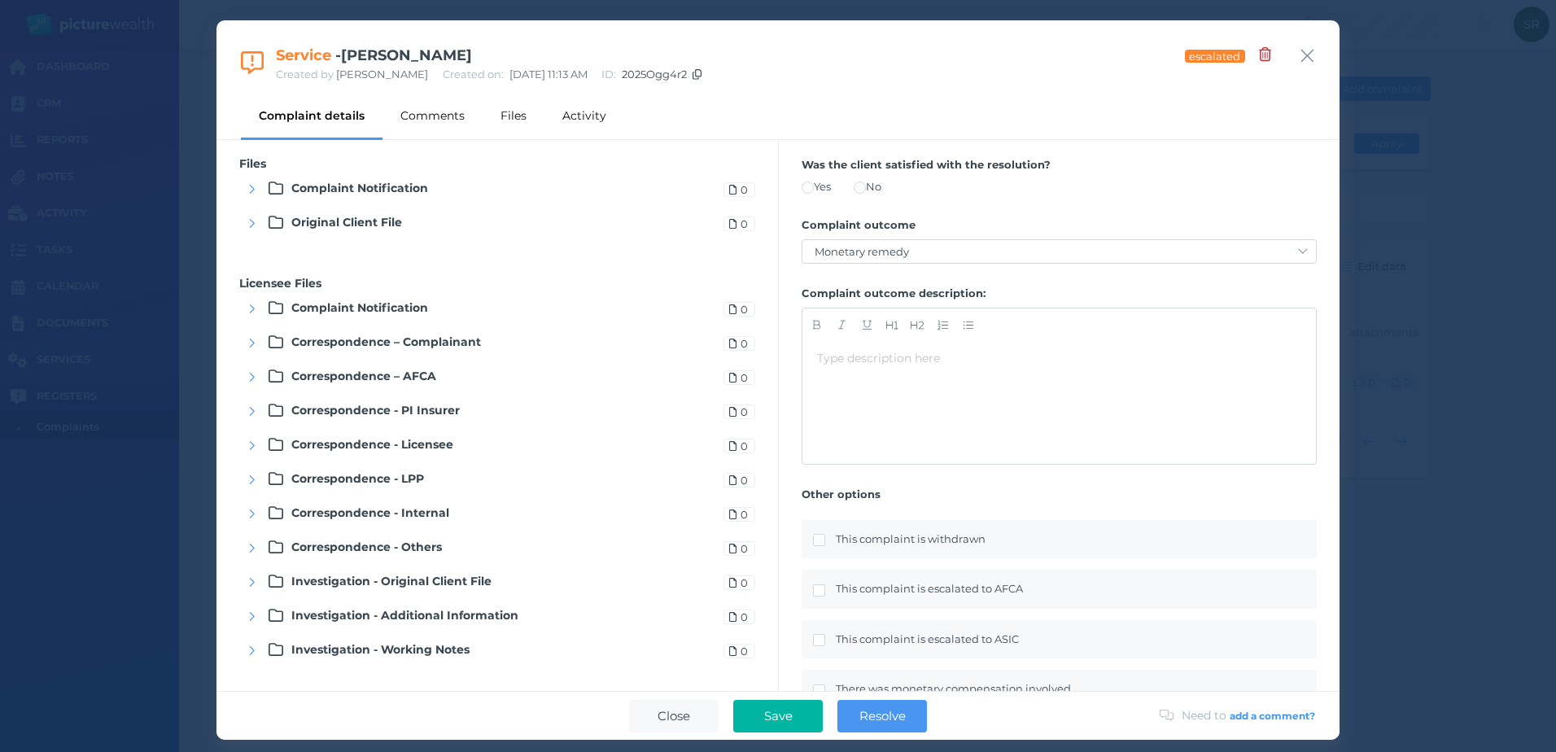
scroll to position [288, 0]
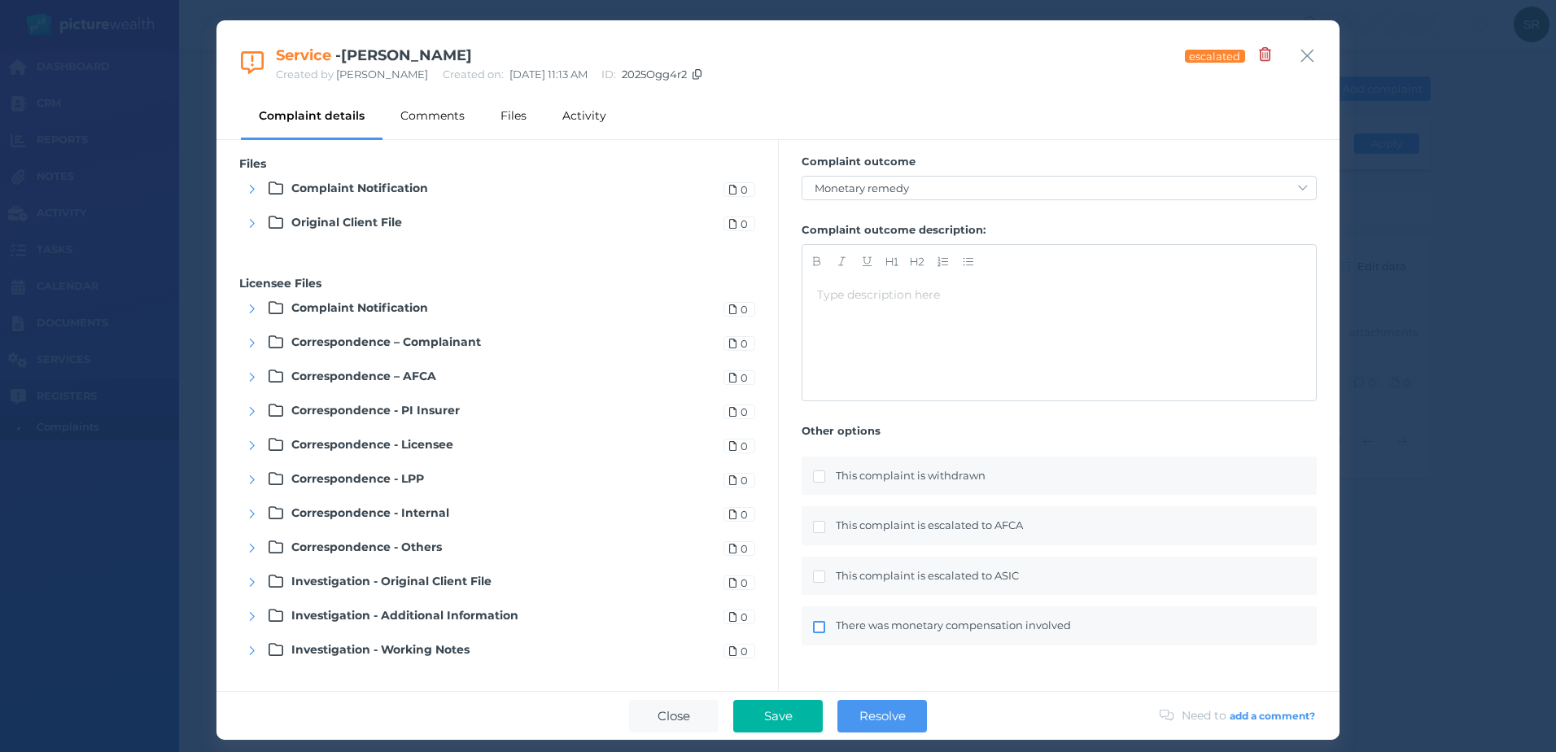
click at [821, 627] on span at bounding box center [819, 627] width 12 height 12
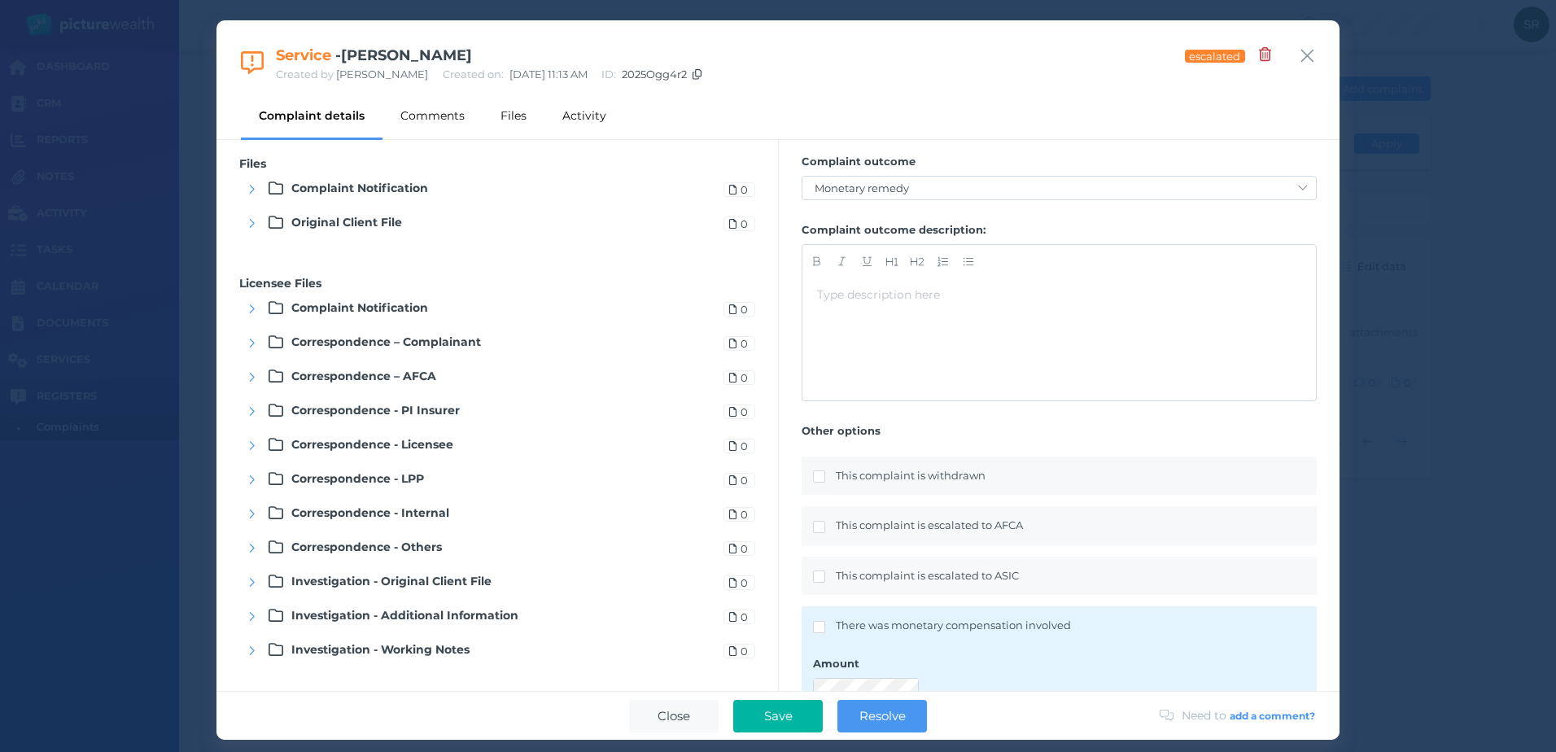
scroll to position [451, 0]
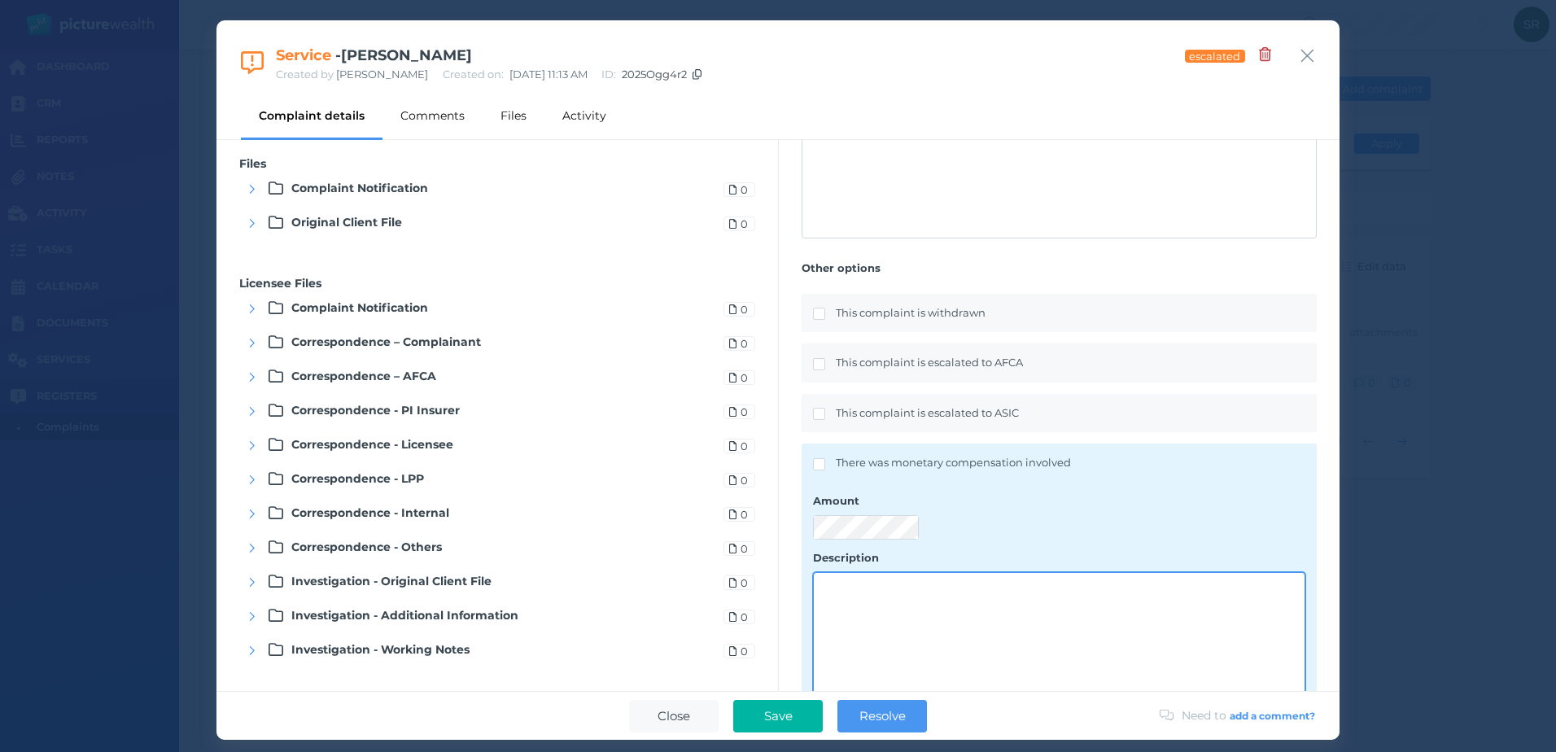
click at [853, 586] on textarea at bounding box center [1059, 637] width 491 height 129
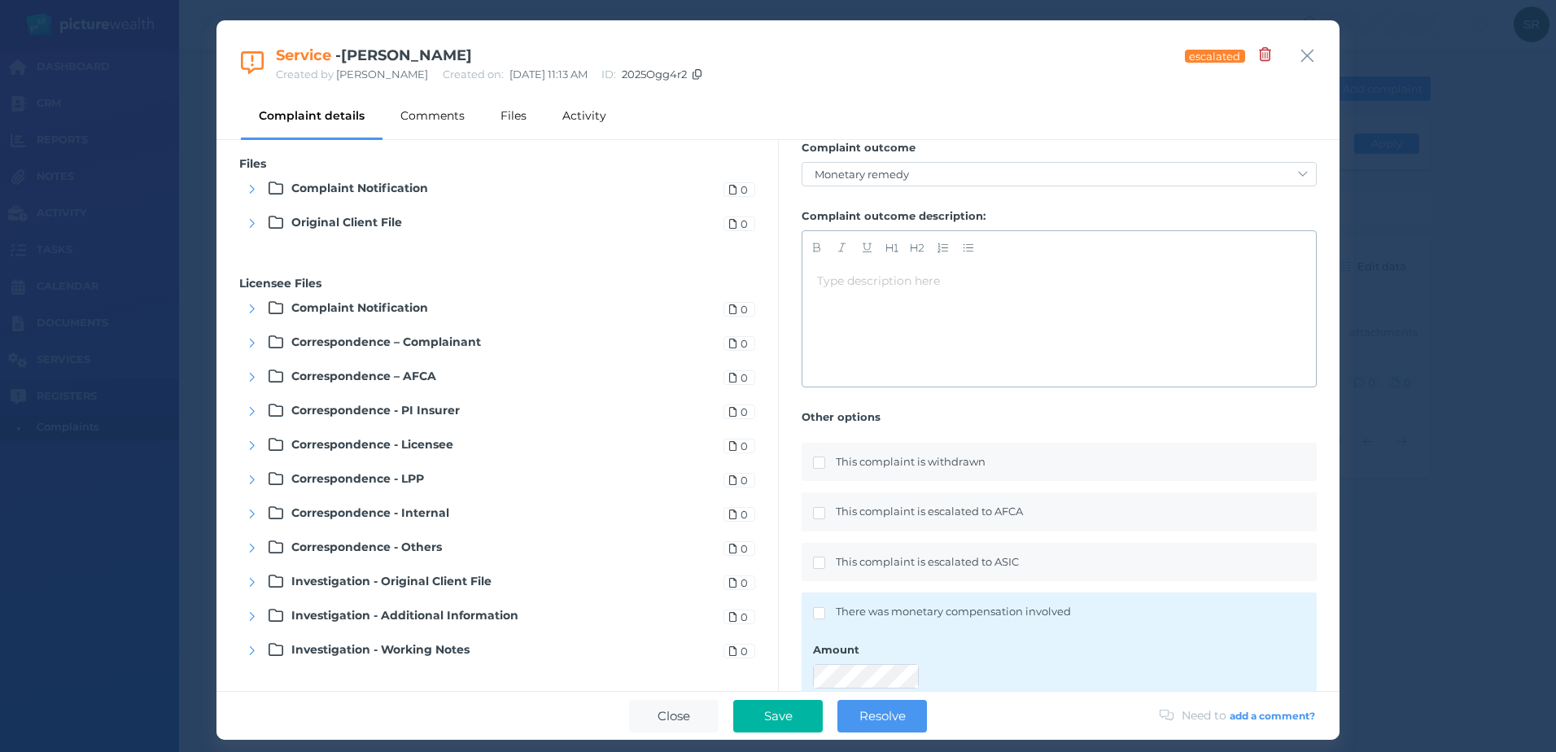
scroll to position [125, 0]
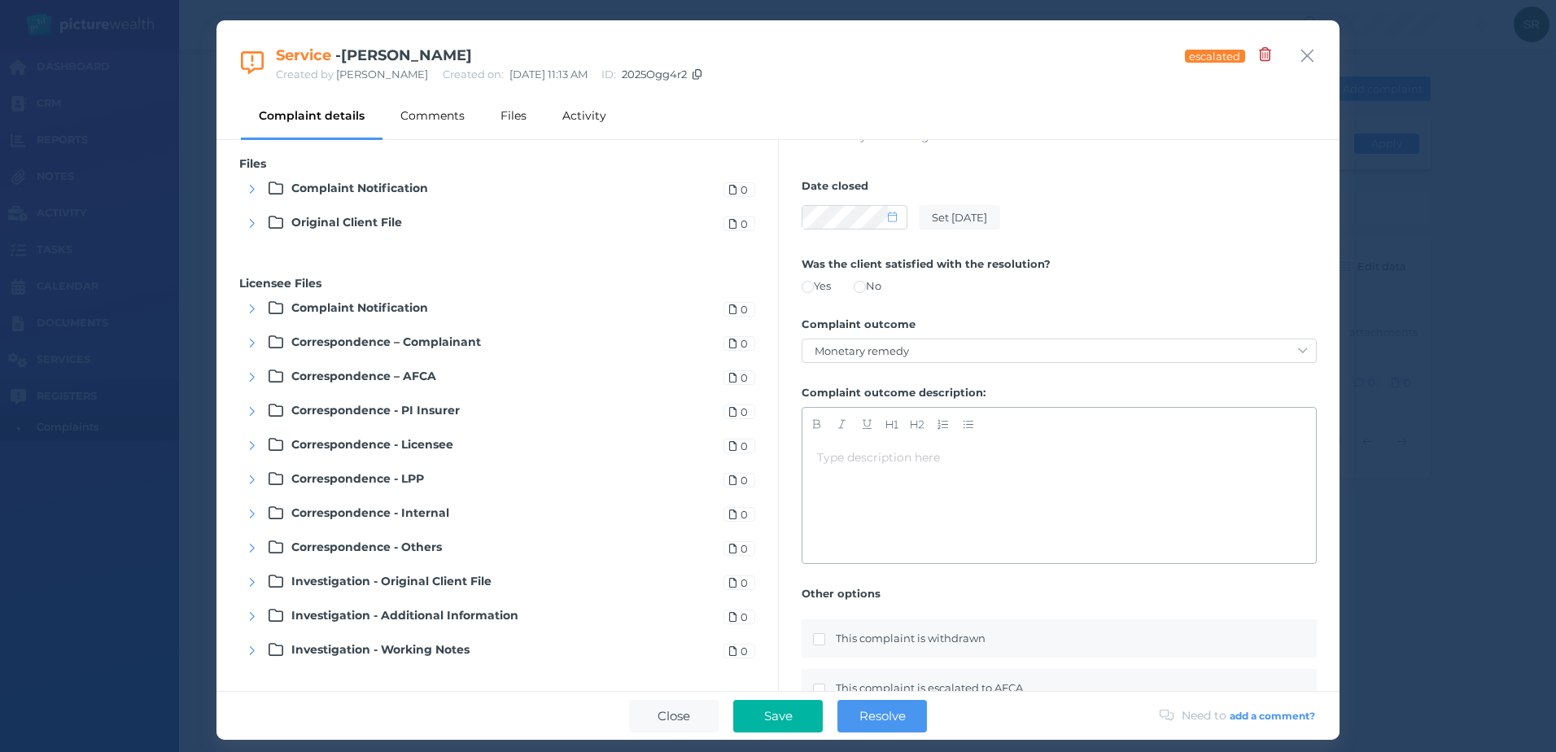
type textarea "Payment of good will"
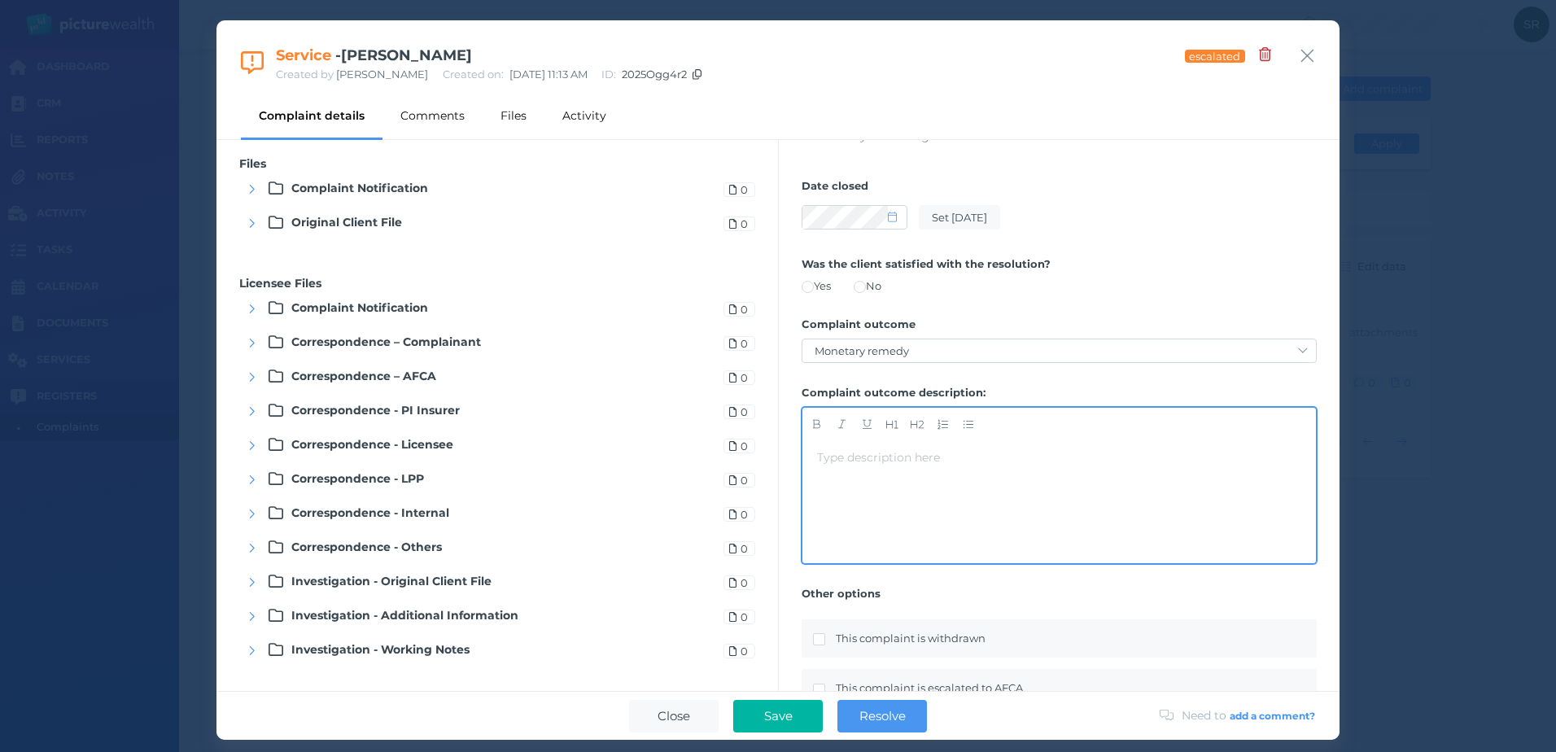
click at [997, 454] on div "Type description here ﻿" at bounding box center [1059, 457] width 484 height 17
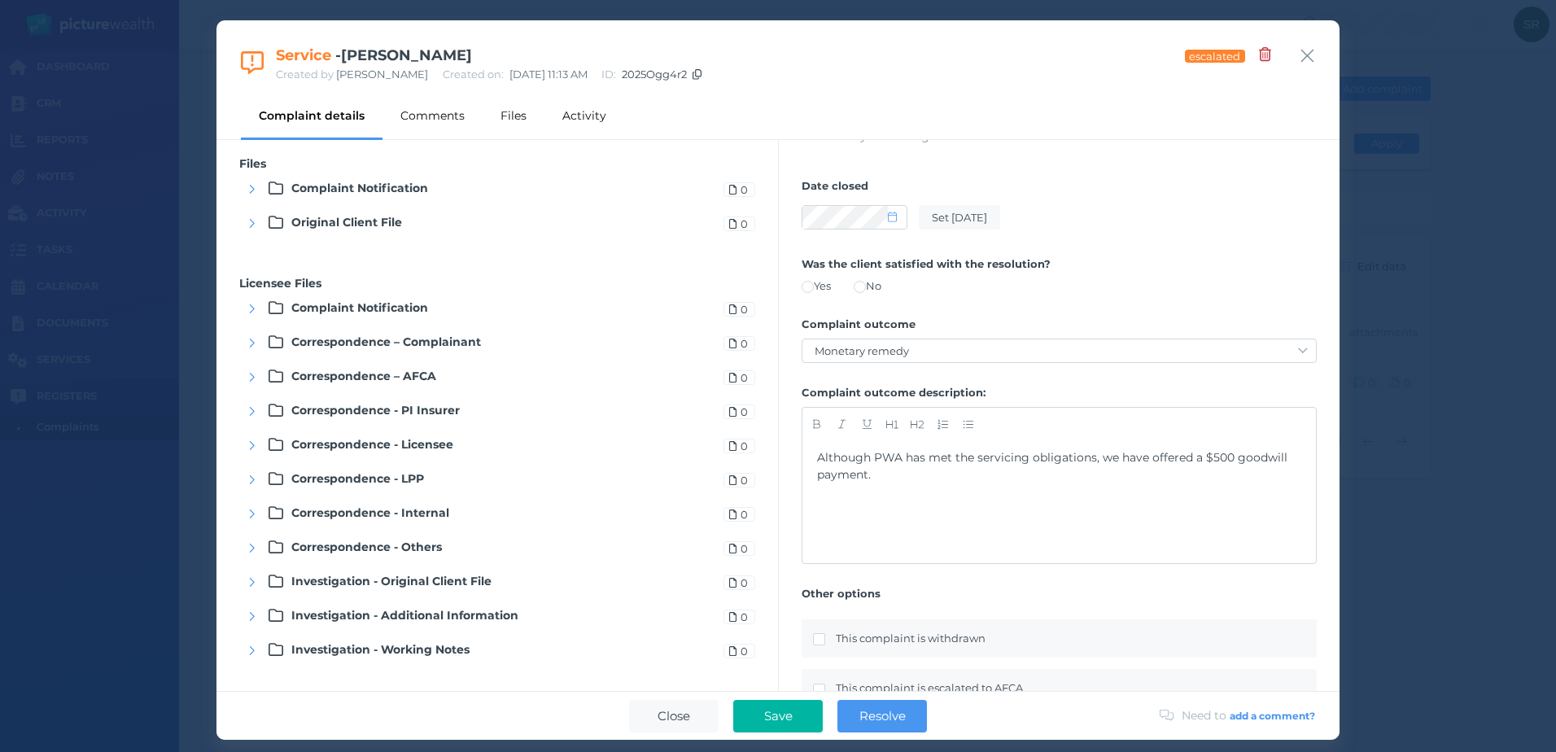
click at [658, 344] on div "Correspondence – Complainant" at bounding box center [471, 343] width 464 height 34
click at [252, 339] on icon "button" at bounding box center [251, 343] width 7 height 11
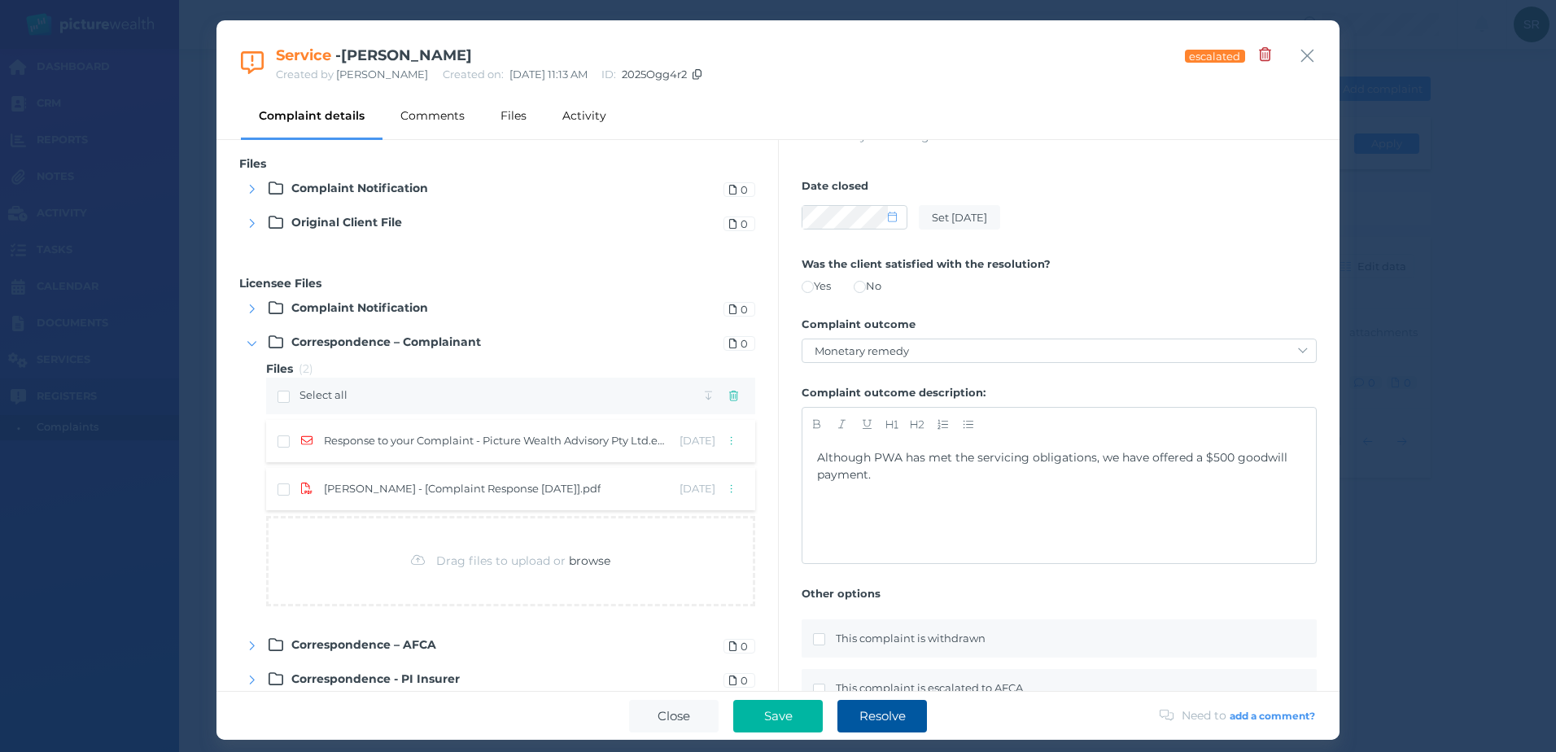
click at [911, 723] on span "Resolve" at bounding box center [882, 715] width 63 height 15
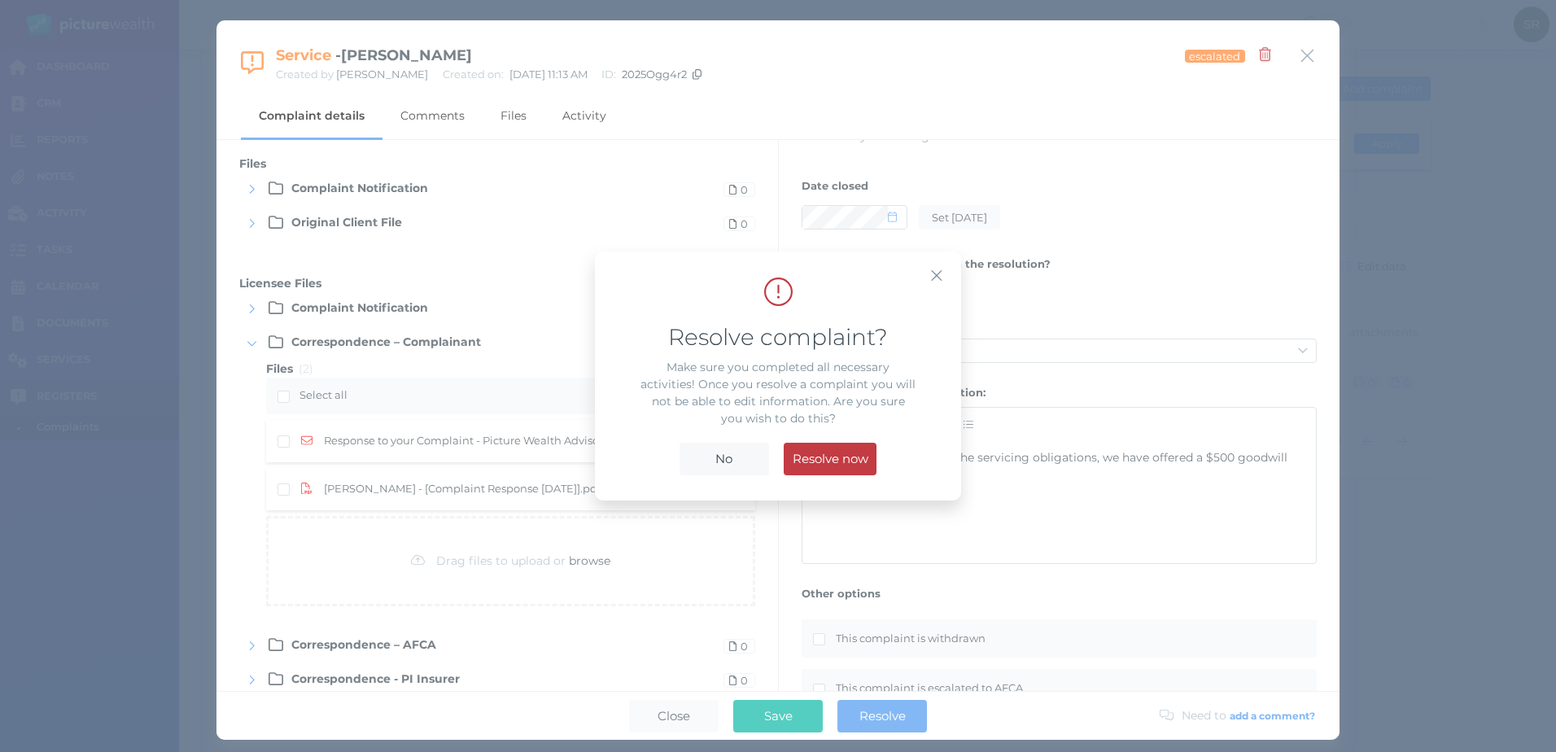
click at [850, 456] on span "Resolve now" at bounding box center [831, 458] width 92 height 15
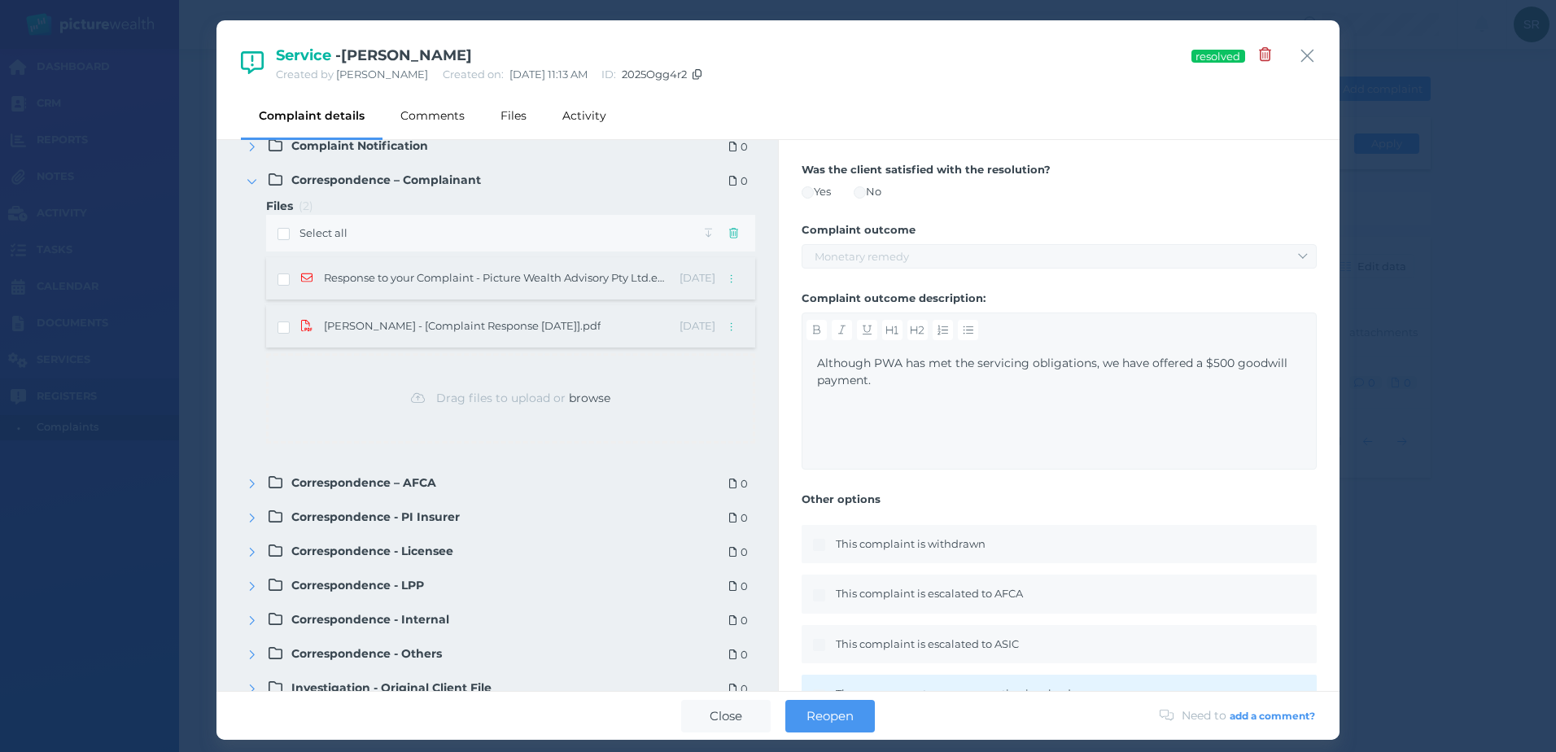
scroll to position [41, 0]
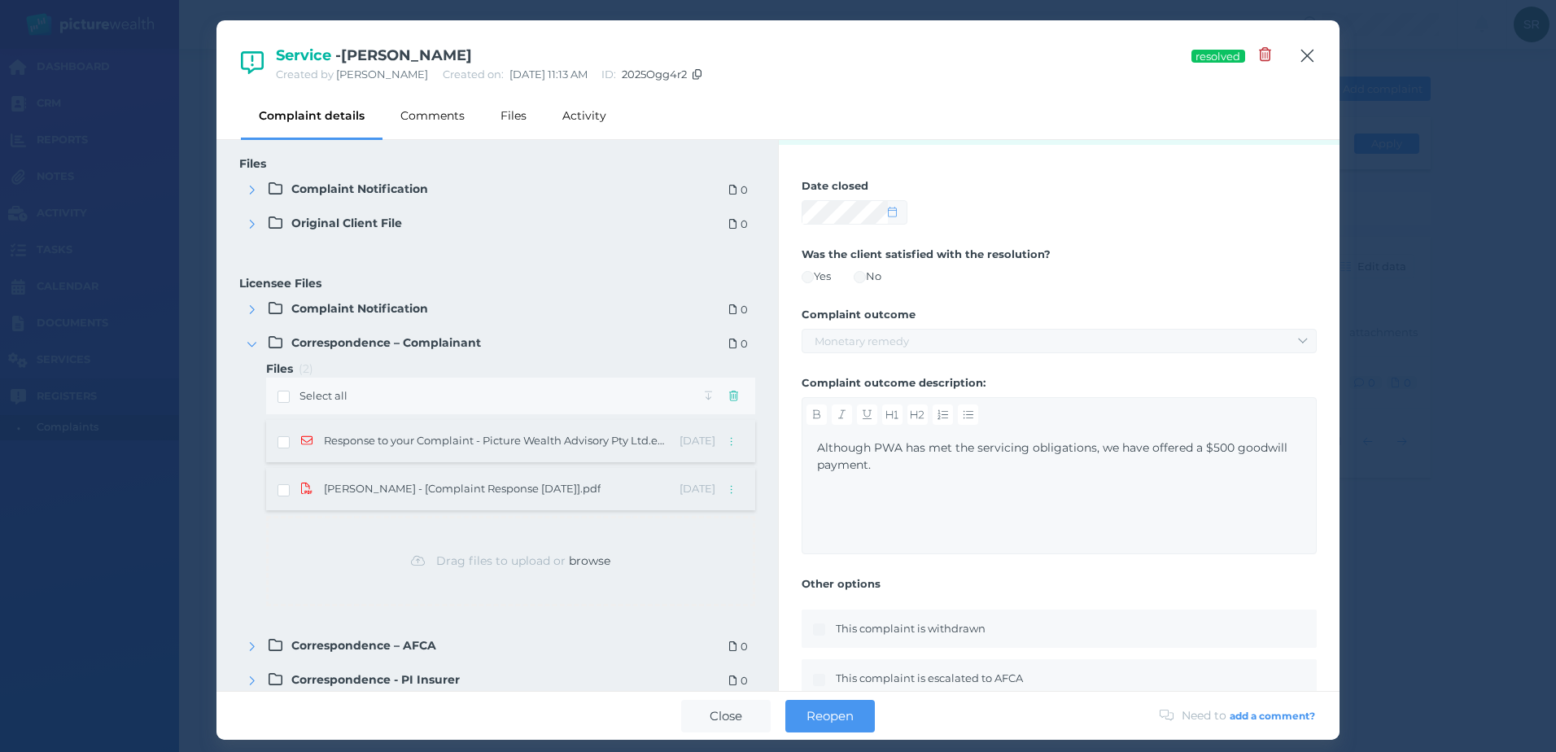
click at [1308, 47] on icon "button" at bounding box center [1307, 56] width 15 height 20
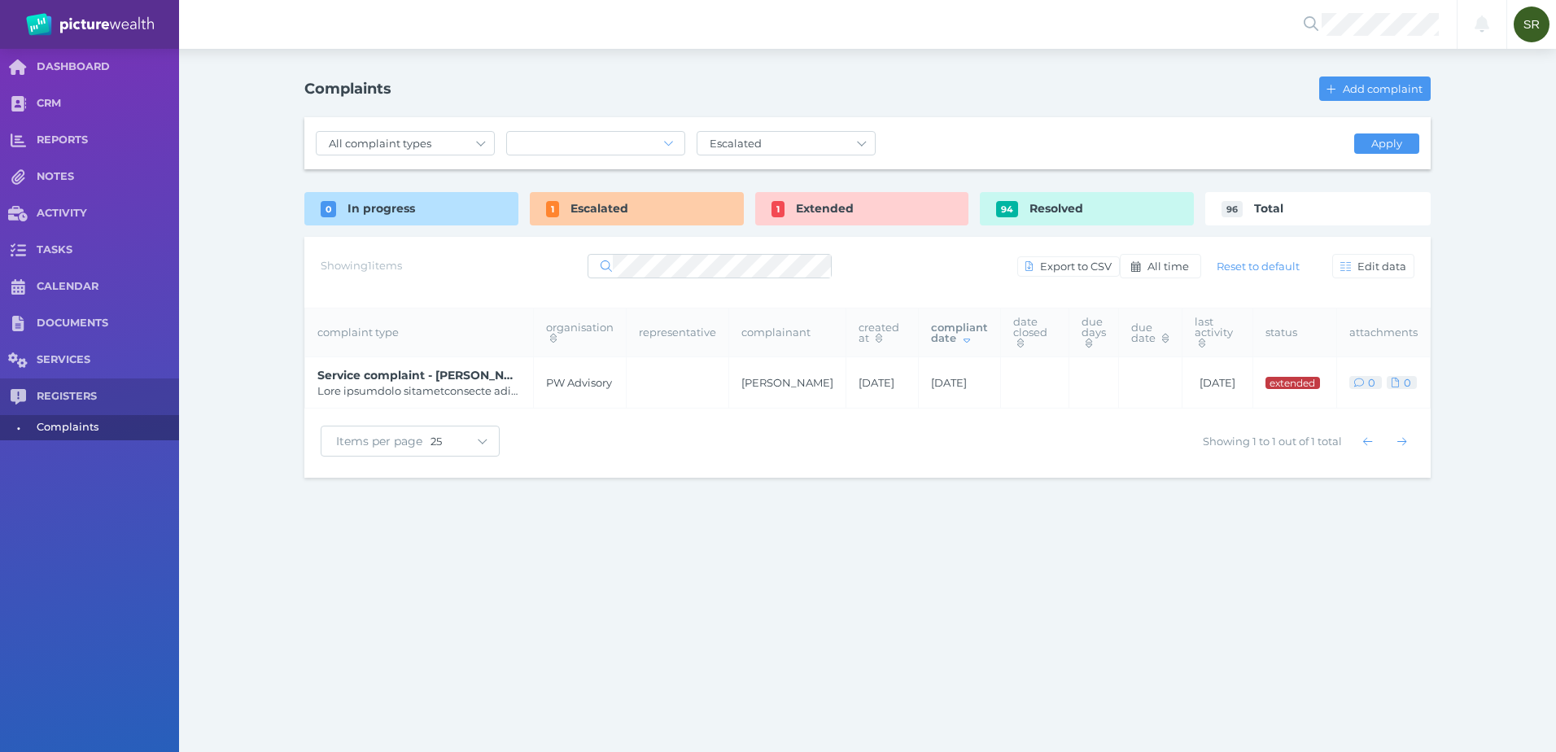
click at [680, 212] on div "Escalated" at bounding box center [637, 208] width 214 height 33
click at [631, 371] on td at bounding box center [678, 382] width 103 height 51
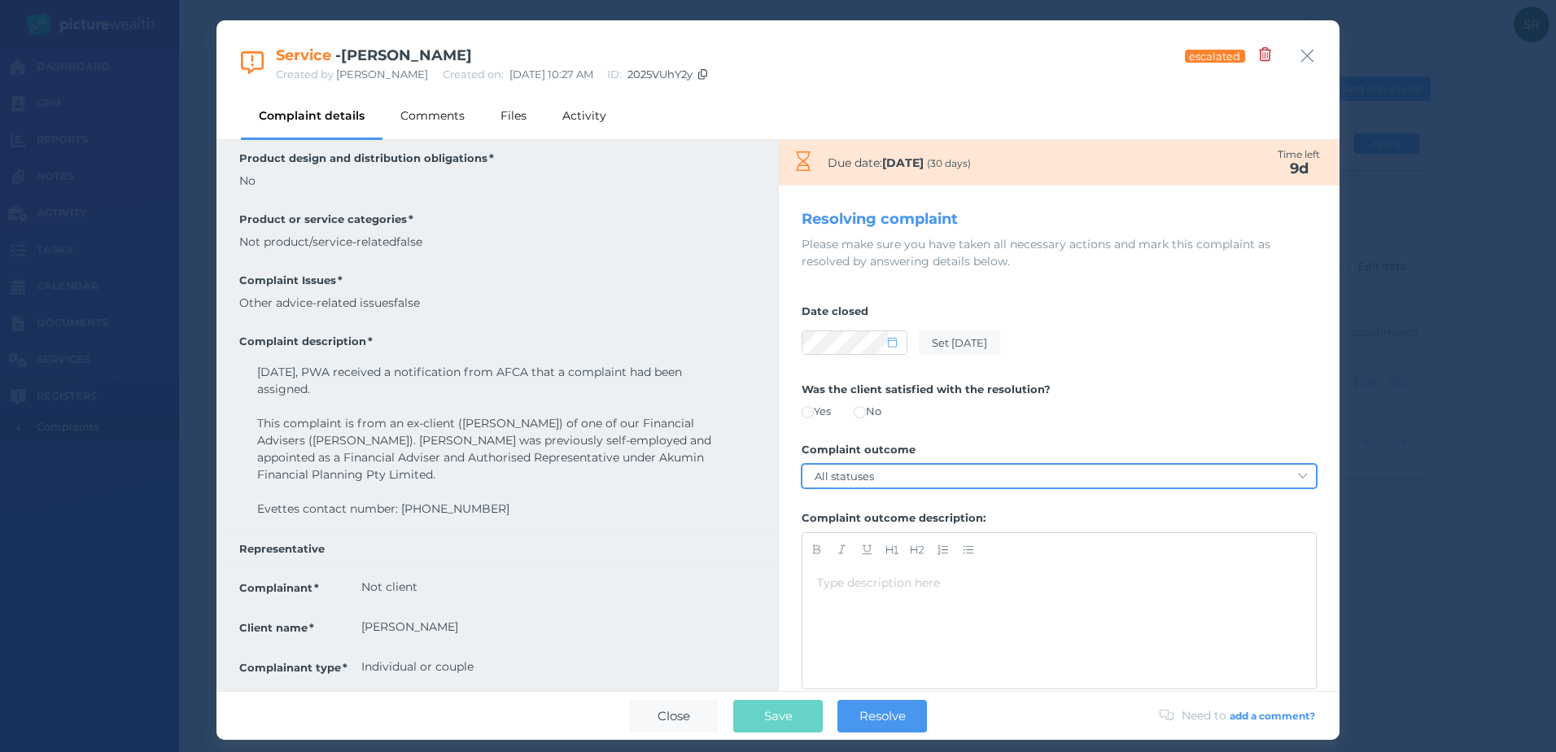
click at [929, 479] on select "All statuses Service-based remedy Monetary remedy Contract/policy variation Dec…" at bounding box center [1059, 476] width 514 height 23
select select "referred-to-another-financial-firm"
click at [802, 465] on select "All statuses Service-based remedy Monetary remedy Contract/policy variation Dec…" at bounding box center [1059, 476] width 514 height 23
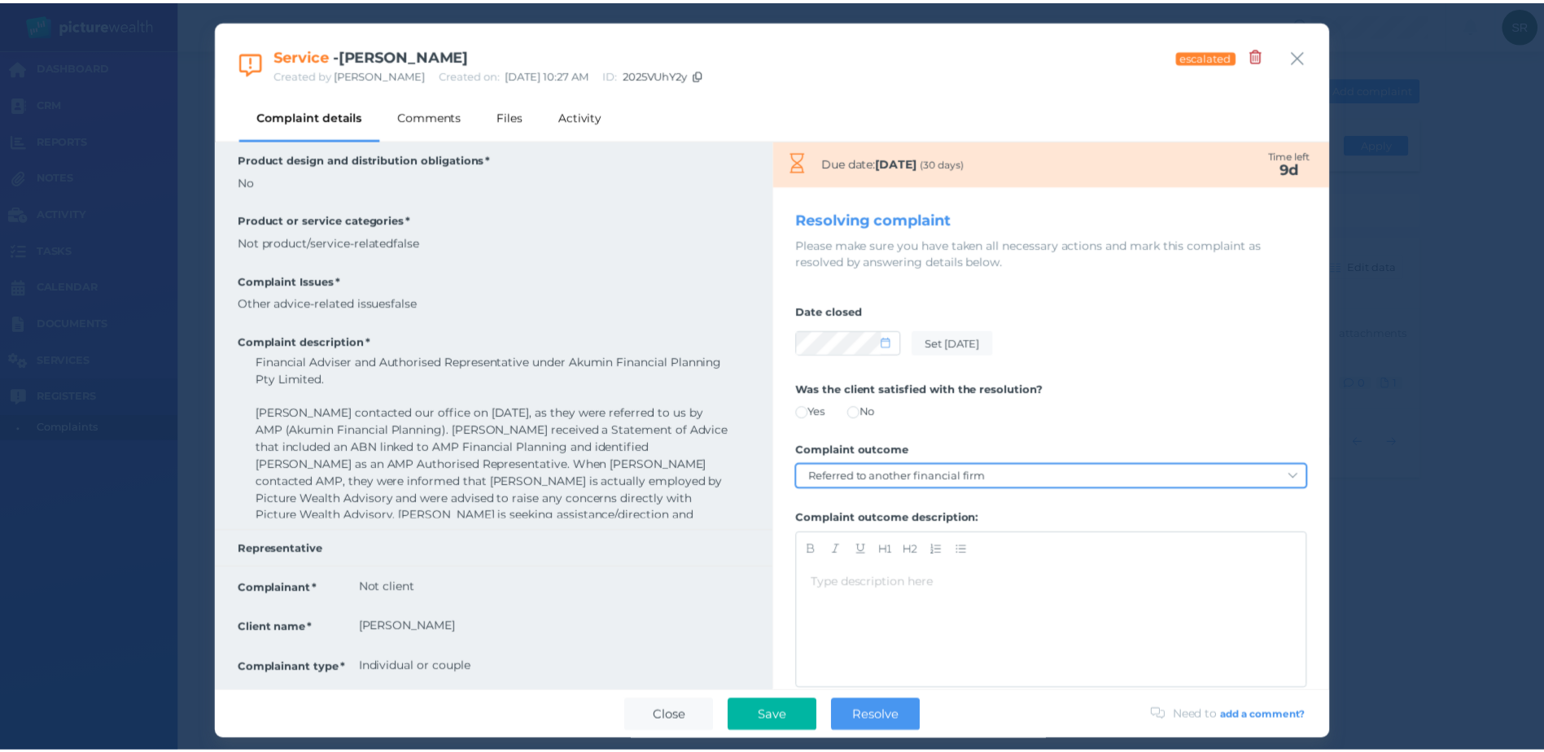
scroll to position [298, 0]
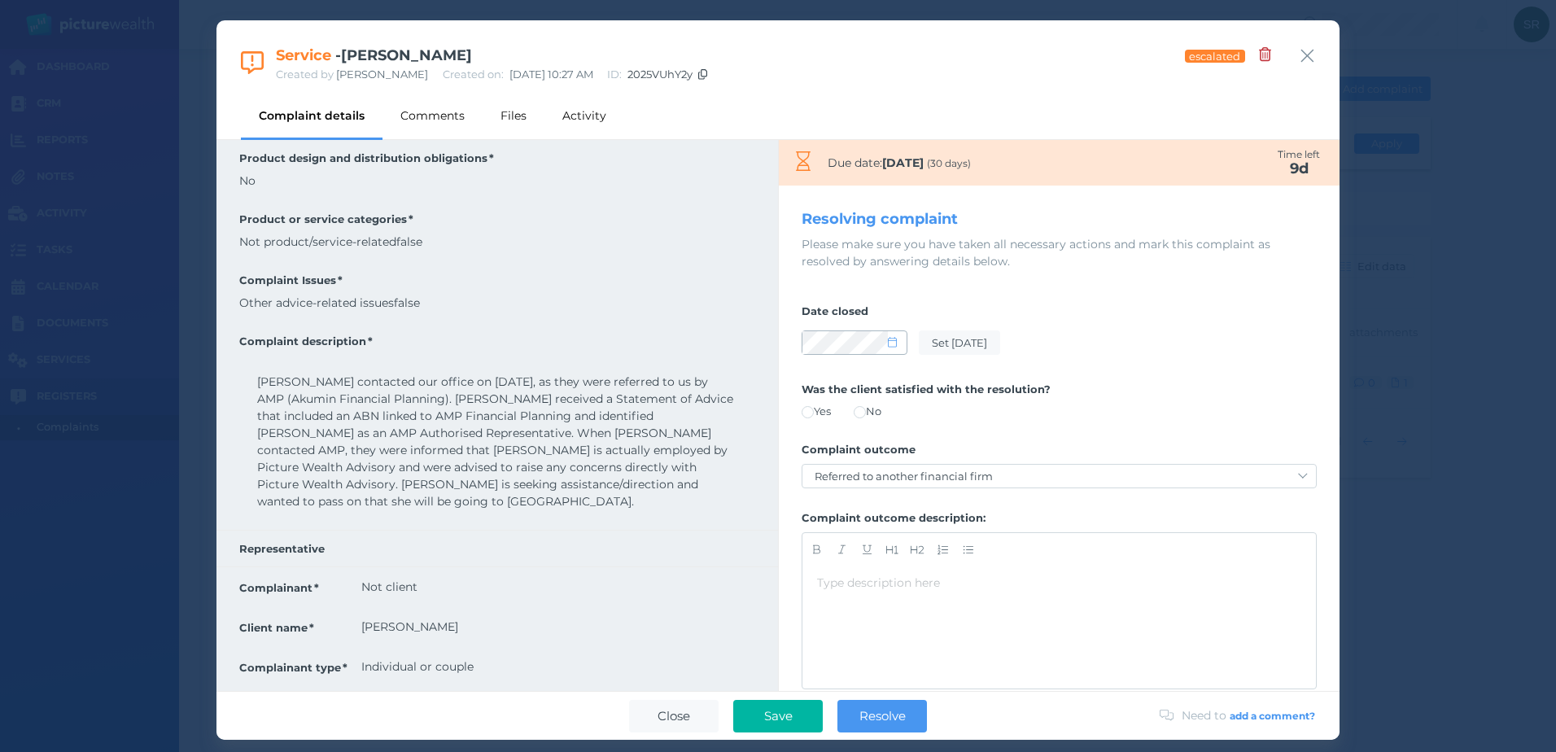
click at [893, 348] on span at bounding box center [897, 343] width 19 height 14
select select "8"
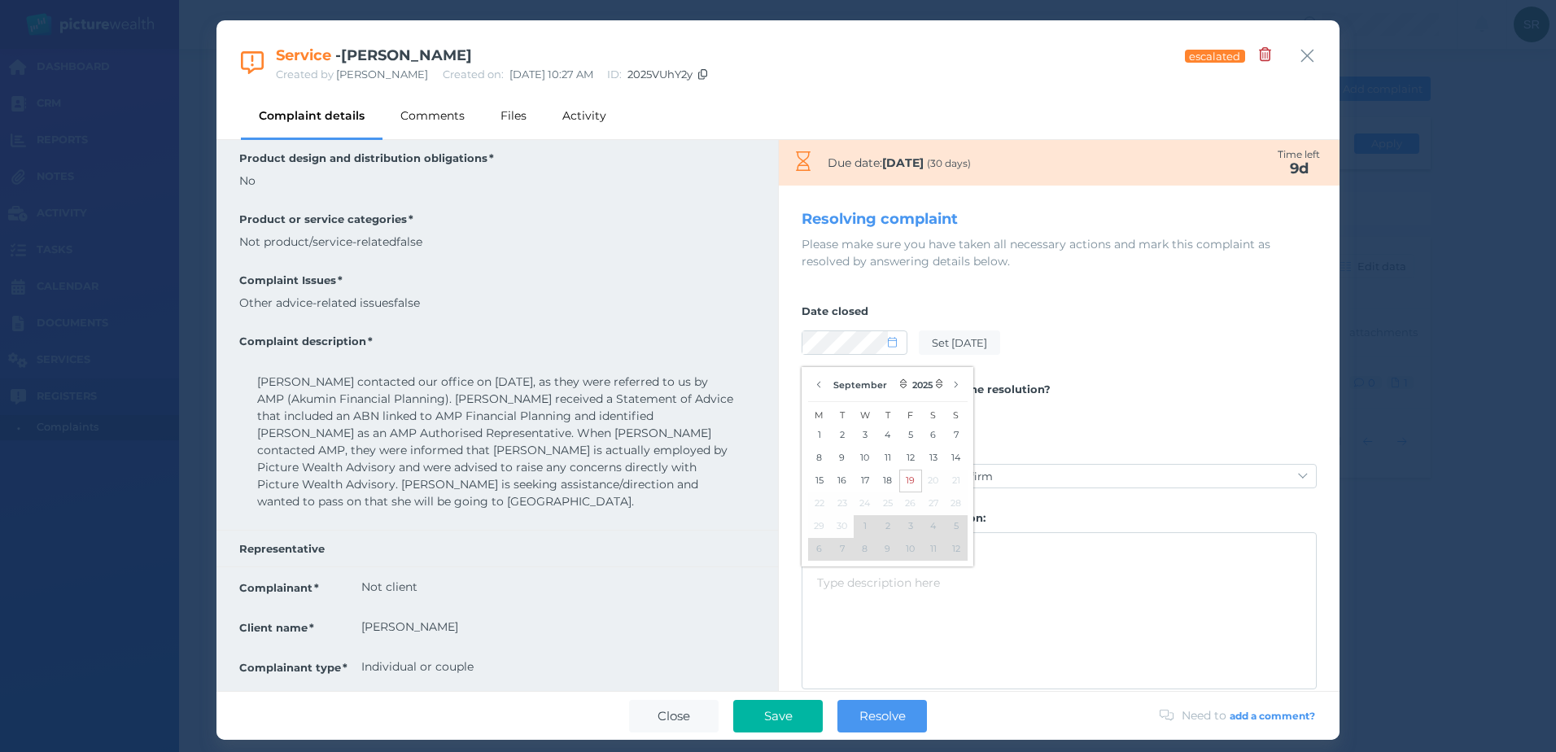
click at [899, 483] on button "19" at bounding box center [910, 481] width 23 height 23
click at [881, 476] on button "18" at bounding box center [887, 481] width 23 height 23
click at [844, 474] on button "16" at bounding box center [842, 481] width 23 height 23
click at [1056, 339] on div "Set [DATE]" at bounding box center [1059, 343] width 515 height 34
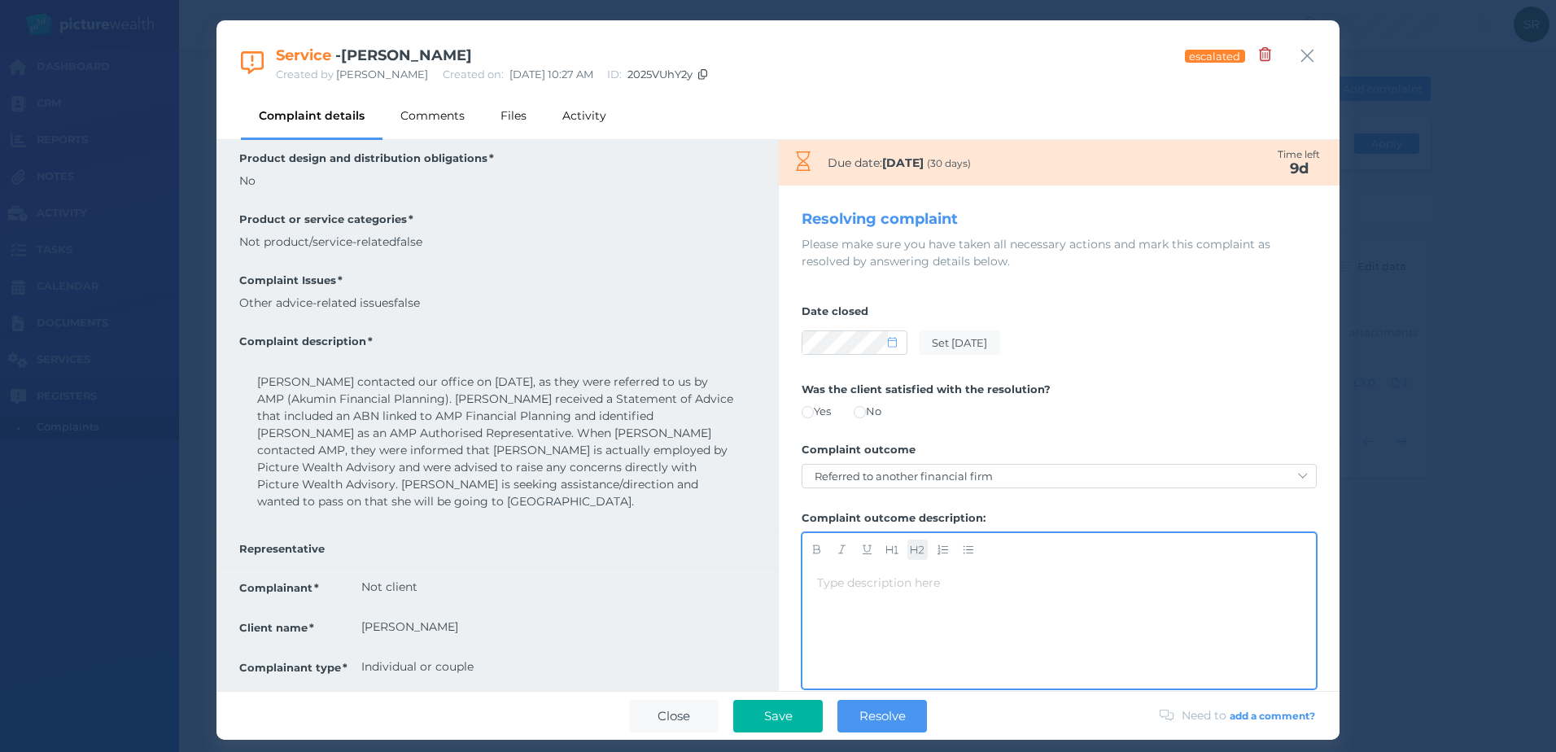
click at [911, 553] on icon "button" at bounding box center [917, 549] width 13 height 11
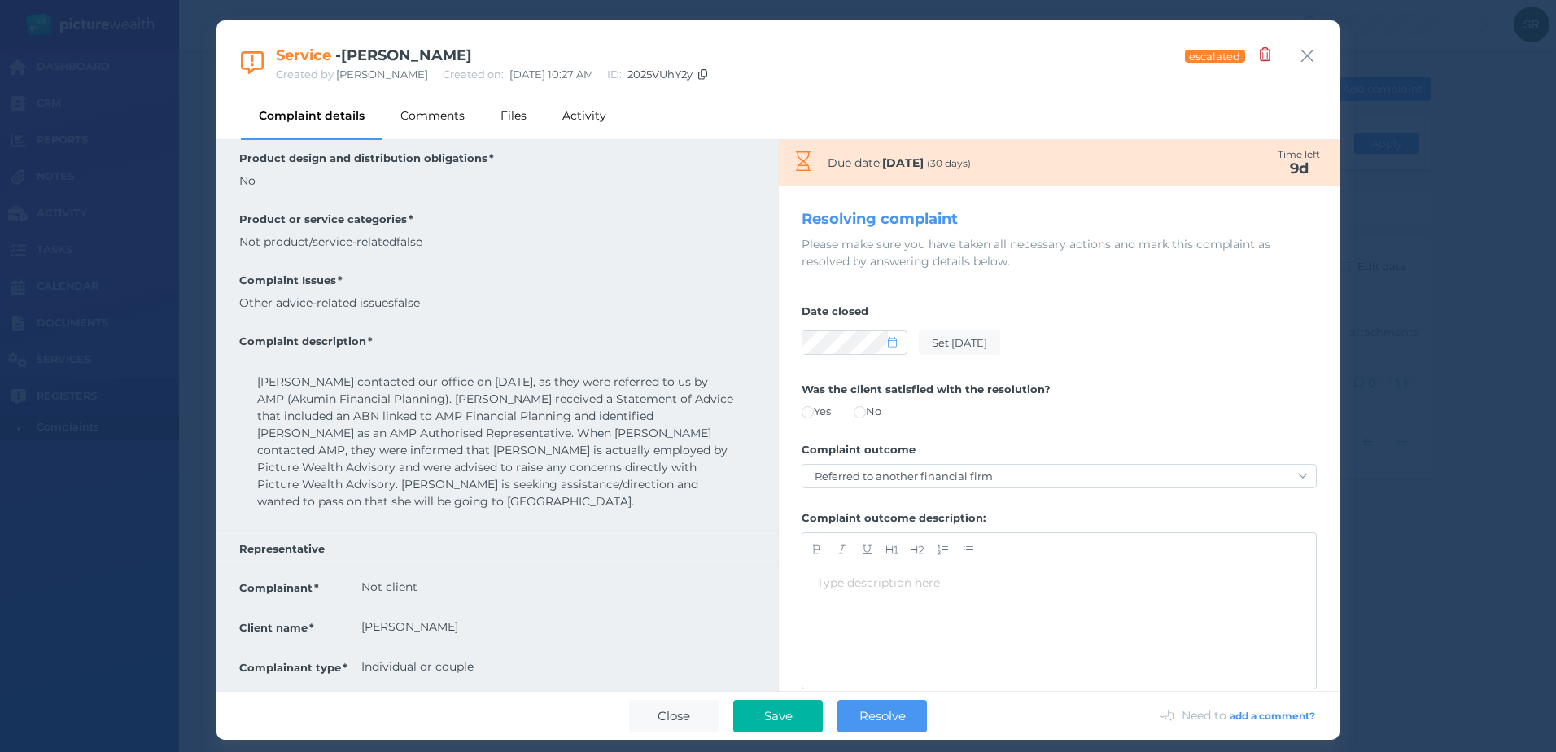
click at [811, 409] on span at bounding box center [808, 412] width 12 height 12
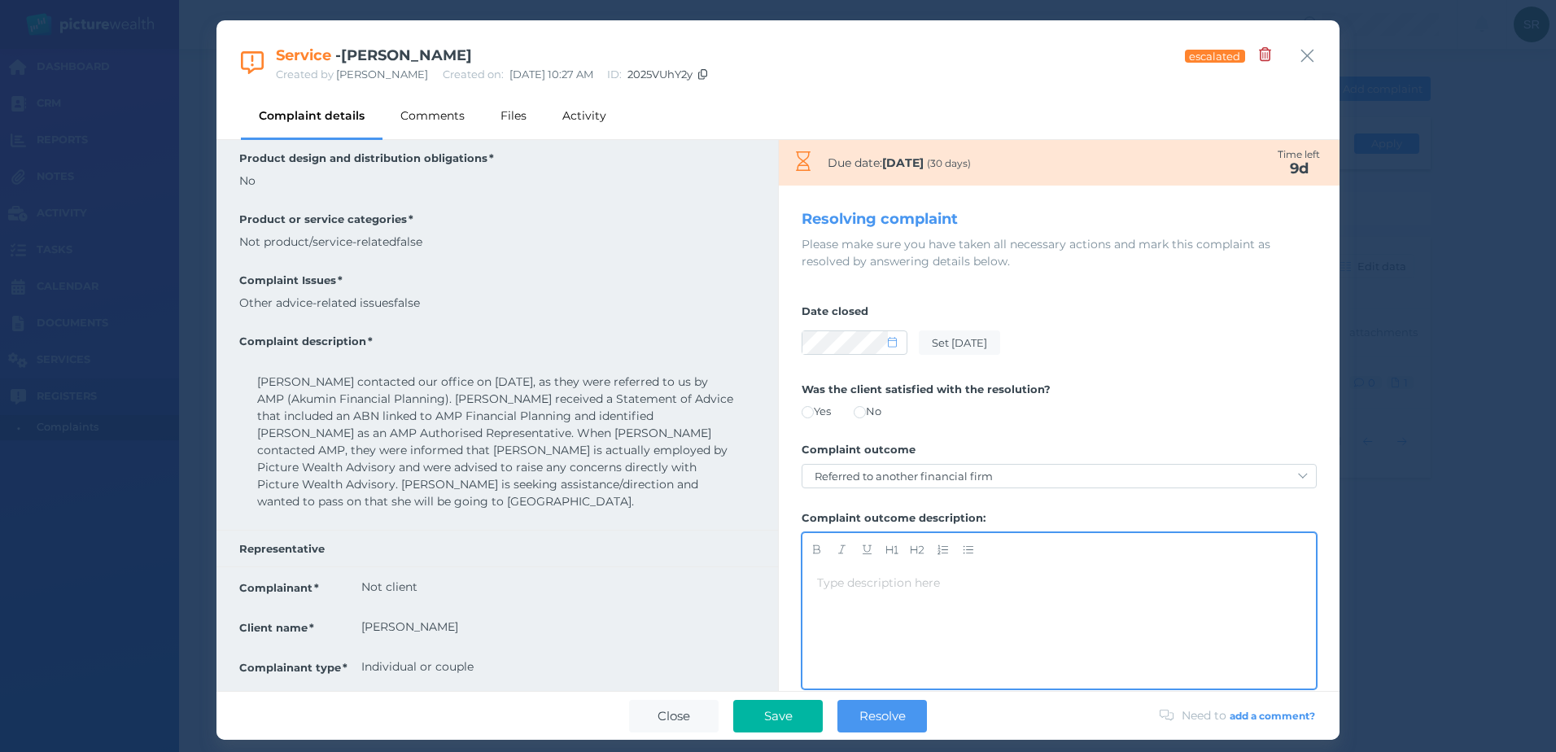
click at [850, 579] on div "Type description here ﻿" at bounding box center [1059, 583] width 484 height 17
click at [1177, 597] on span "Picture Wealth is not the appropriate entity to address the complaint as the co…" at bounding box center [1035, 599] width 436 height 49
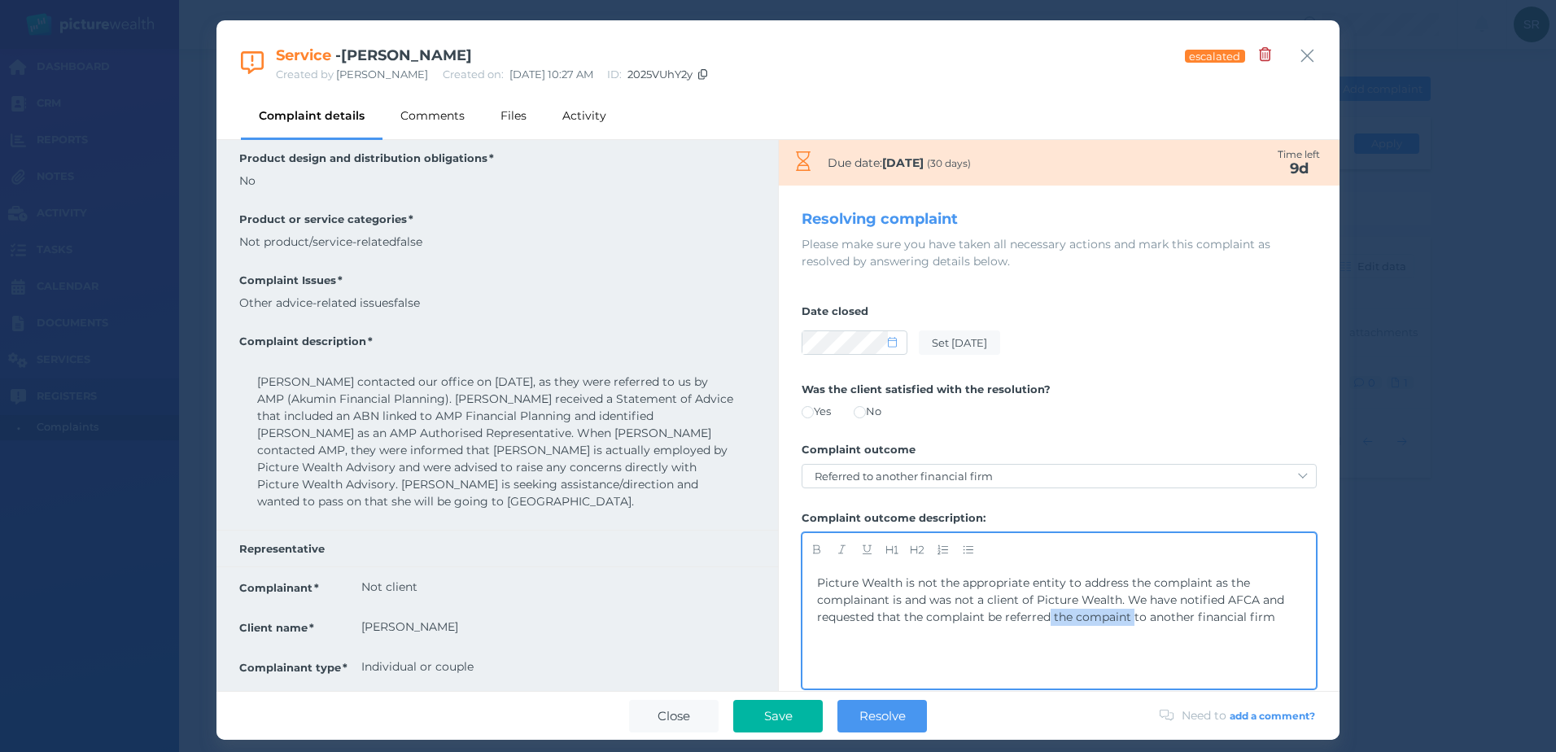
drag, startPoint x: 1135, startPoint y: 619, endPoint x: 1050, endPoint y: 618, distance: 85.5
click at [1050, 618] on span "Picture Wealth is not the appropriate entity to address the complaint as the co…" at bounding box center [1052, 599] width 470 height 49
click at [1259, 624] on div "Picture Wealth is not the appropriate entity to address the complaint as the co…" at bounding box center [1059, 600] width 484 height 51
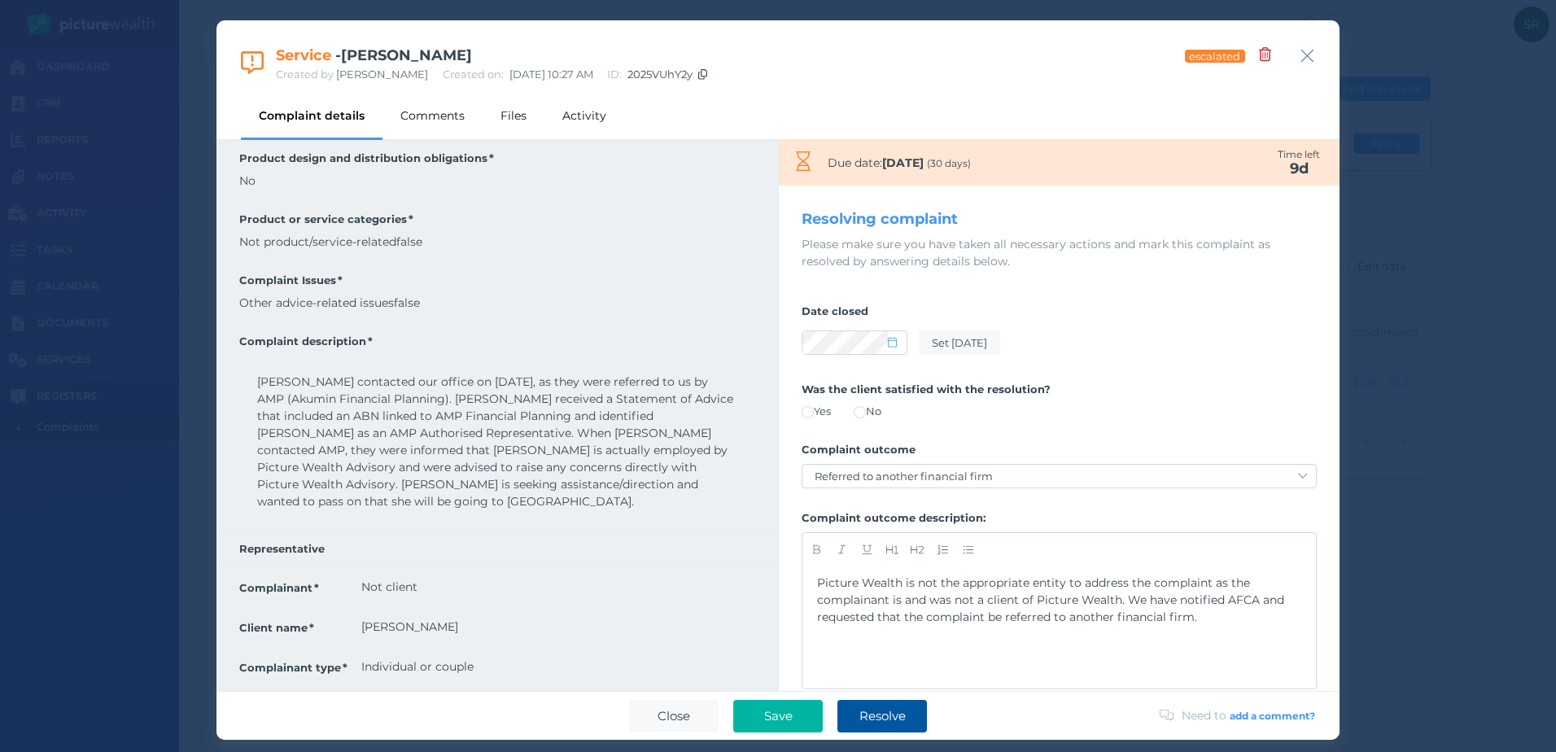
click at [911, 715] on span "Resolve" at bounding box center [882, 715] width 63 height 15
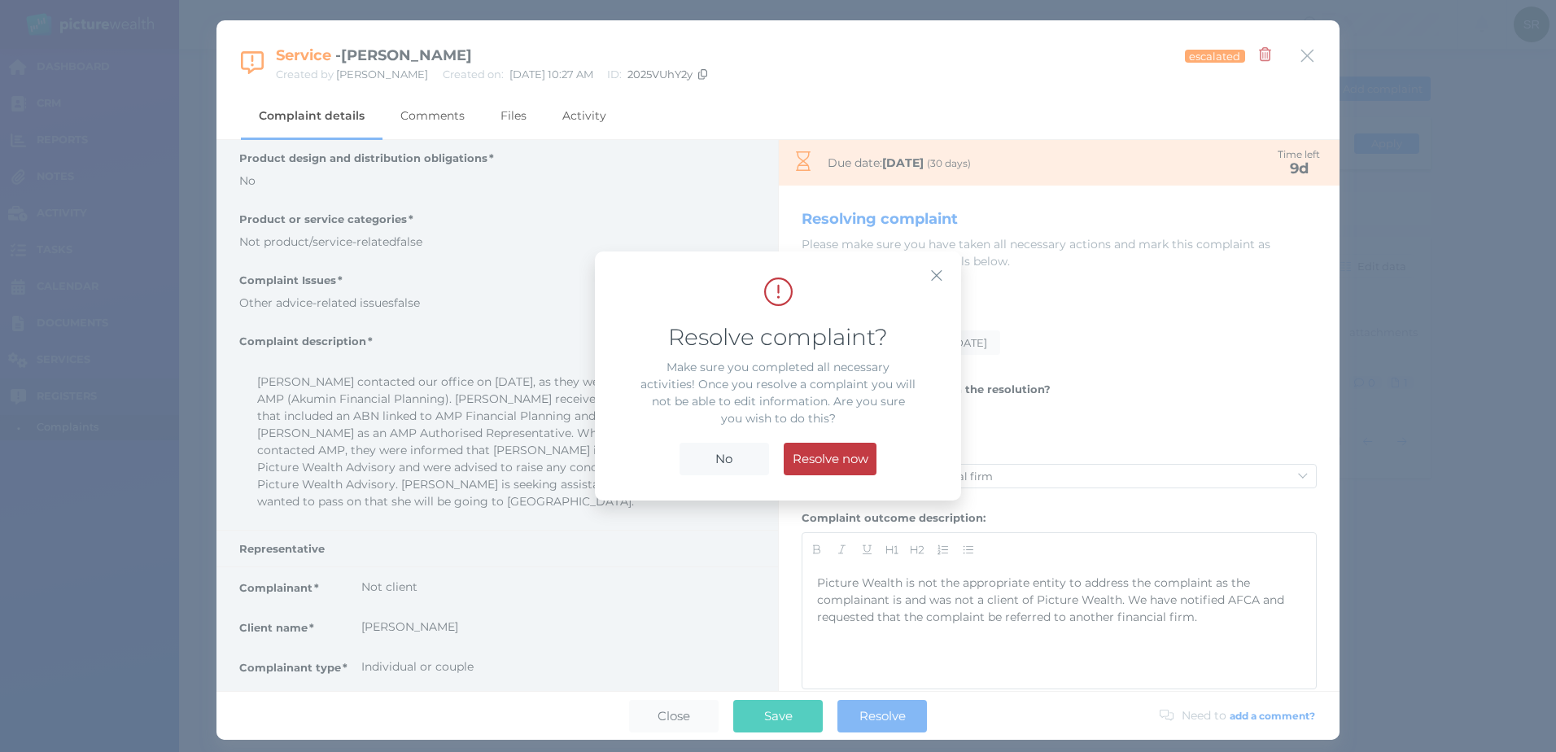
click at [823, 455] on span "Resolve now" at bounding box center [831, 458] width 92 height 15
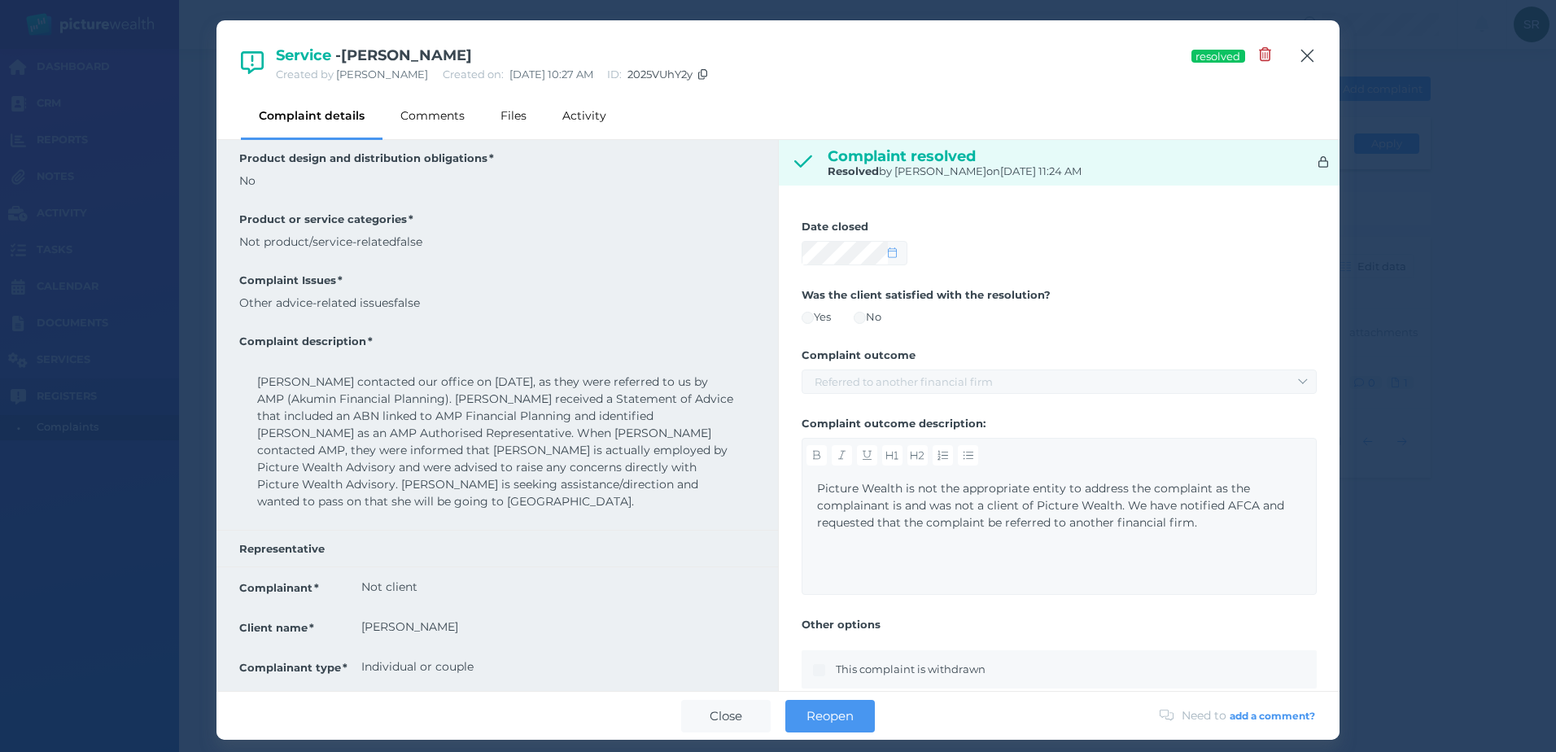
click at [1307, 59] on icon "button" at bounding box center [1307, 56] width 15 height 20
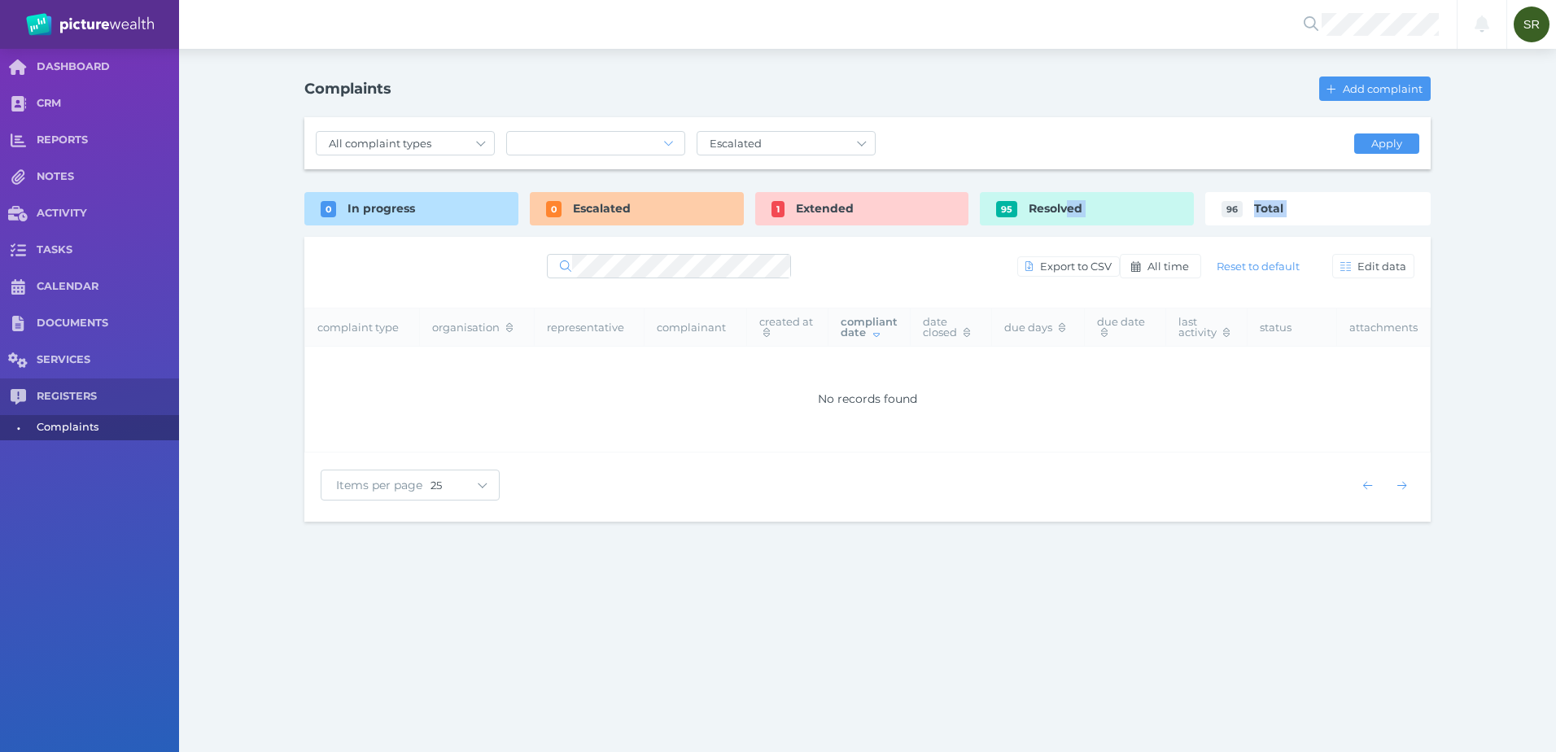
drag, startPoint x: 1069, startPoint y: 201, endPoint x: 1078, endPoint y: 247, distance: 46.6
click at [1078, 247] on div "Complaints Add complaint All complaint types Service complaint Product complain…" at bounding box center [868, 297] width 1172 height 496
drag, startPoint x: 1078, startPoint y: 247, endPoint x: 1043, endPoint y: 223, distance: 42.2
click at [1043, 223] on div "Resolved" at bounding box center [1087, 208] width 214 height 33
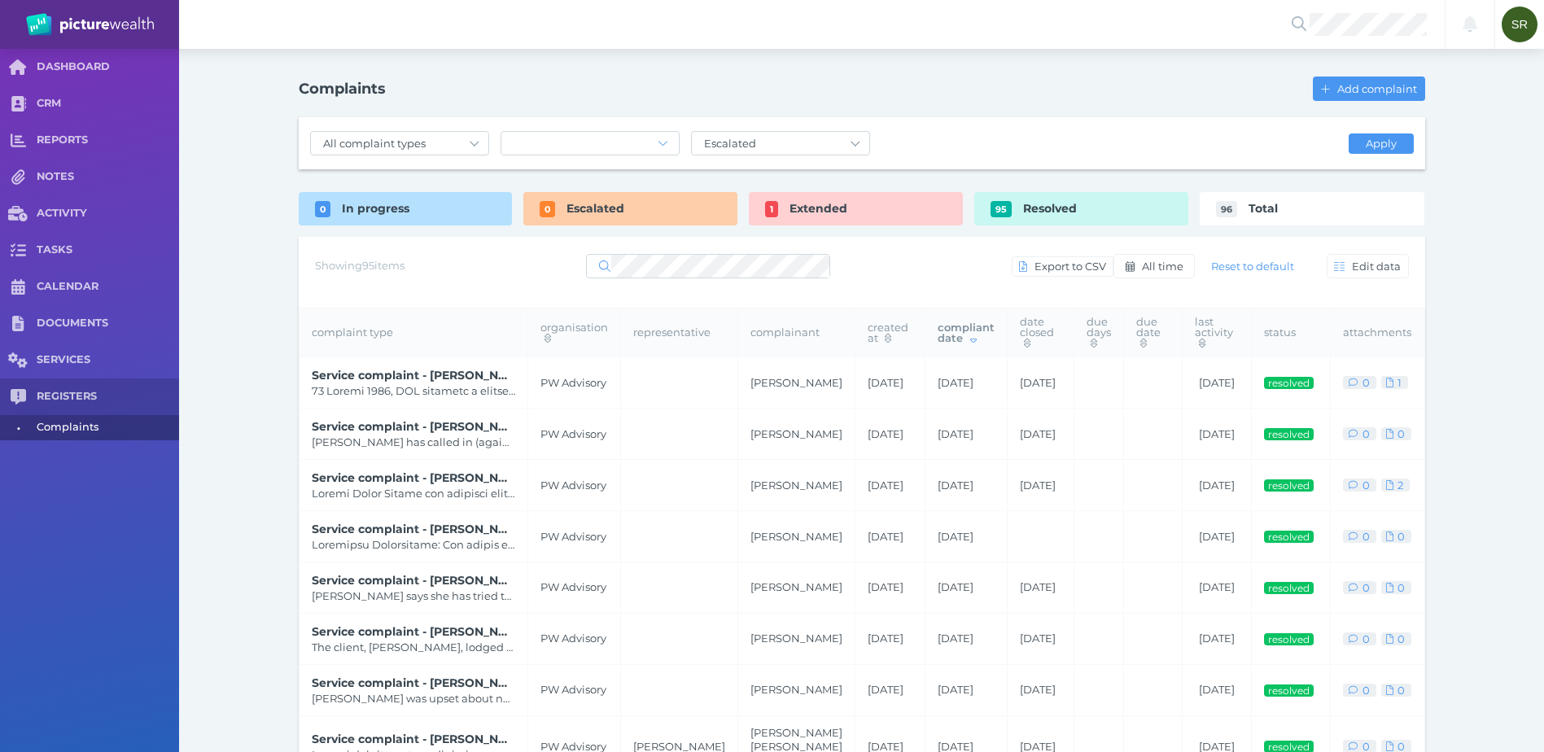
click at [924, 491] on td "[DATE]" at bounding box center [965, 485] width 82 height 51
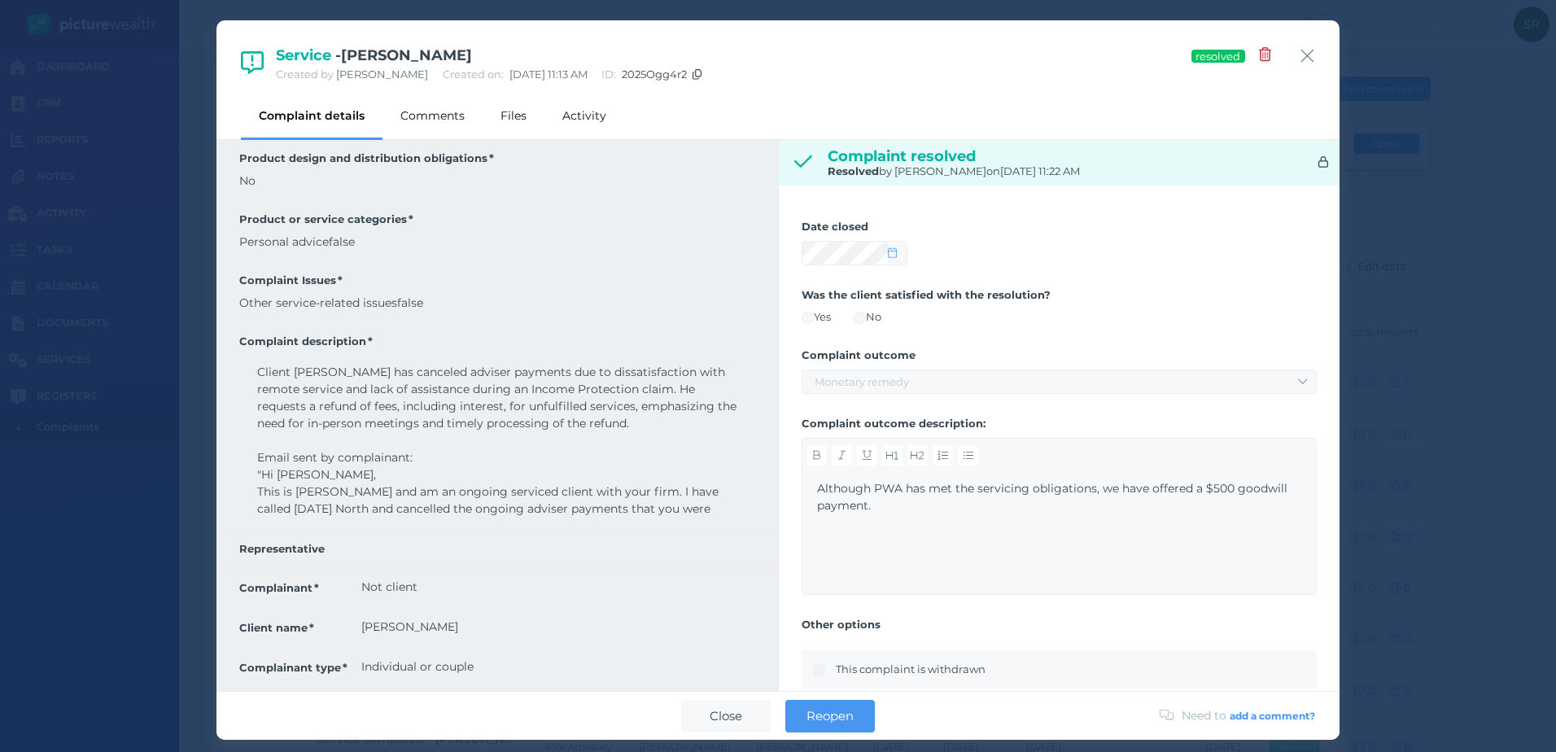
click at [702, 71] on icon at bounding box center [697, 74] width 9 height 11
click at [1305, 51] on icon "button" at bounding box center [1307, 56] width 15 height 20
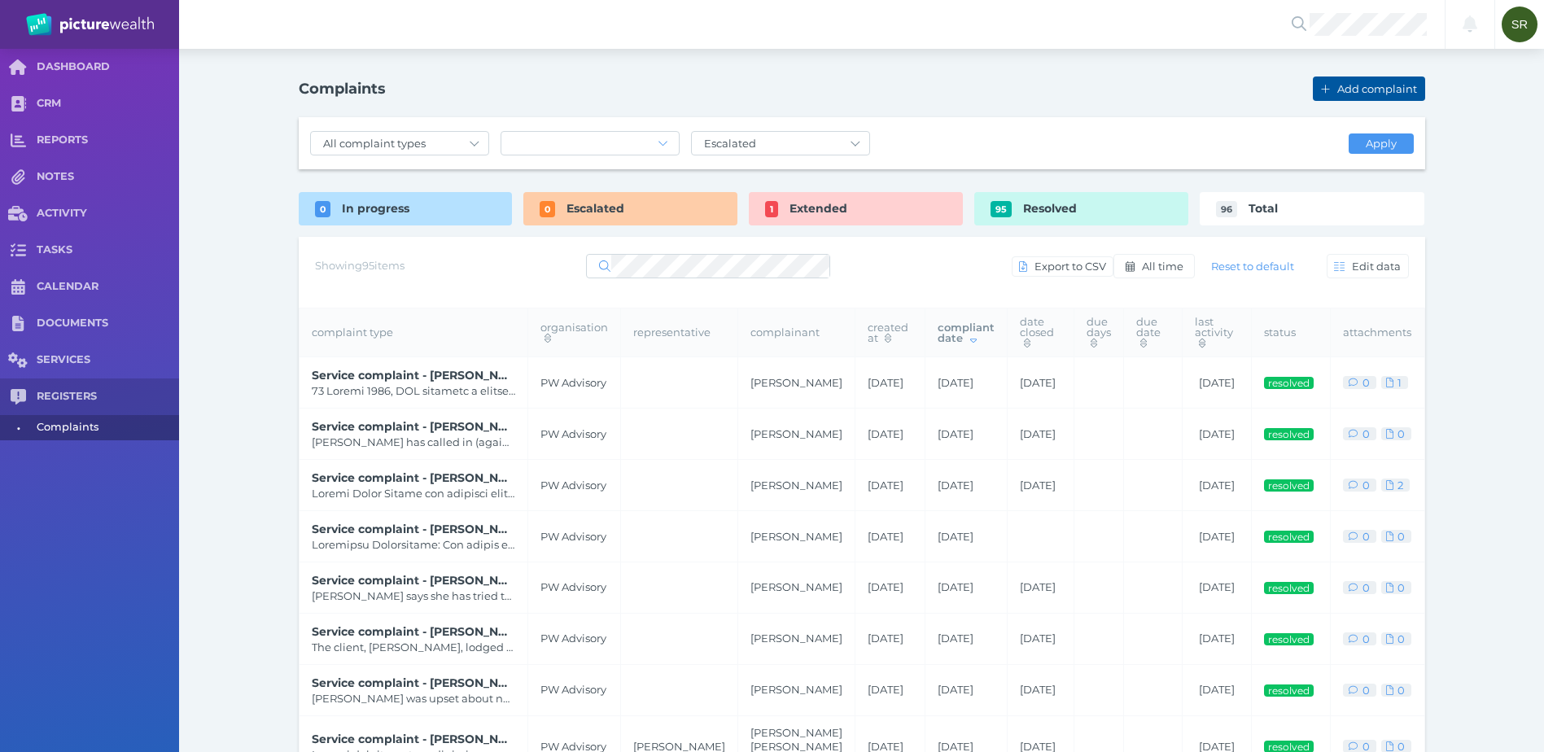
click at [1358, 84] on span "Add complaint" at bounding box center [1379, 88] width 90 height 13
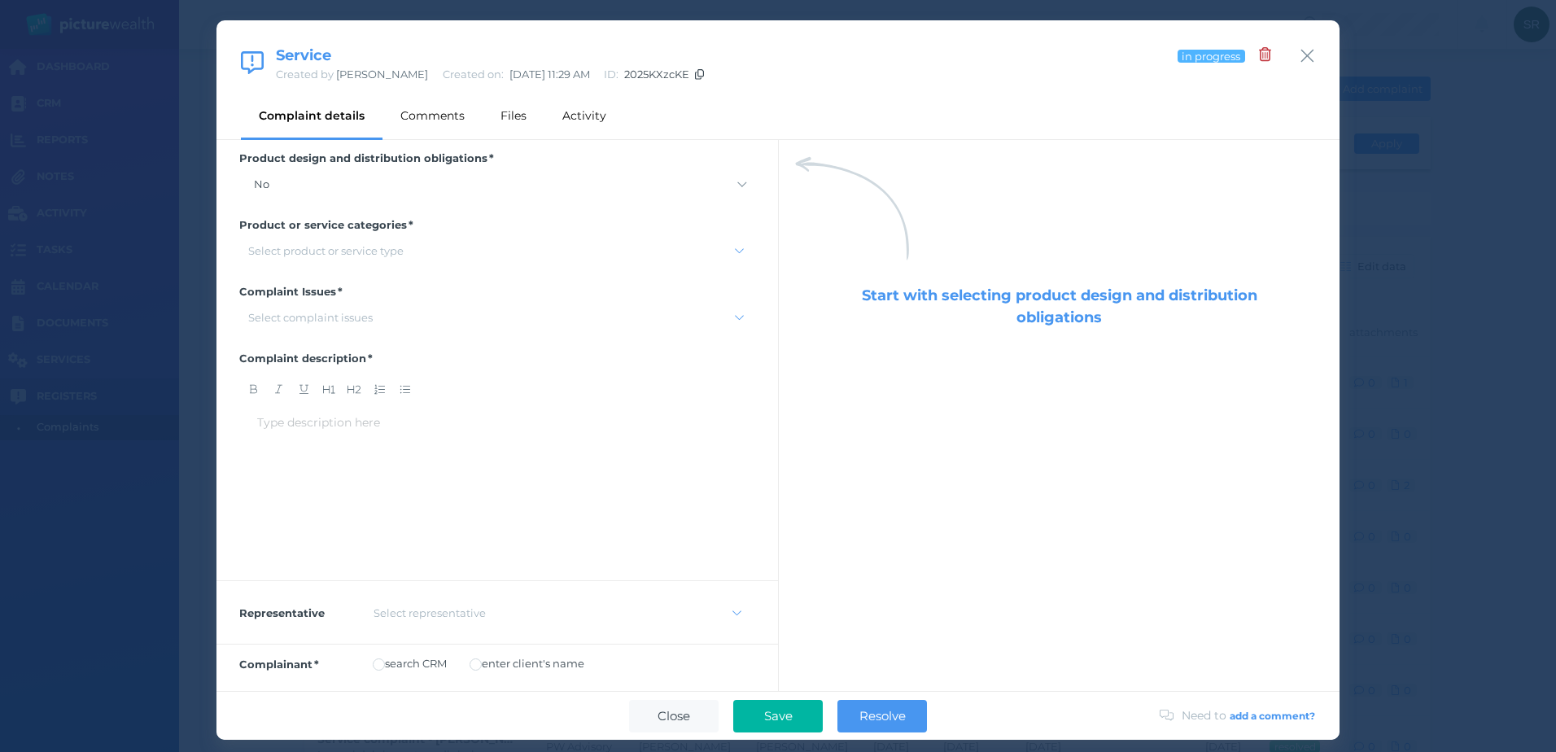
click at [362, 250] on div "Select product or service type" at bounding box center [325, 250] width 155 height 13
click at [1303, 54] on icon "button" at bounding box center [1307, 56] width 15 height 20
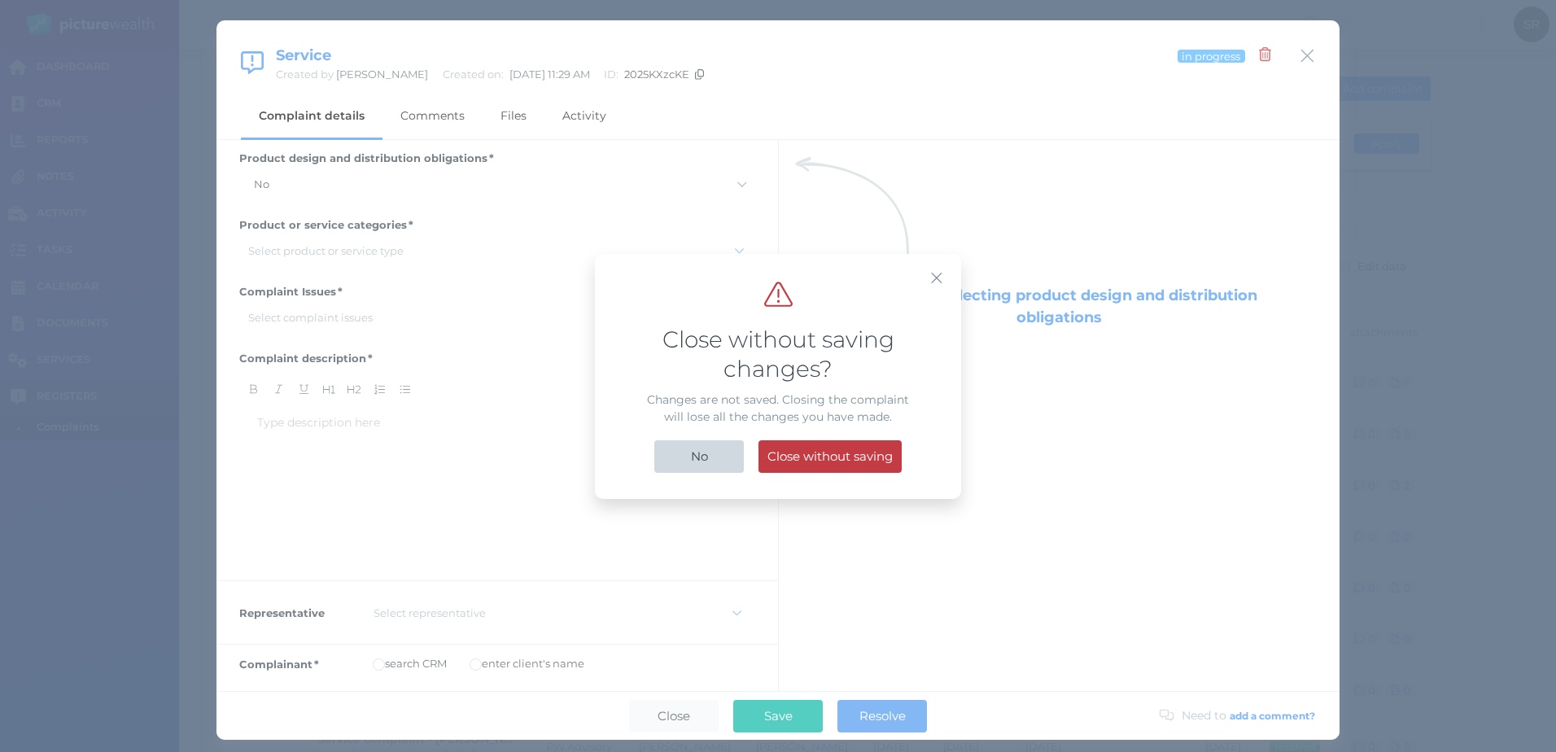
click at [716, 459] on button "No" at bounding box center [699, 456] width 90 height 33
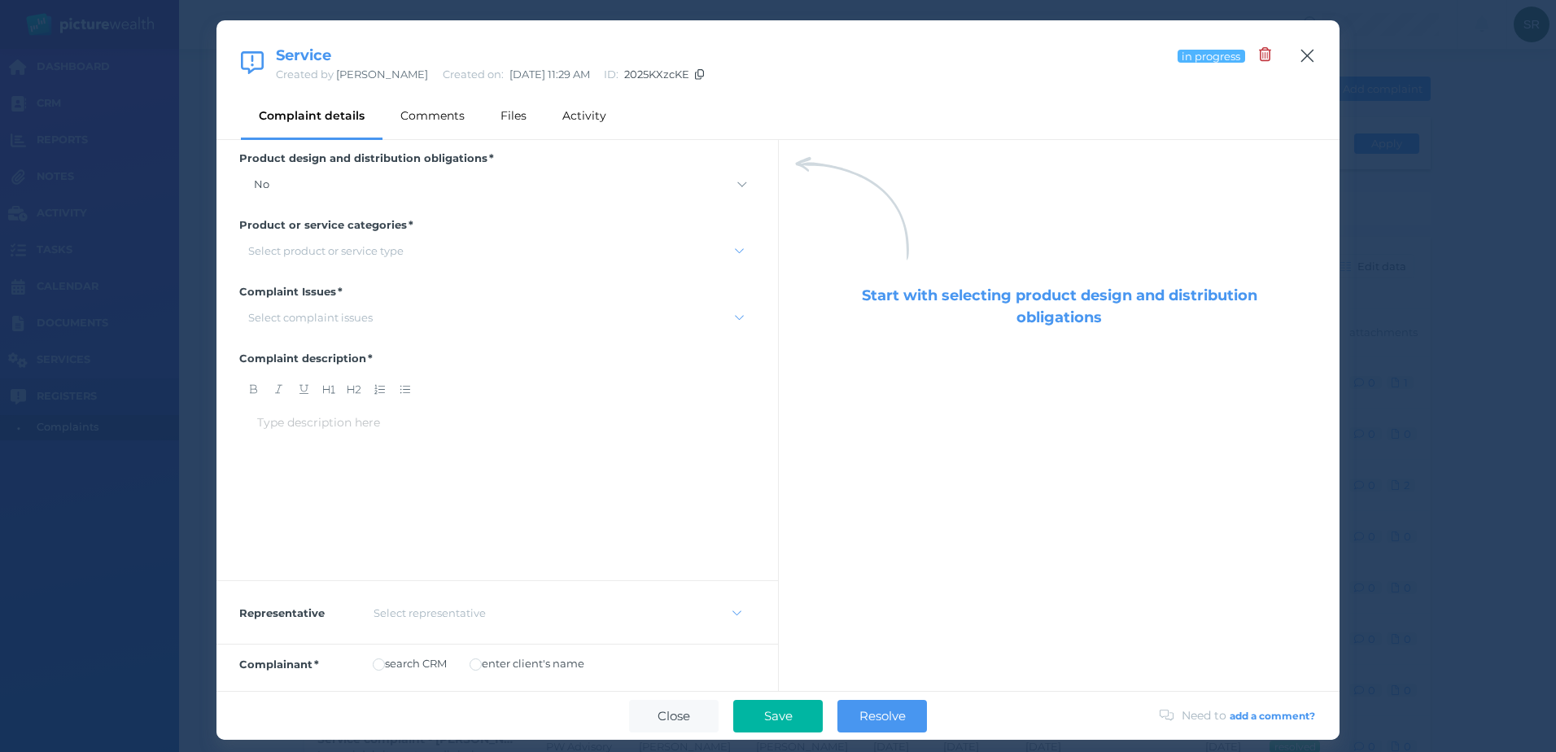
click at [1308, 54] on icon "button" at bounding box center [1307, 56] width 15 height 20
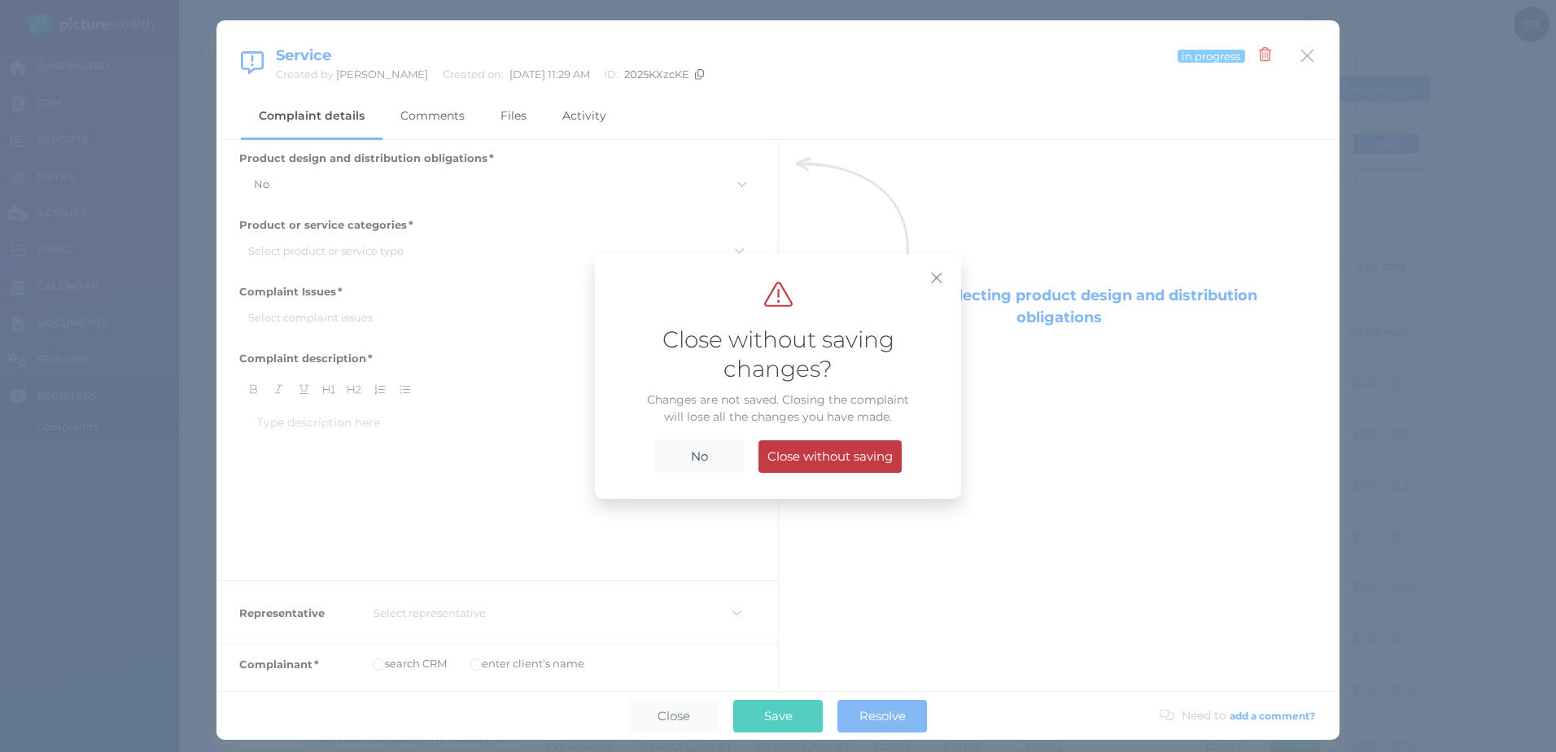
click at [693, 455] on span "No" at bounding box center [699, 455] width 33 height 15
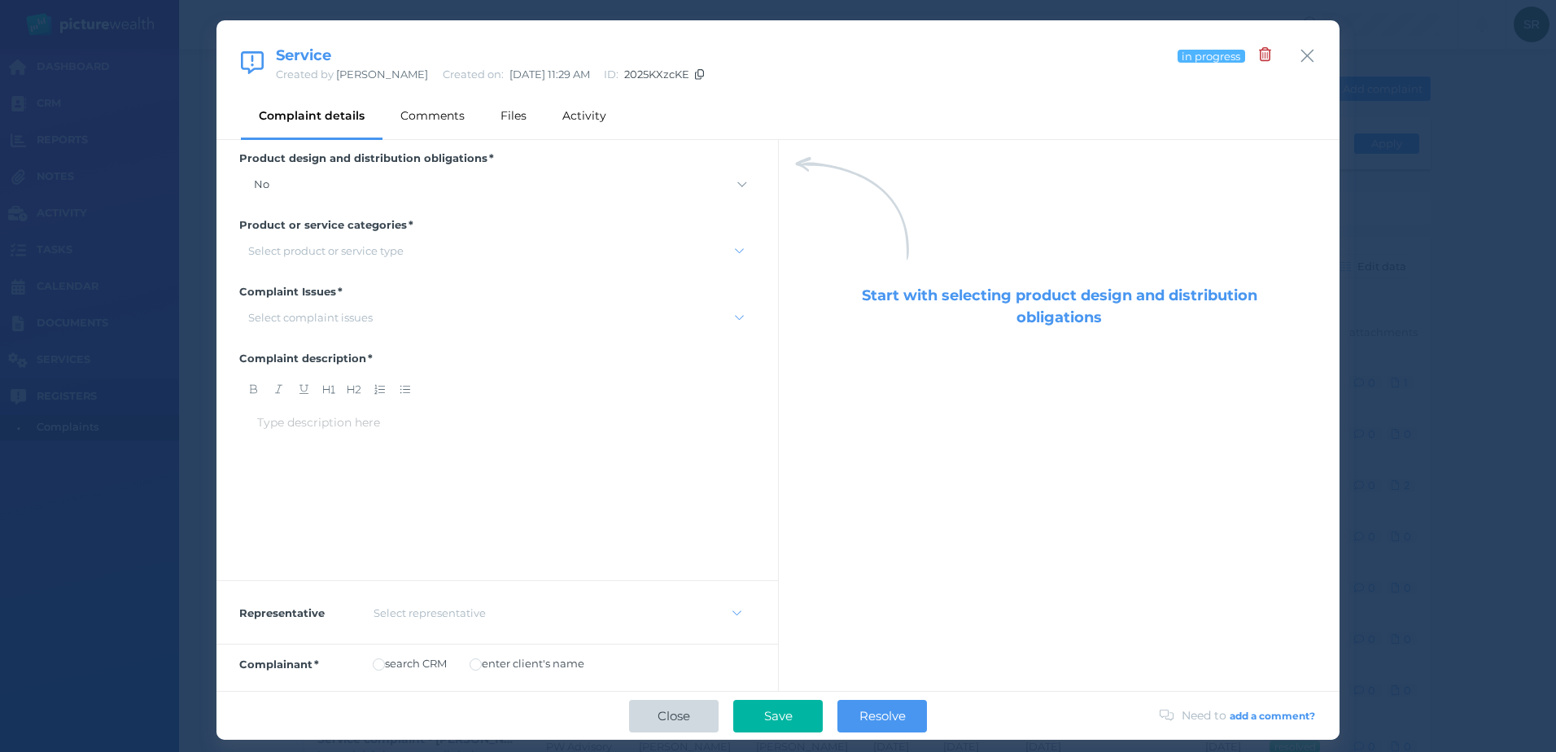
click at [676, 713] on span "Close" at bounding box center [673, 715] width 49 height 15
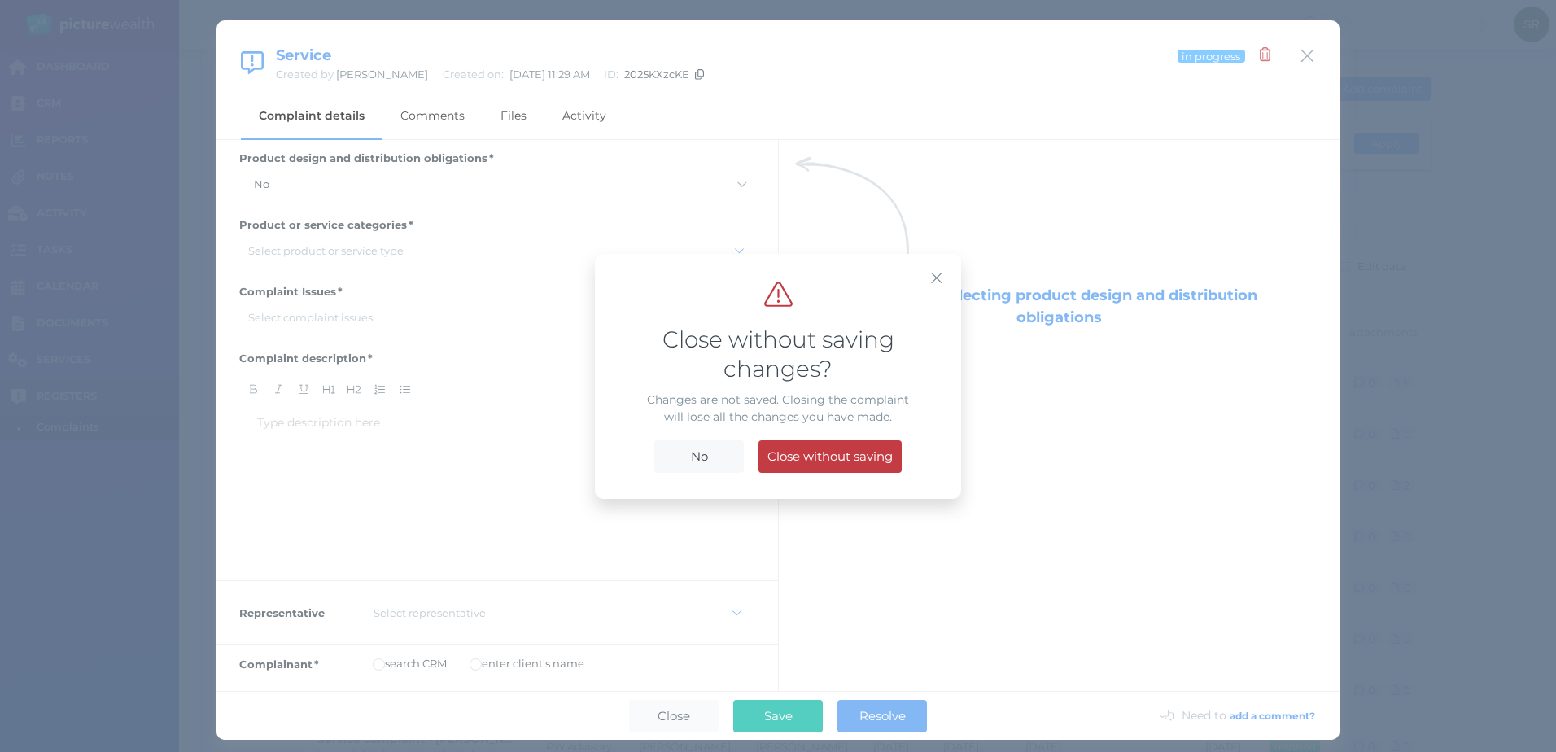
click at [804, 453] on span "Close without saving" at bounding box center [830, 455] width 142 height 15
